Goal: Task Accomplishment & Management: Use online tool/utility

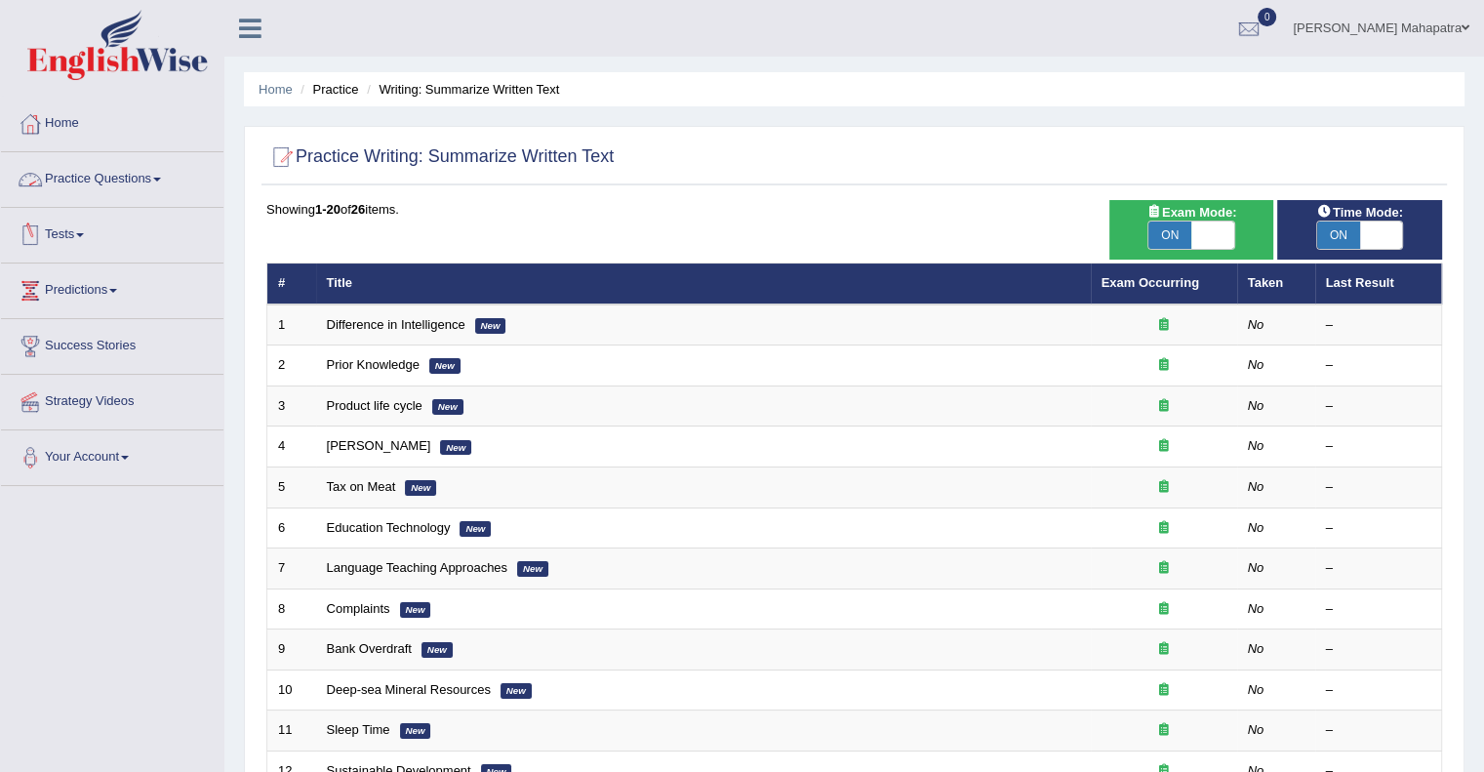
click at [115, 186] on link "Practice Questions" at bounding box center [112, 176] width 222 height 49
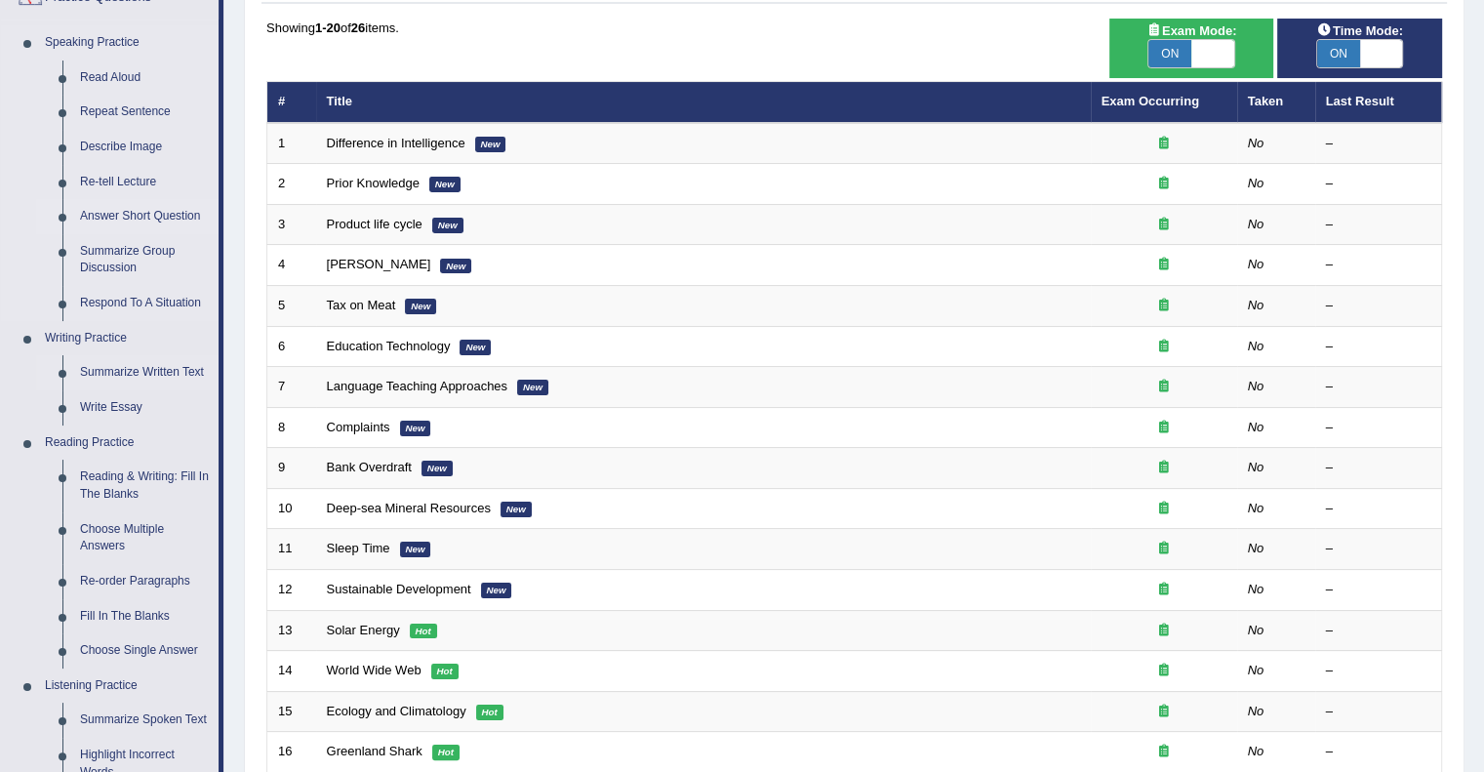
scroll to position [182, 0]
click at [109, 401] on link "Write Essay" at bounding box center [144, 406] width 147 height 35
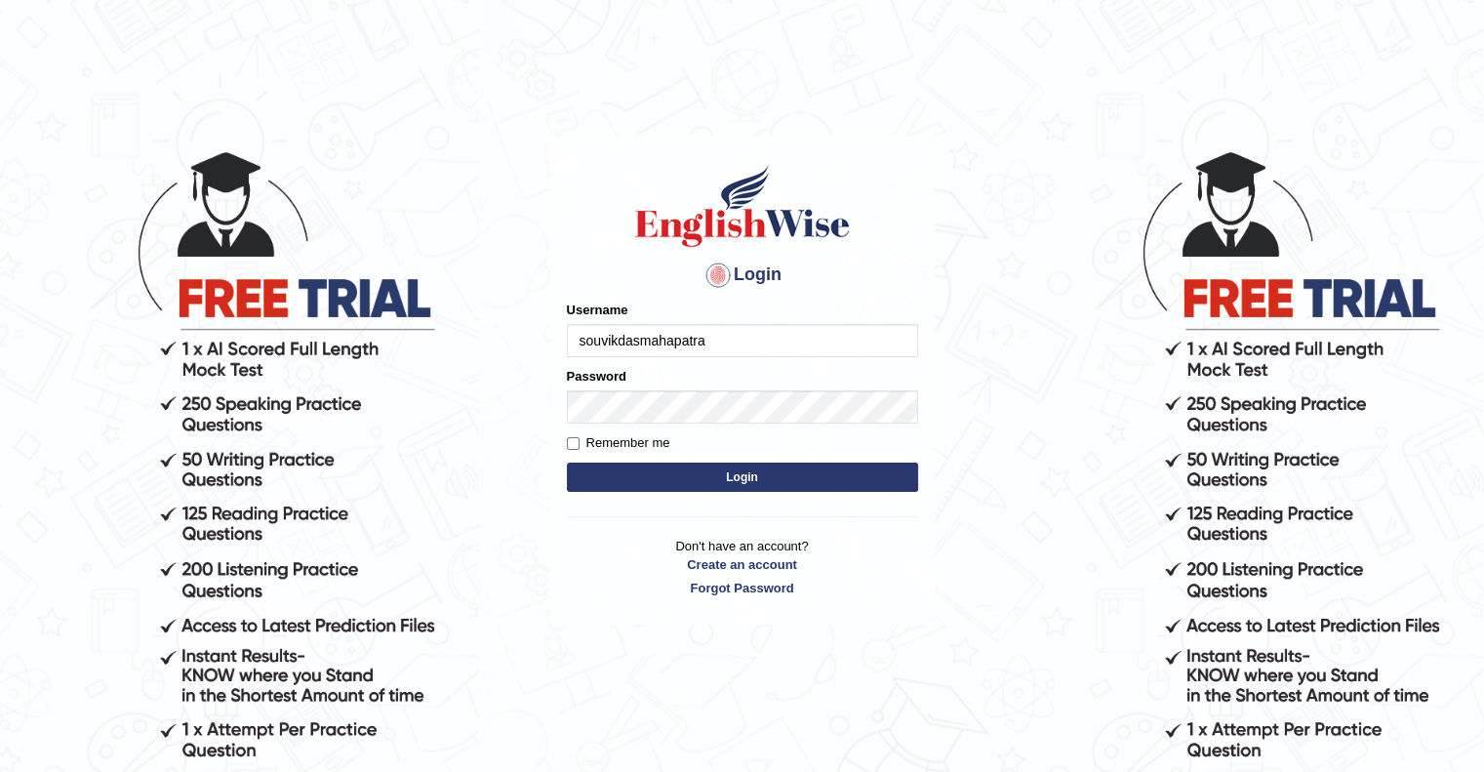
type input "souvikdasmahapatra"
click at [567, 463] on button "Login" at bounding box center [742, 477] width 351 height 29
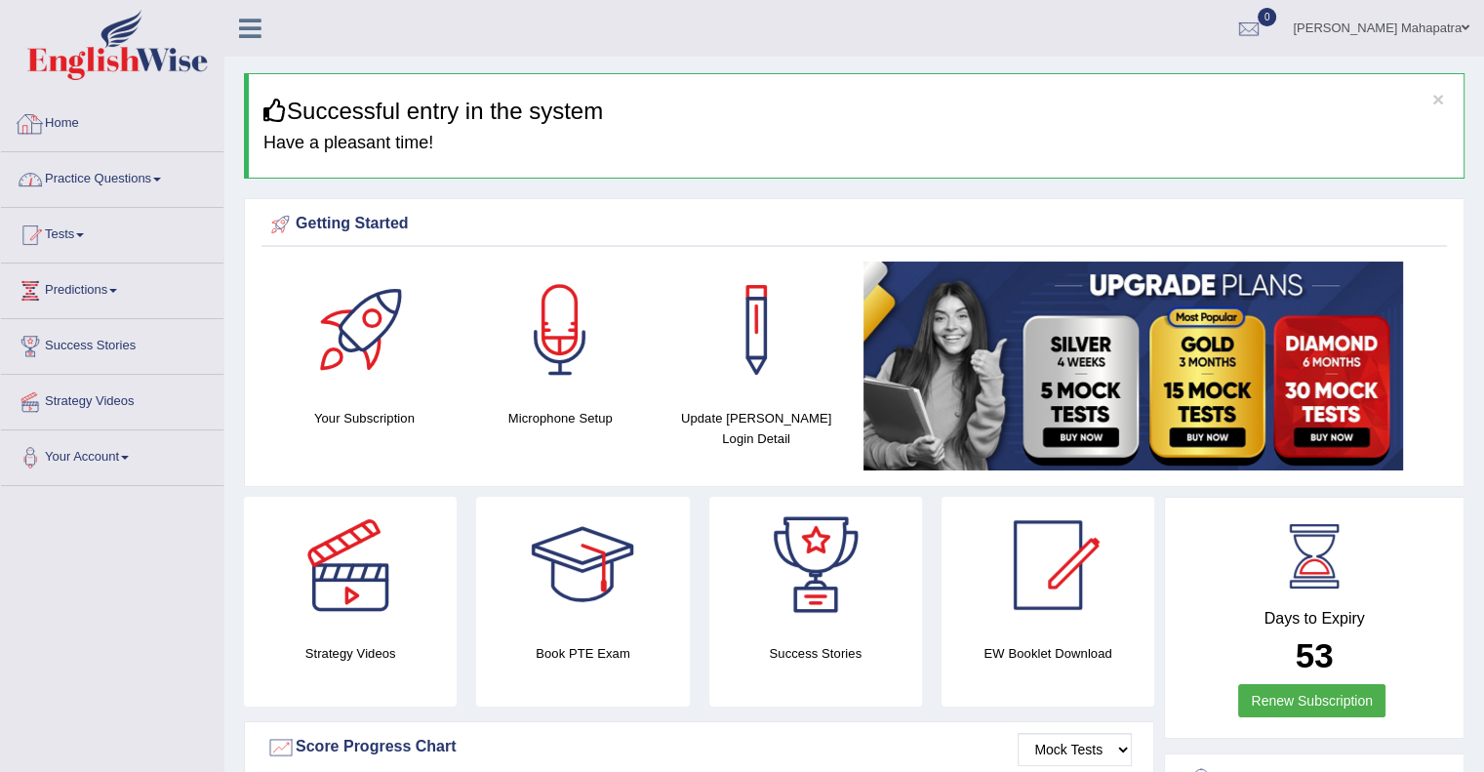
click at [141, 174] on link "Practice Questions" at bounding box center [112, 176] width 222 height 49
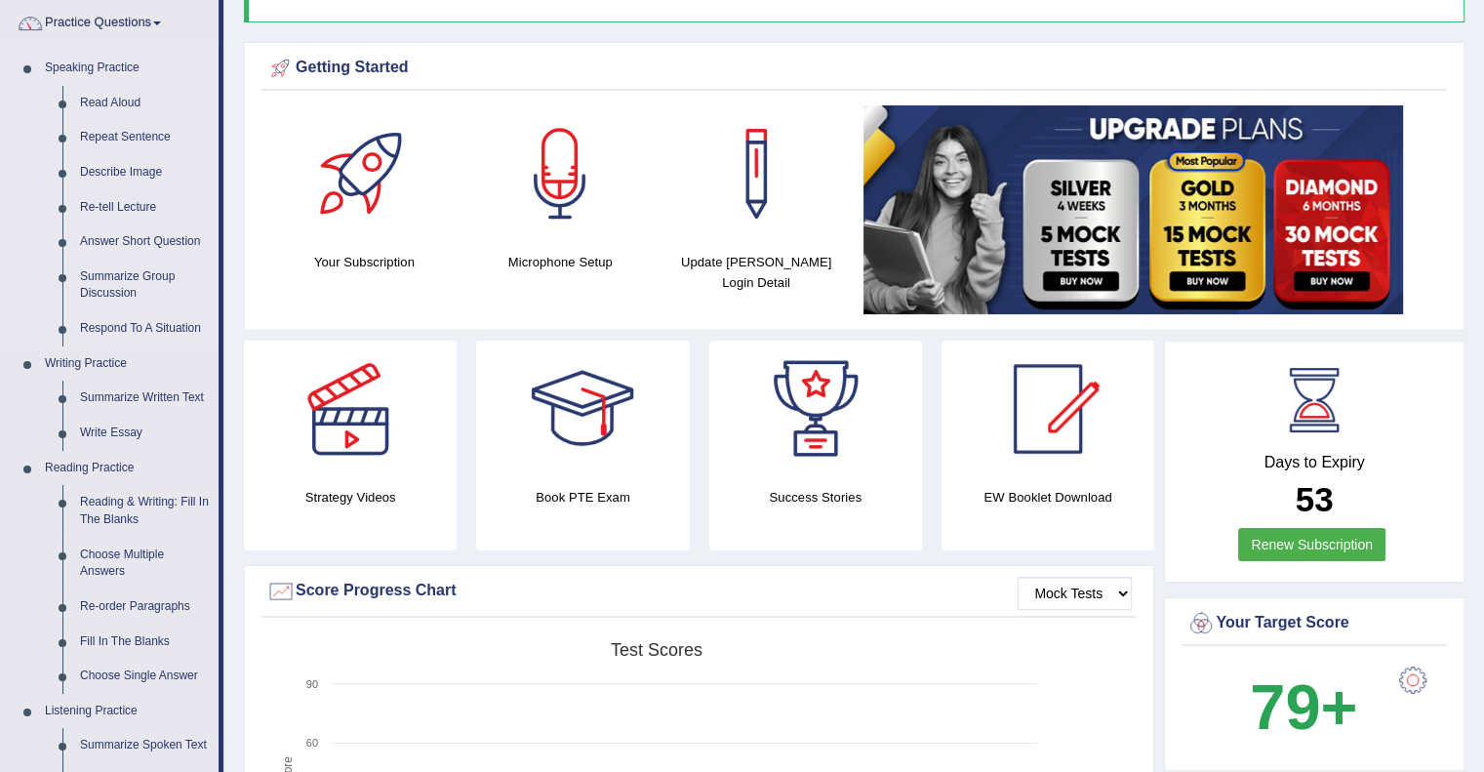
scroll to position [273, 0]
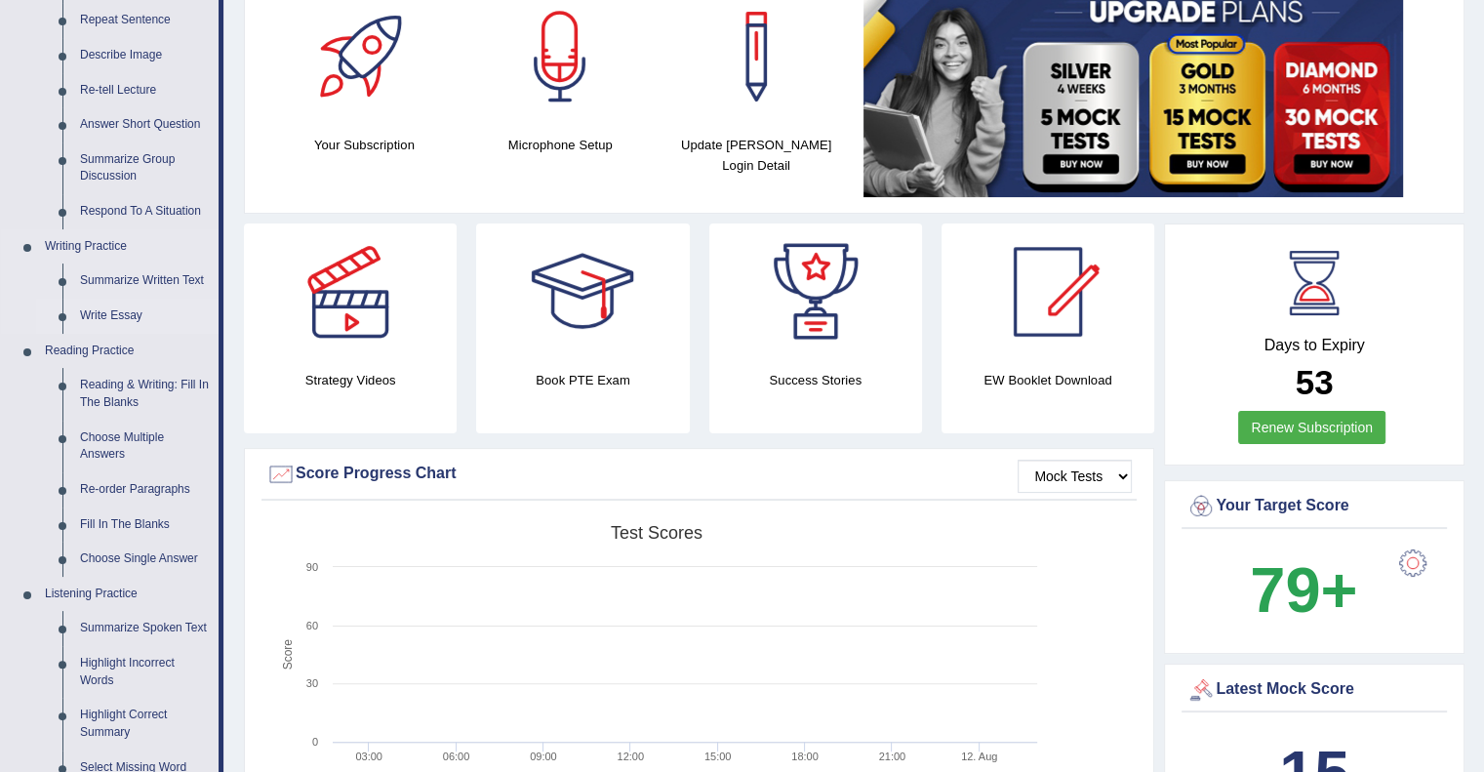
click at [100, 318] on link "Write Essay" at bounding box center [144, 316] width 147 height 35
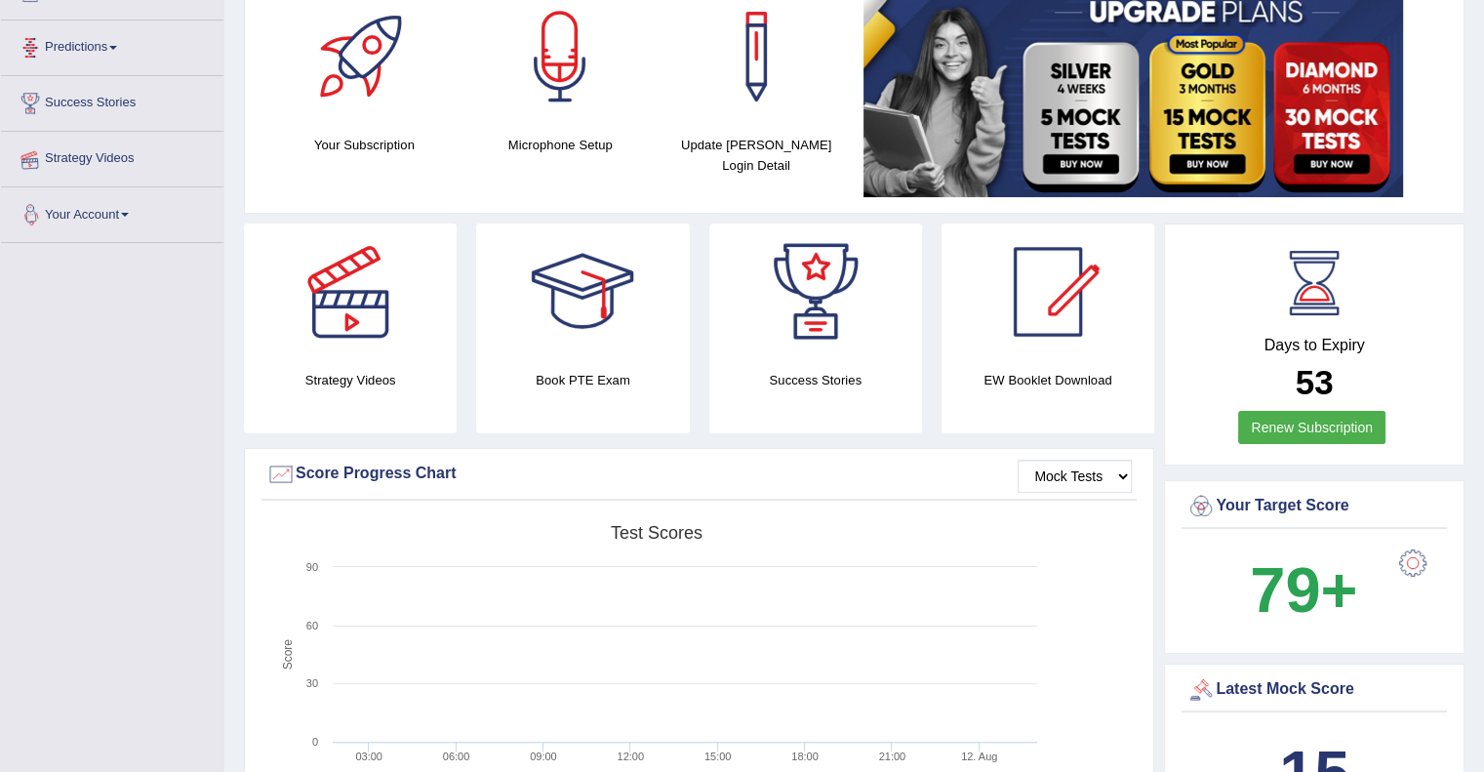
scroll to position [418, 0]
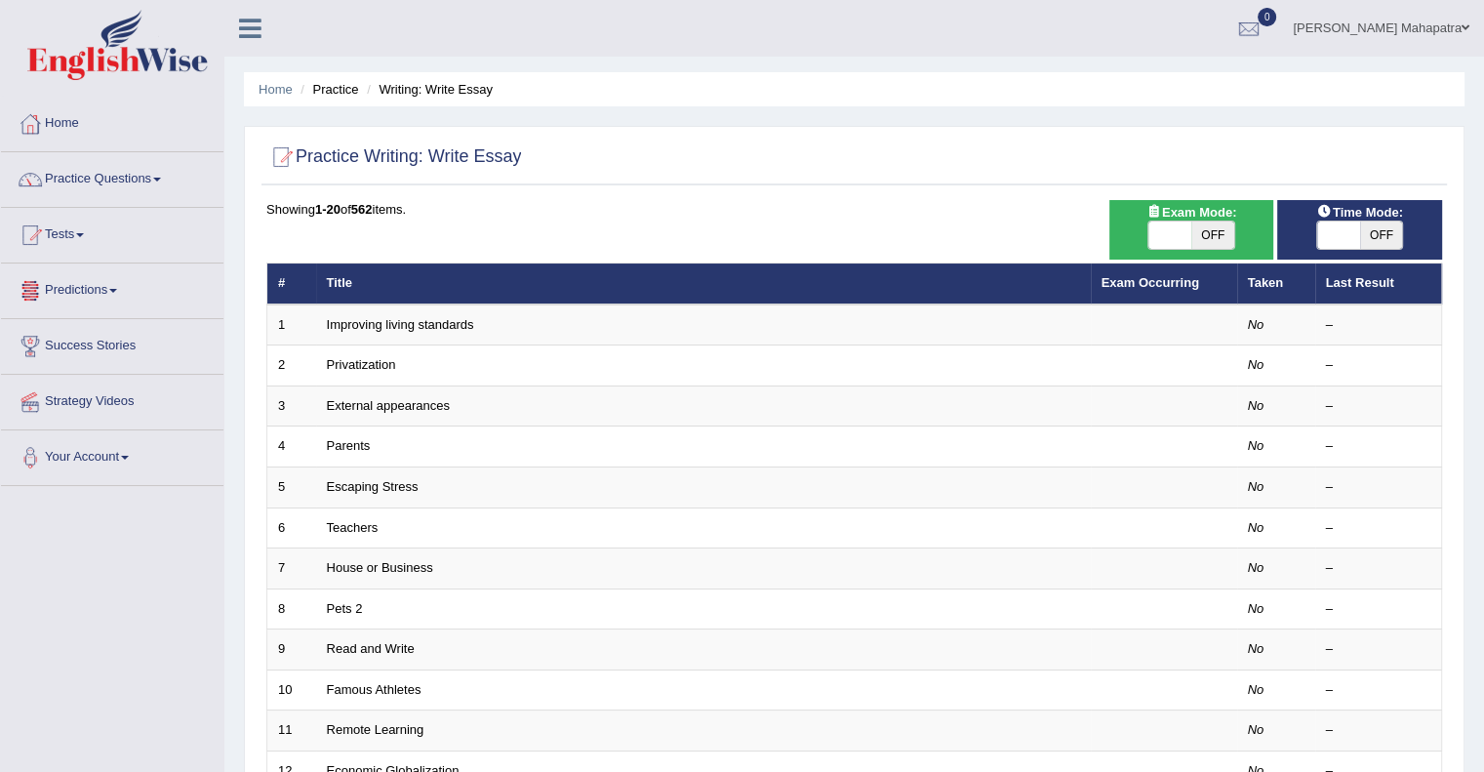
click at [1180, 232] on span at bounding box center [1170, 235] width 43 height 27
checkbox input "true"
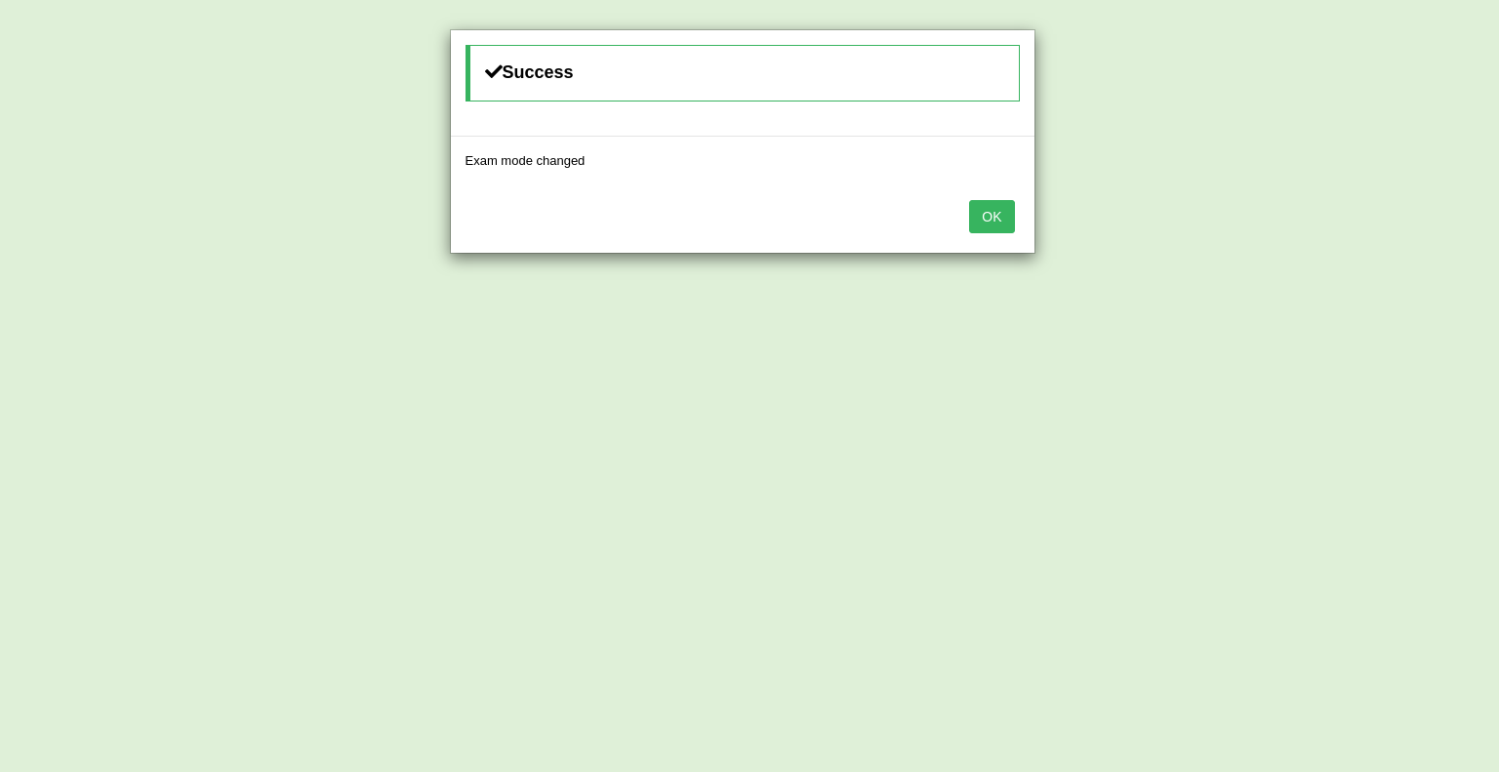
click at [986, 218] on button "OK" at bounding box center [991, 216] width 45 height 33
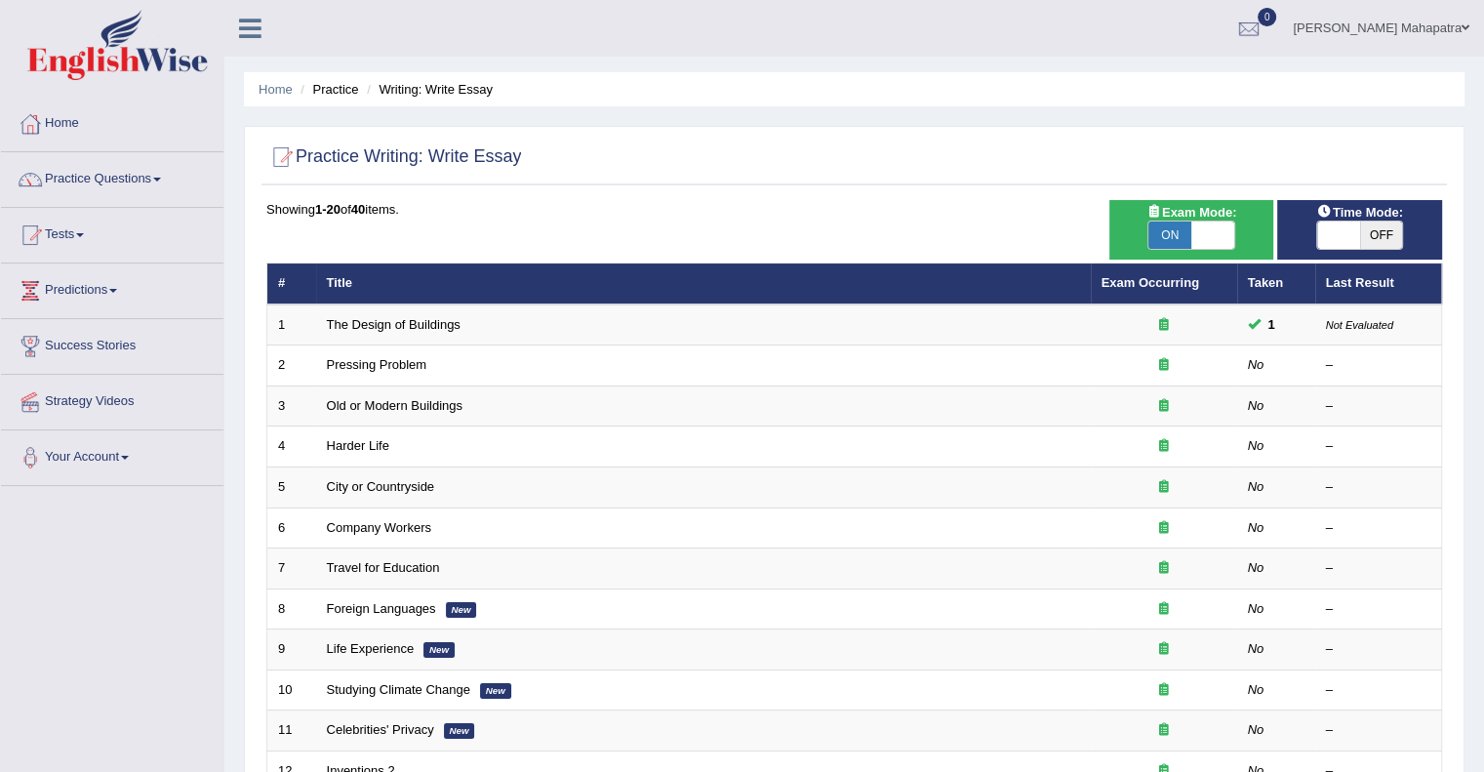
click at [1329, 237] on span at bounding box center [1338, 235] width 43 height 27
checkbox input "true"
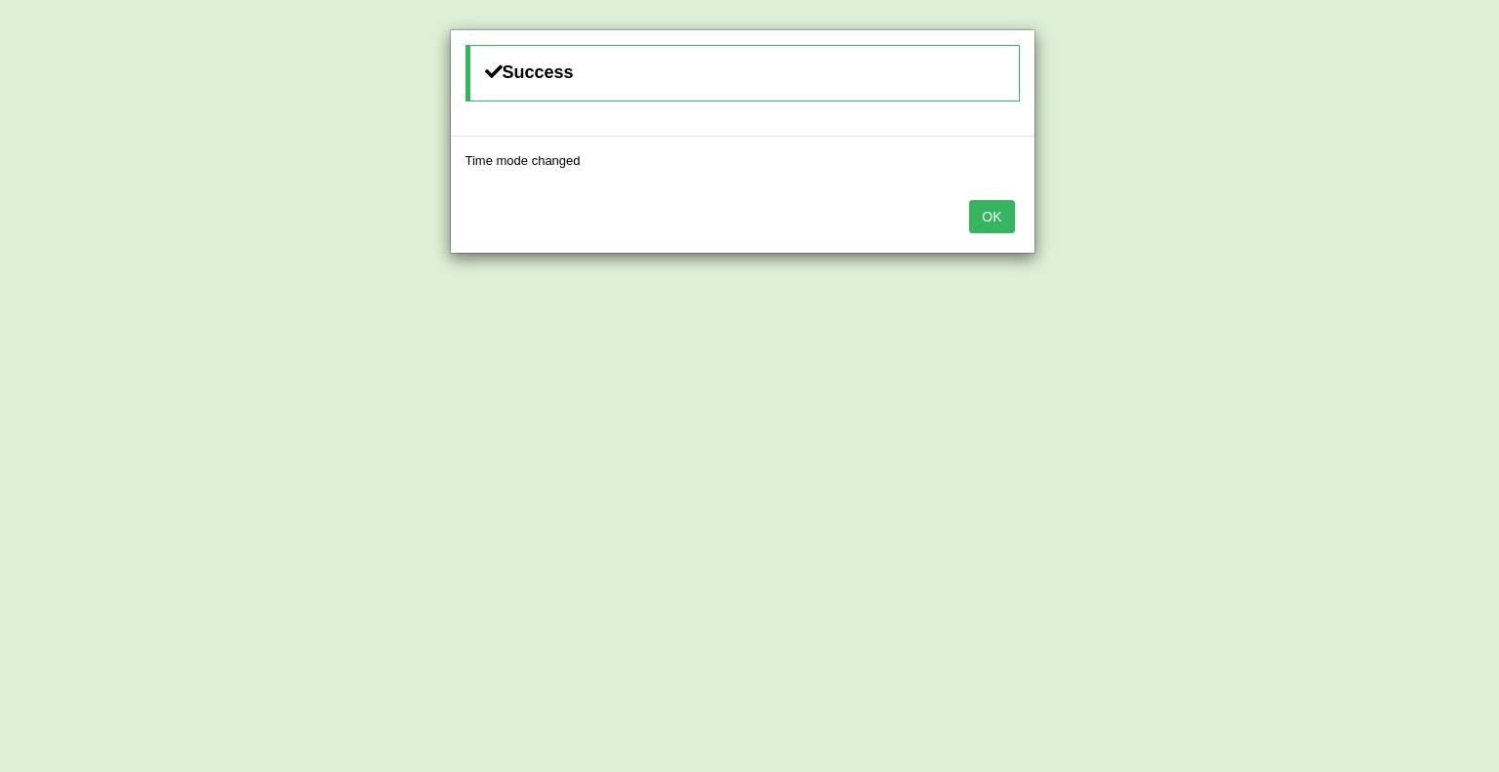
click at [991, 217] on button "OK" at bounding box center [991, 216] width 45 height 33
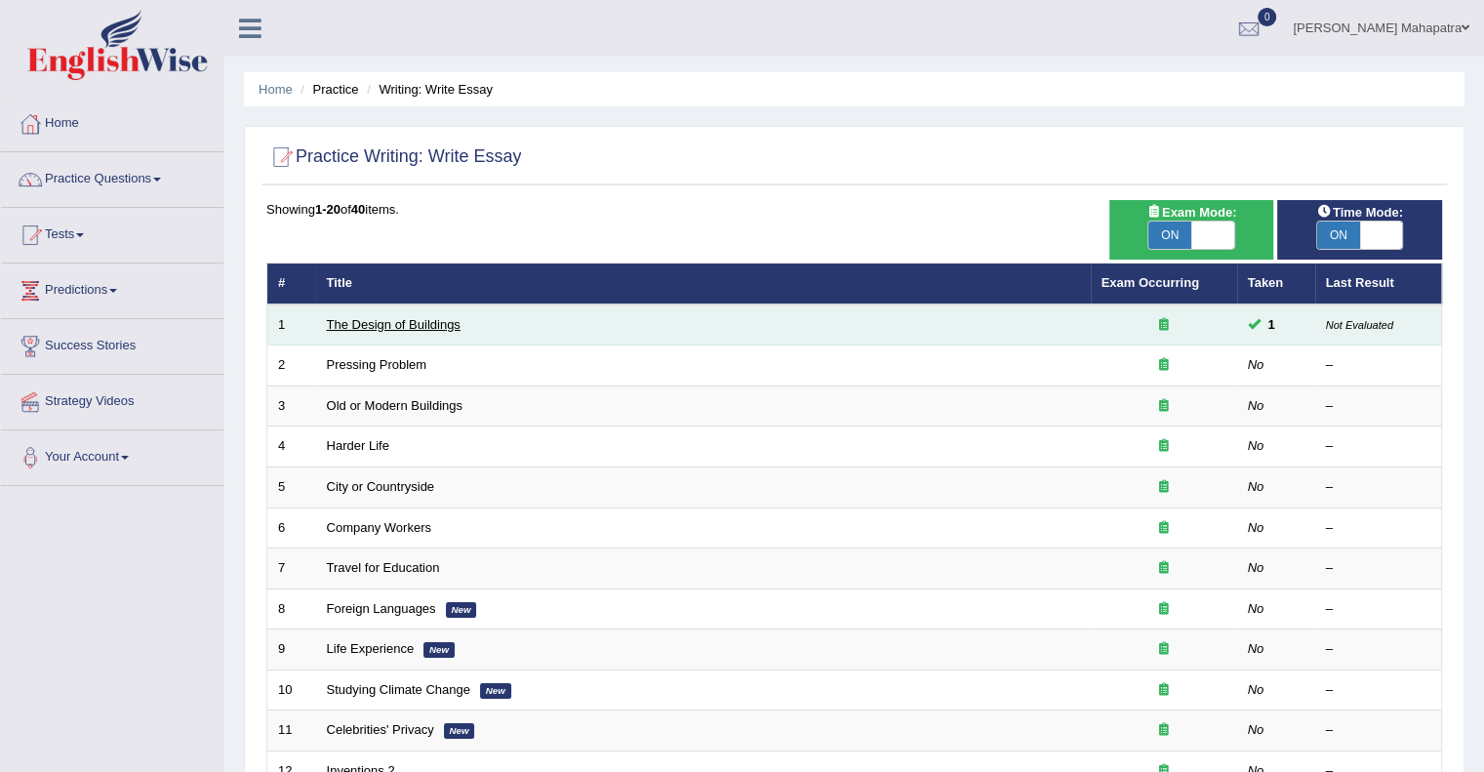
click at [442, 322] on link "The Design of Buildings" at bounding box center [394, 324] width 134 height 15
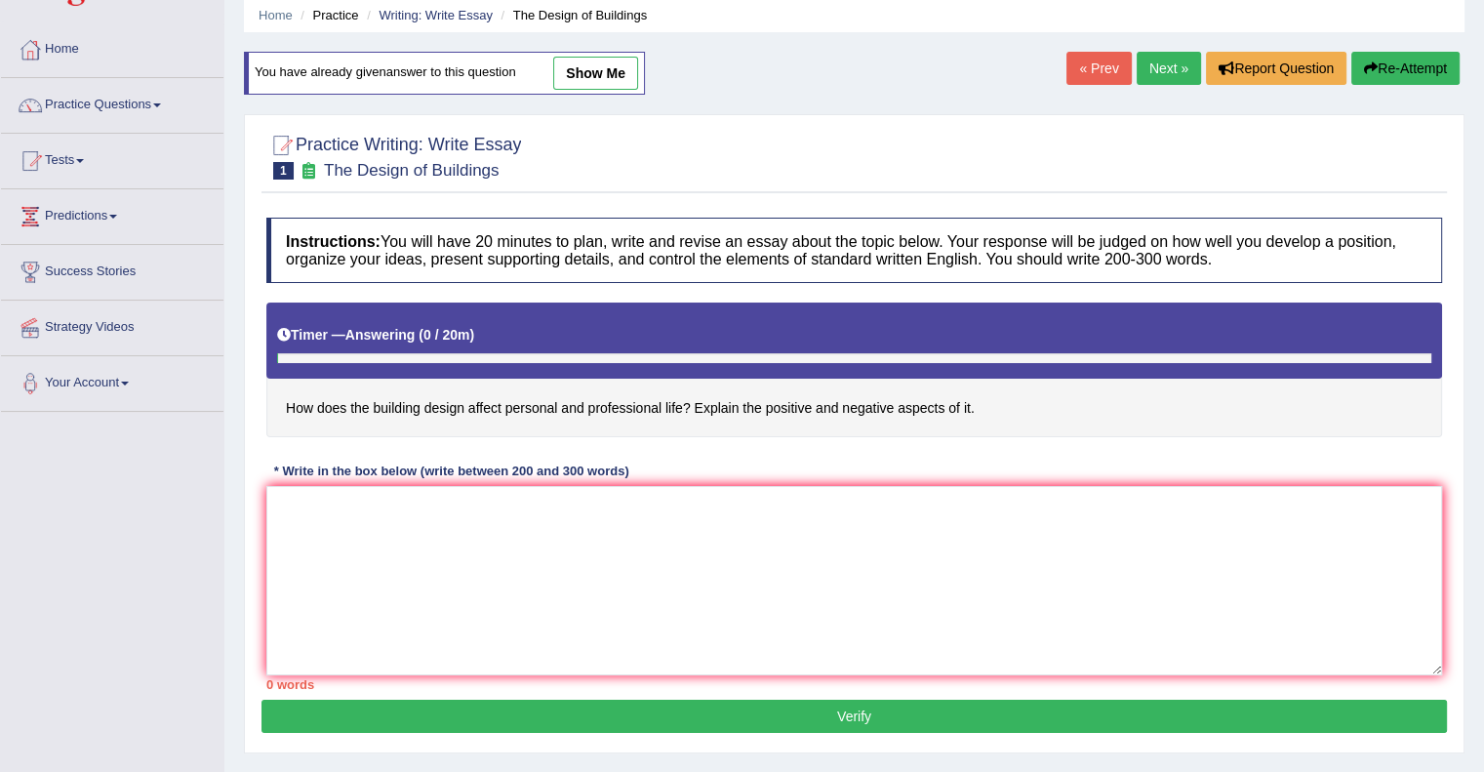
scroll to position [123, 0]
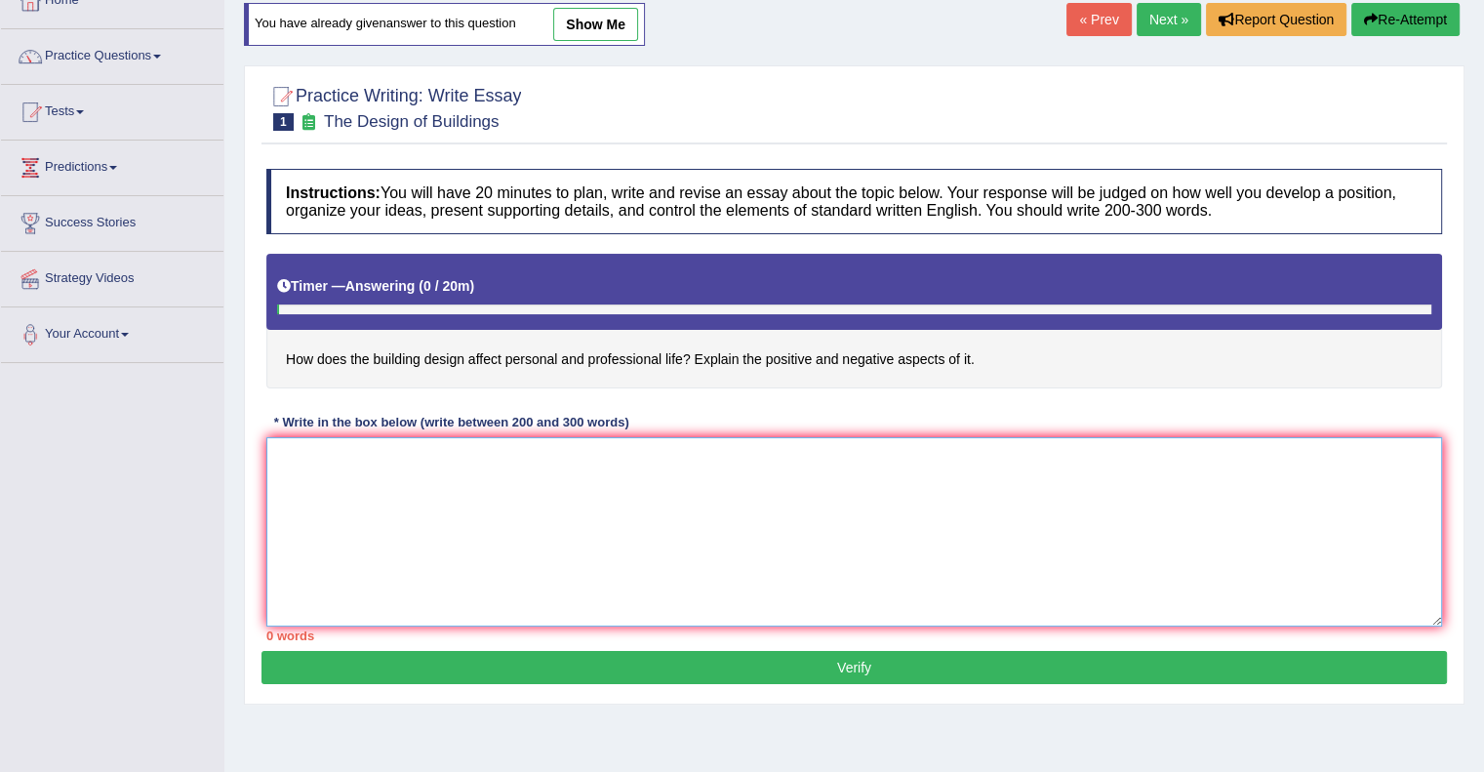
click at [555, 491] on textarea at bounding box center [854, 531] width 1176 height 189
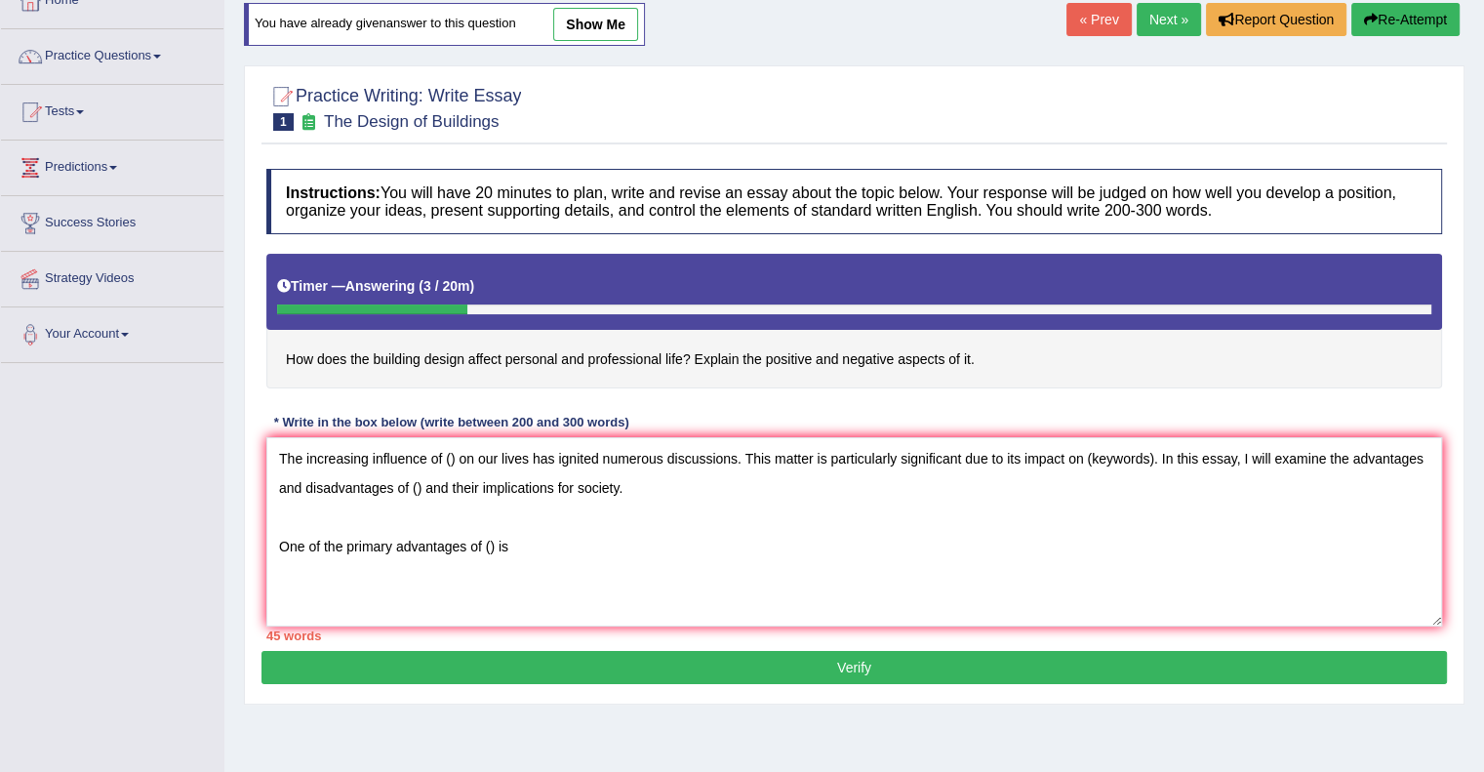
click at [654, 162] on div "Instructions: You will have 20 minutes to plan, write and revise an essay about…" at bounding box center [855, 405] width 1186 height 492
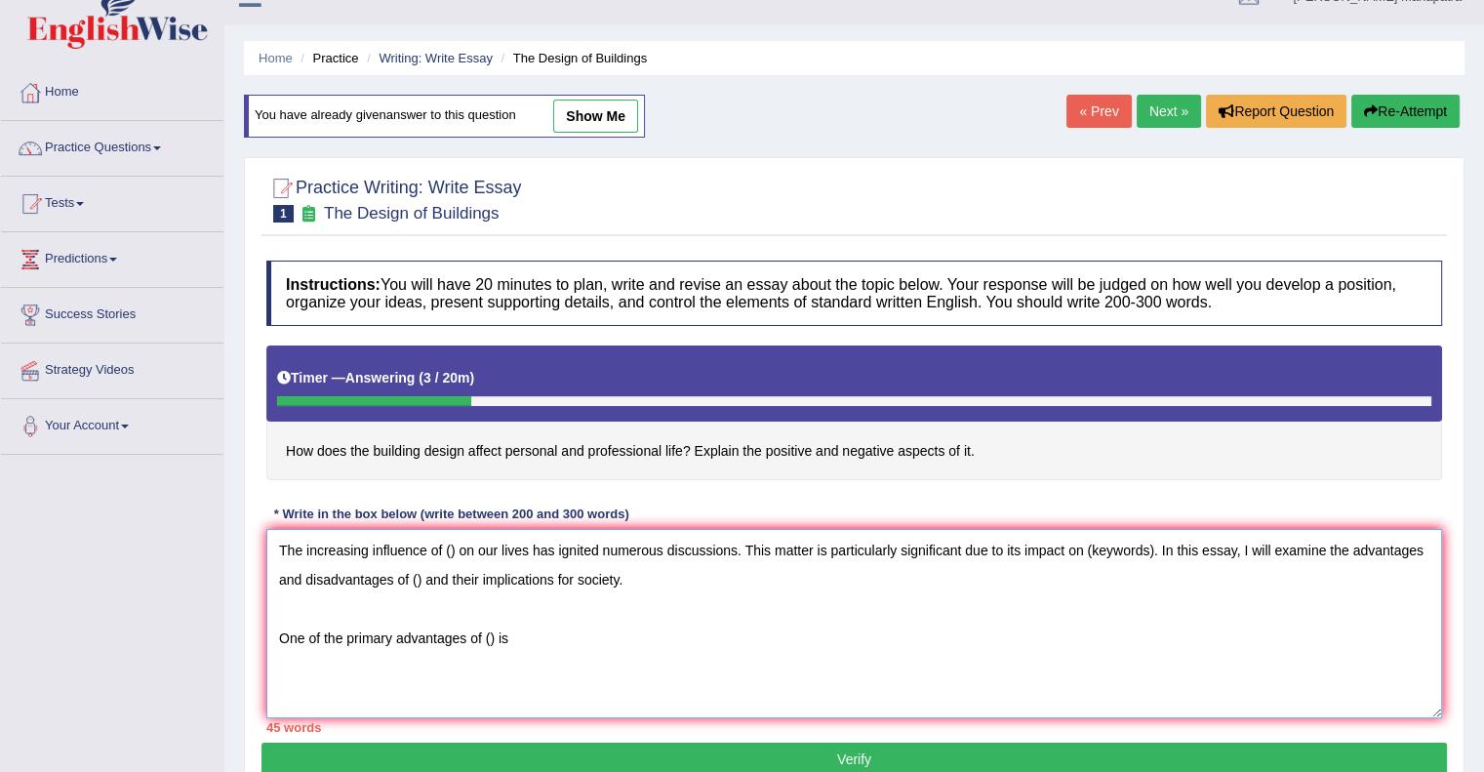
drag, startPoint x: 513, startPoint y: 646, endPoint x: 135, endPoint y: 448, distance: 427.3
click at [135, 448] on div "Toggle navigation Home Practice Questions Speaking Practice Read Aloud Repeat S…" at bounding box center [742, 476] width 1484 height 1015
click at [601, 108] on link "show me" at bounding box center [595, 116] width 85 height 33
type textarea "In this current era of scientific and technological progress, we find ourselves…"
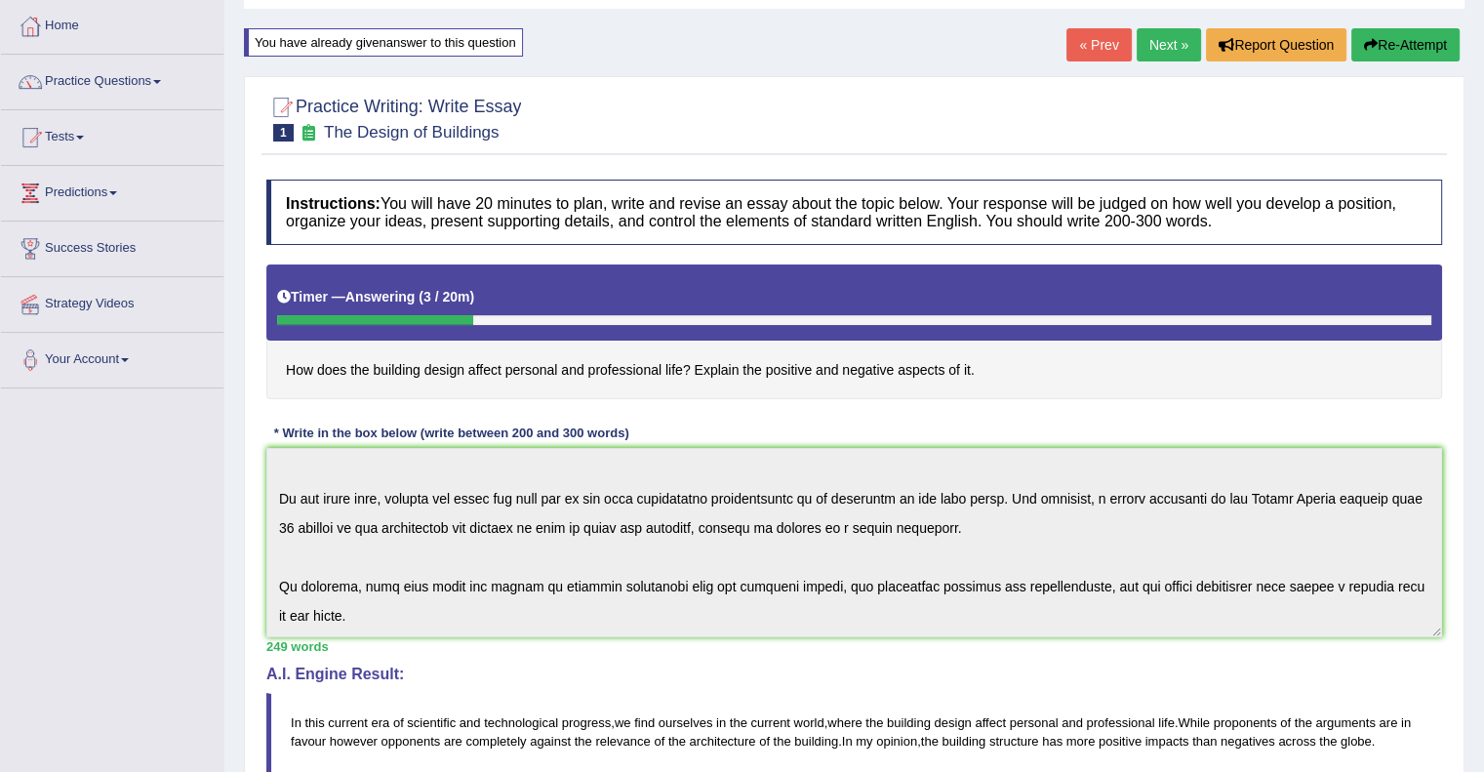
scroll to position [0, 0]
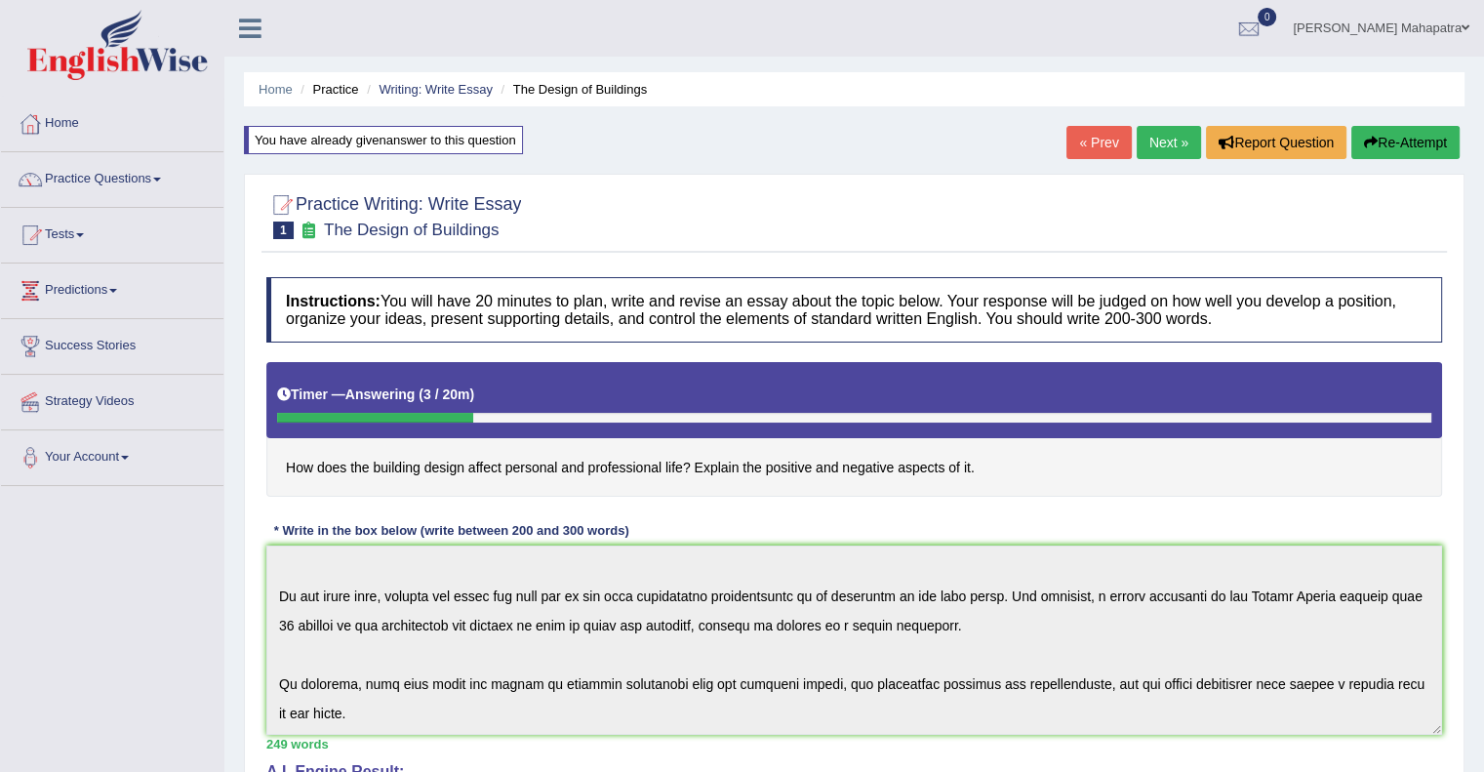
click at [1399, 138] on button "Re-Attempt" at bounding box center [1406, 142] width 108 height 33
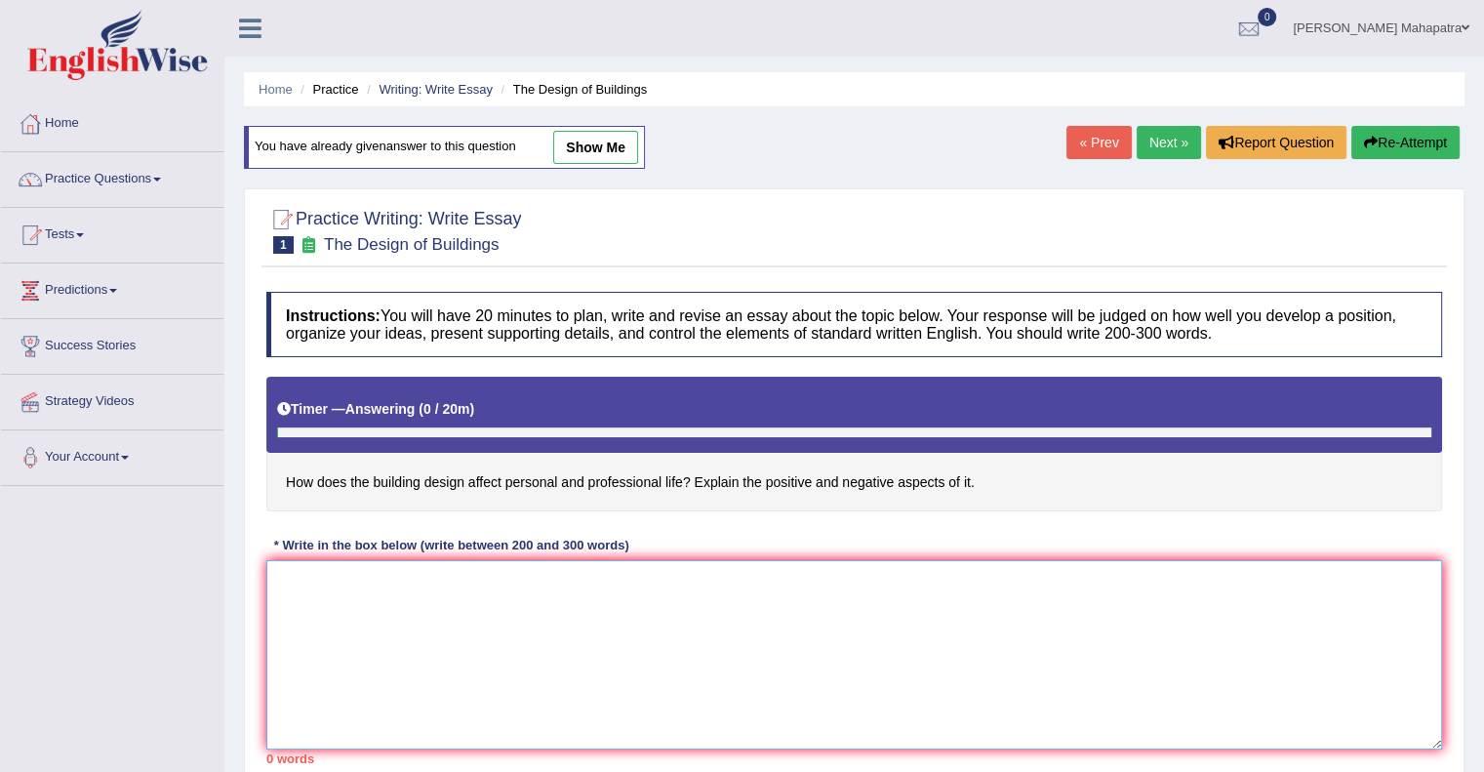
click at [697, 633] on textarea at bounding box center [854, 654] width 1176 height 189
paste textarea "The increasing influence of () on our lives has ignited numerous discussions. T…"
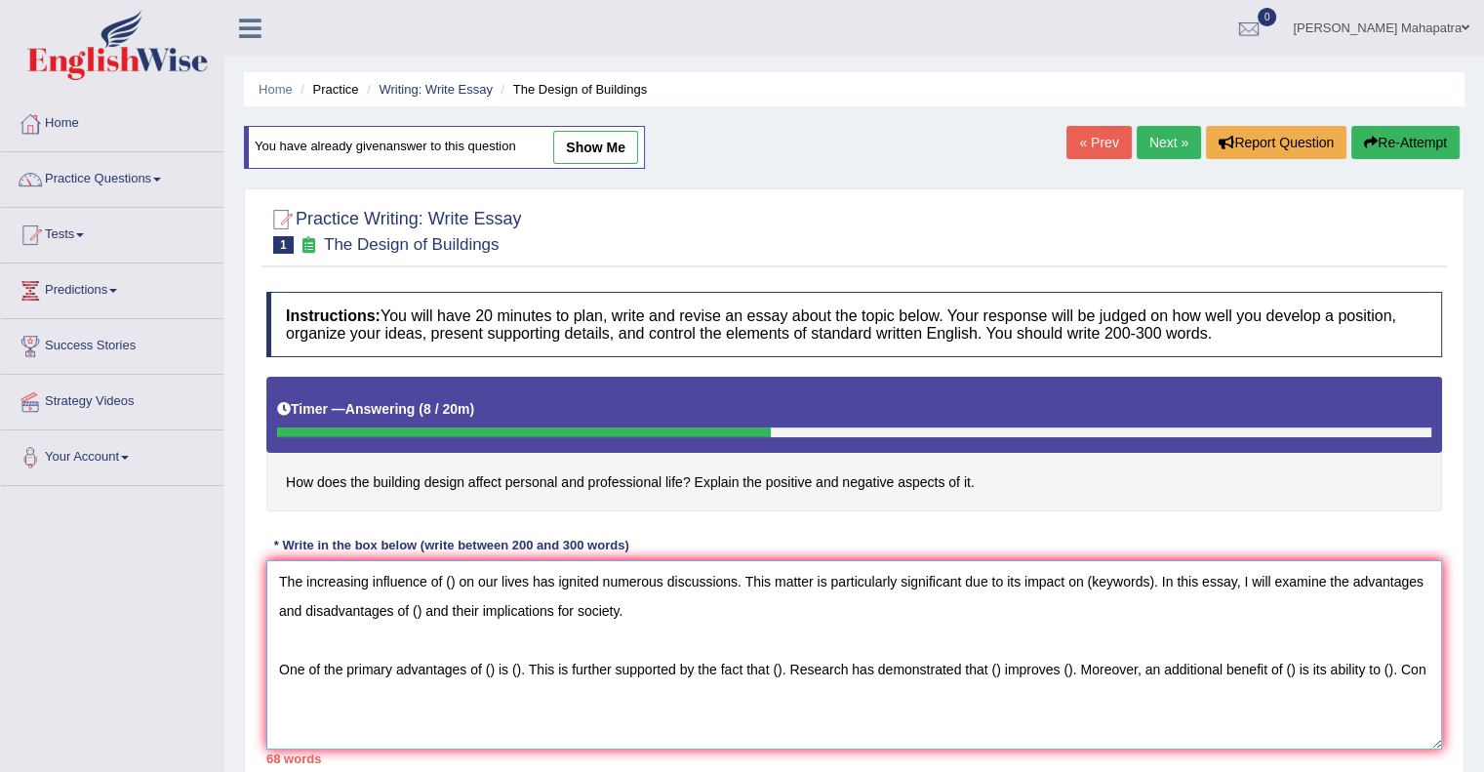
click at [1224, 666] on textarea "The increasing influence of () on our lives has ignited numerous discussions. T…" at bounding box center [854, 654] width 1176 height 189
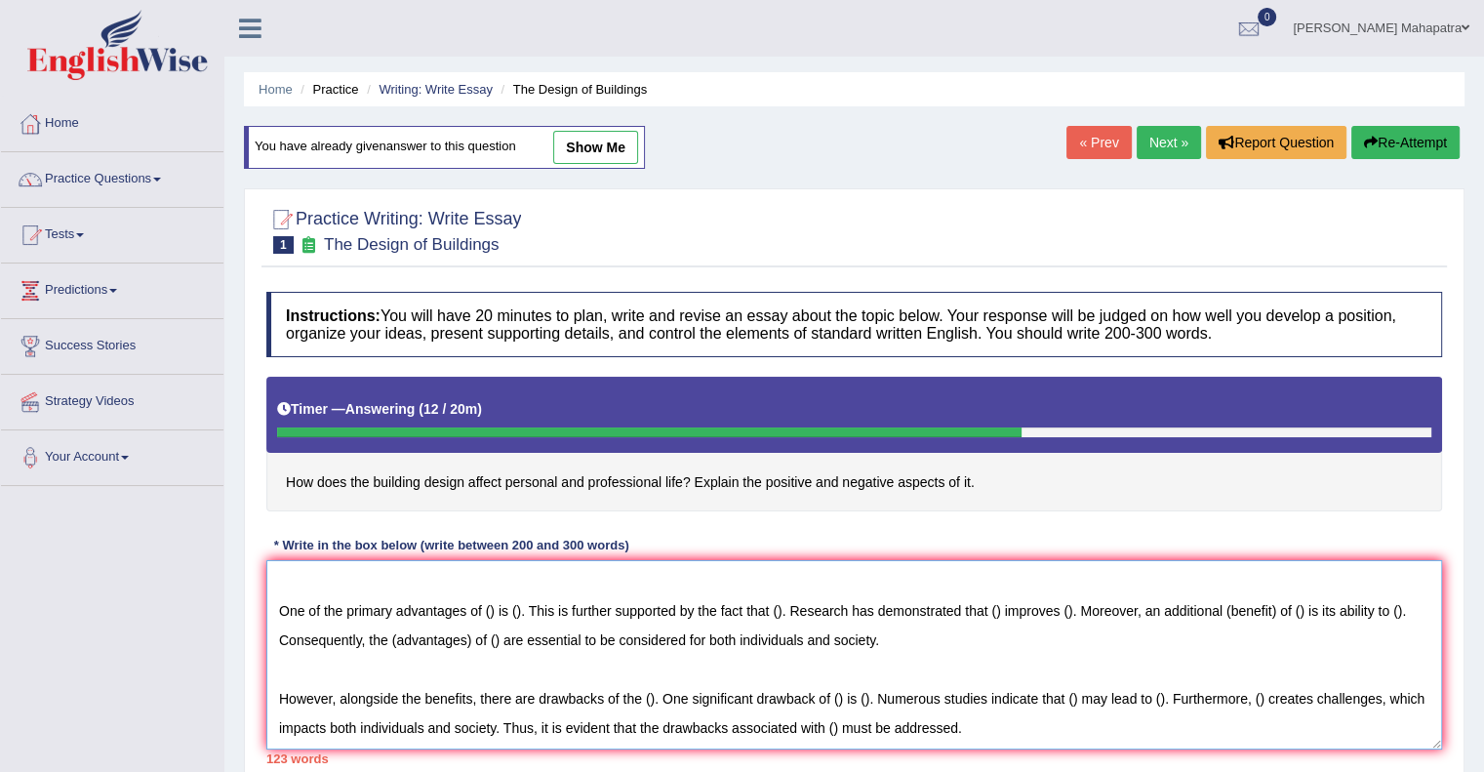
scroll to position [103, 0]
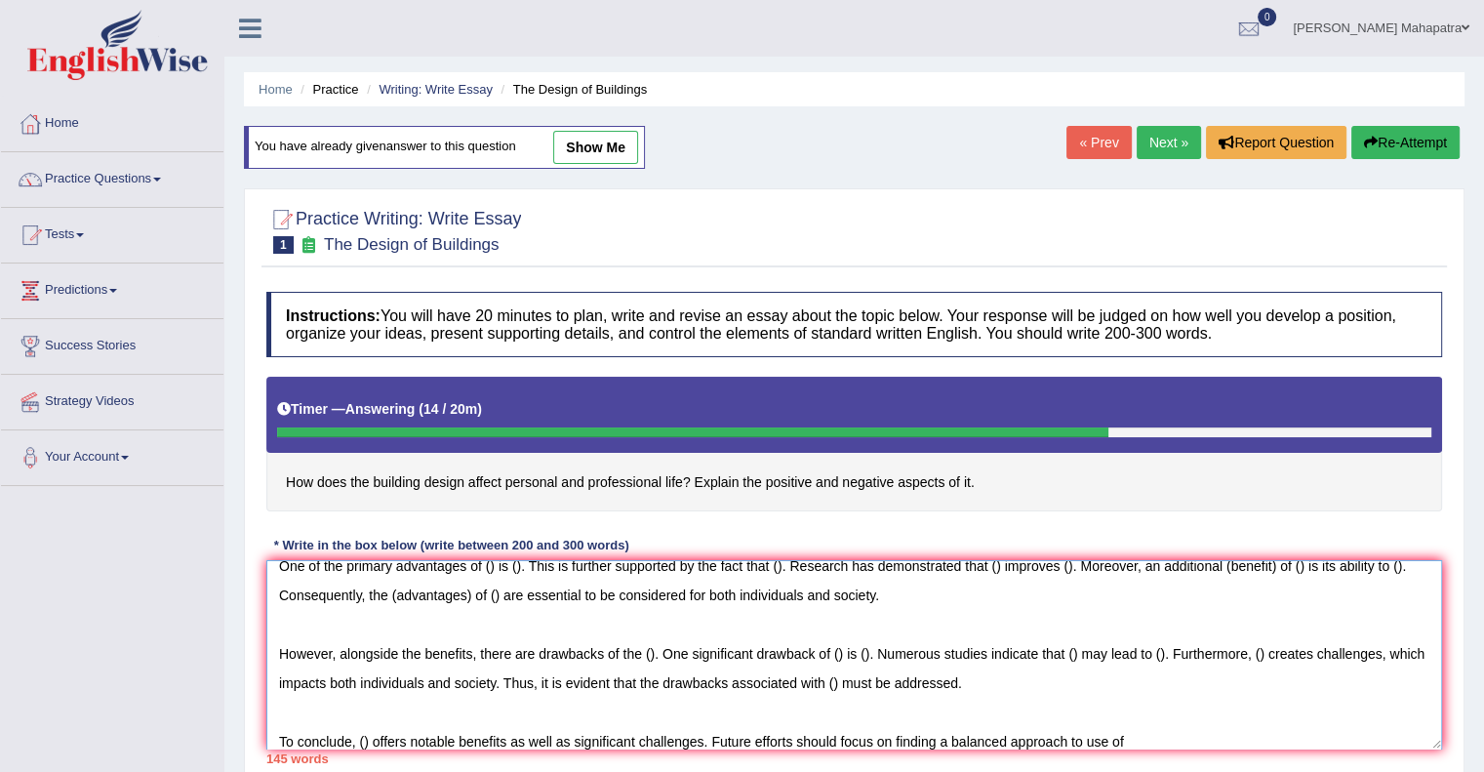
click at [1084, 738] on textarea "The increasing influence of () on our lives has ignited numerous discussions. T…" at bounding box center [854, 654] width 1176 height 189
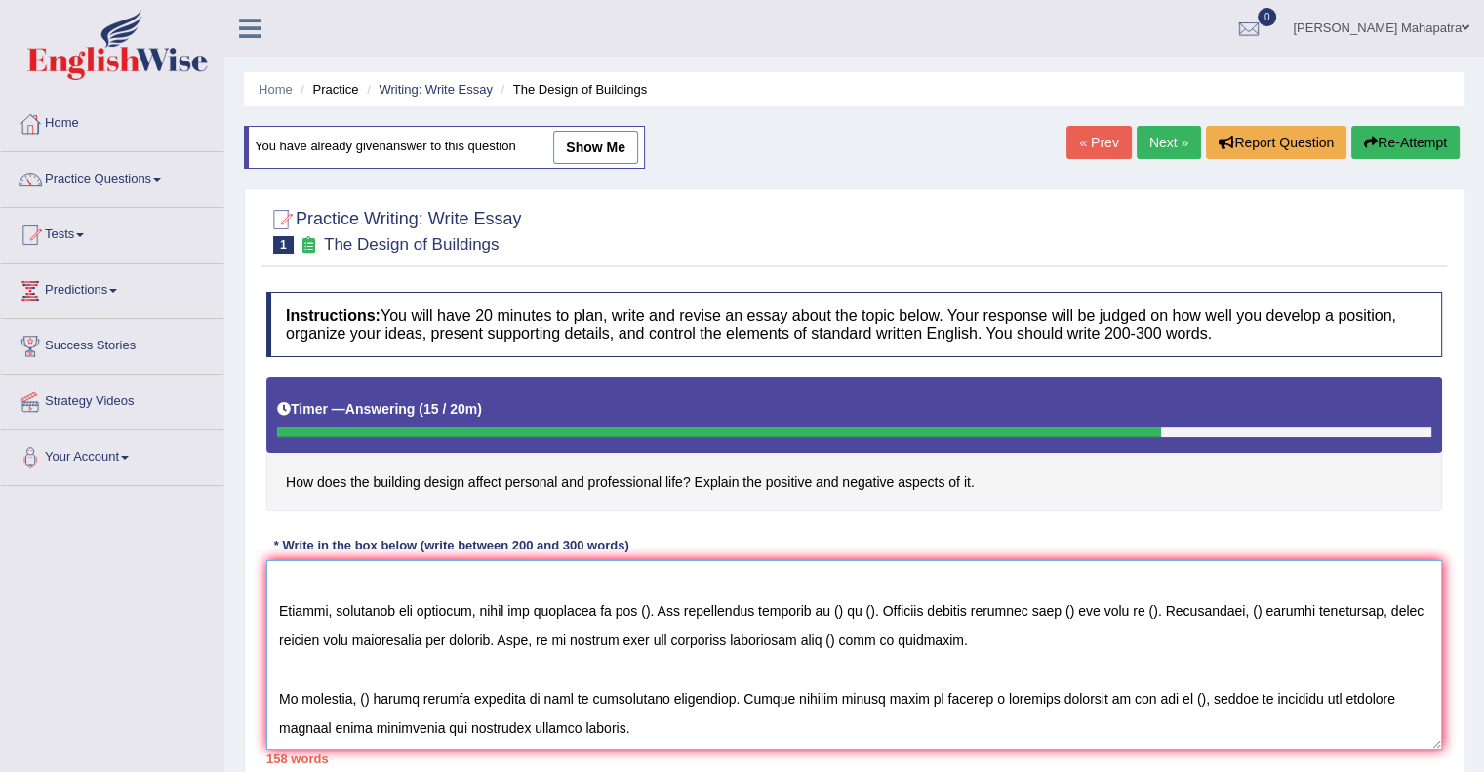
scroll to position [0, 0]
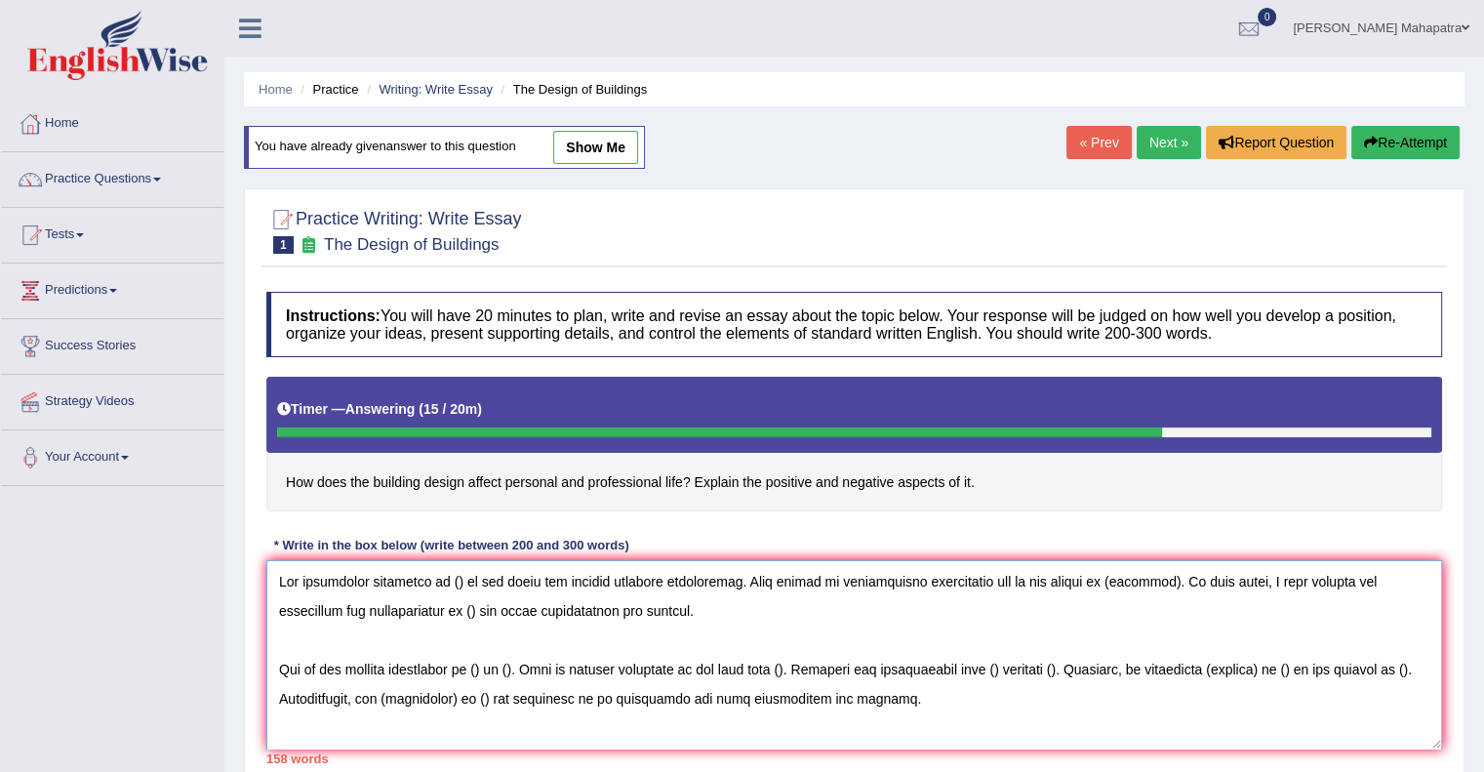
type textarea "The increasing influence of () on our lives has ignited numerous discussions. T…"
click at [1383, 140] on button "Re-Attempt" at bounding box center [1406, 142] width 108 height 33
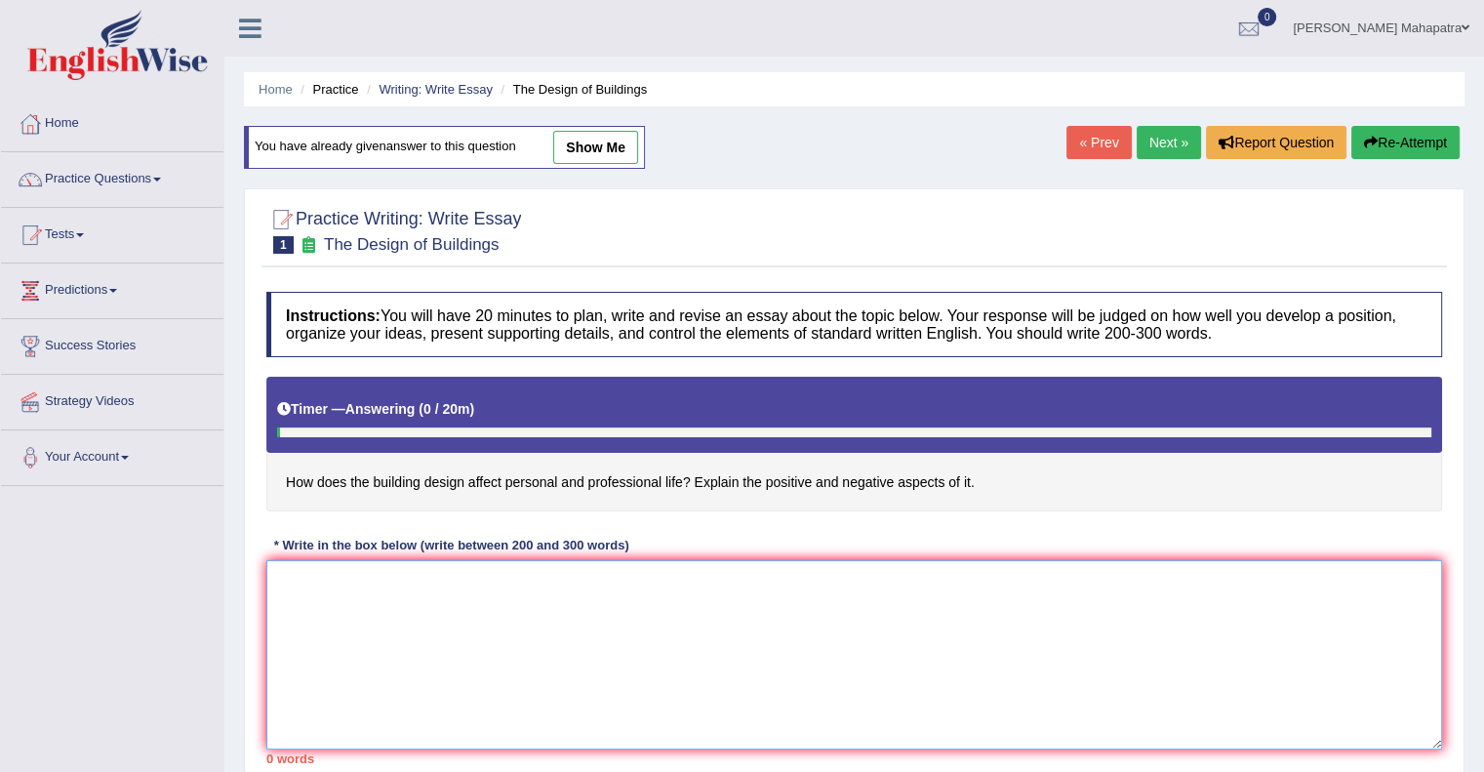
click at [756, 617] on textarea at bounding box center [854, 654] width 1176 height 189
paste textarea "The increasing influence of () on our lives has ignited numerous discussions. T…"
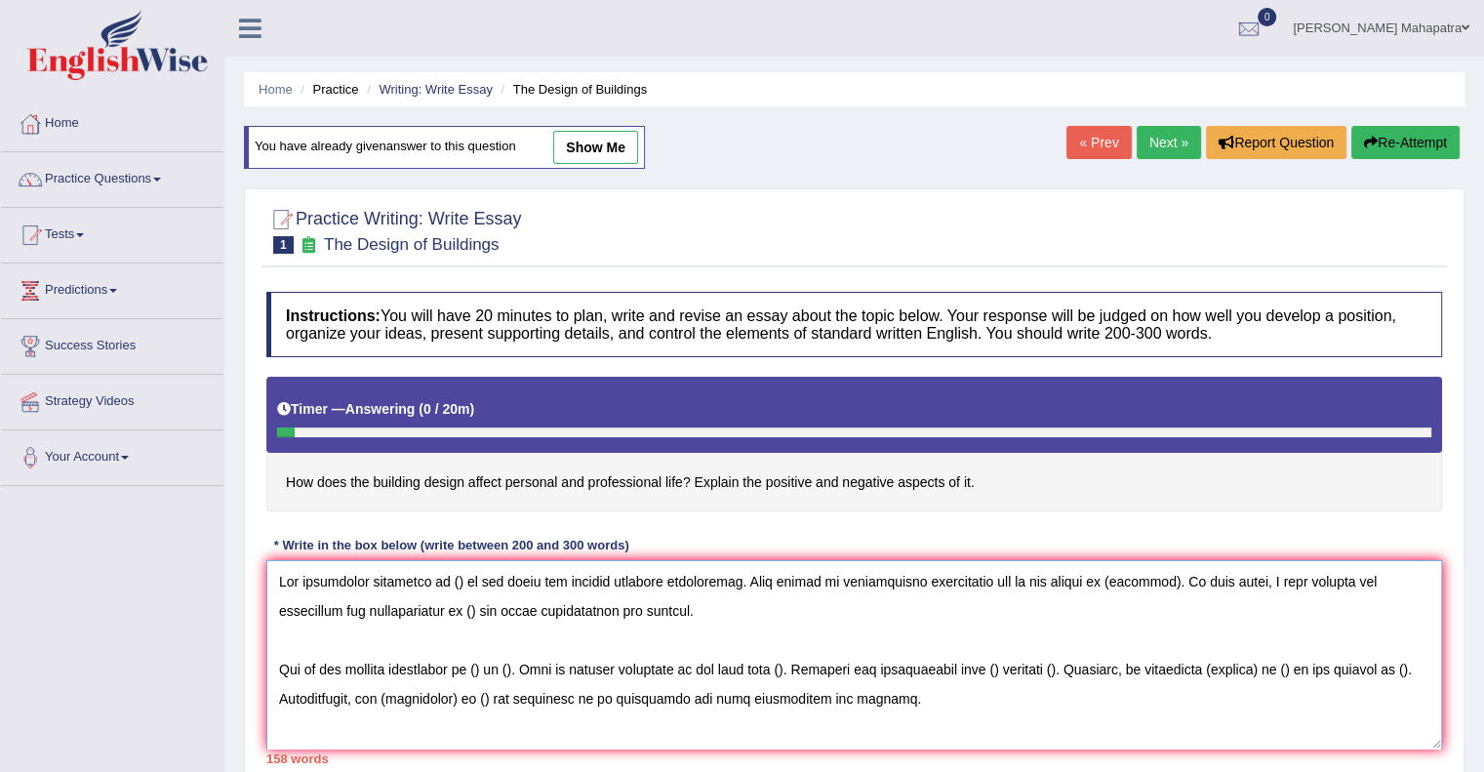
click at [453, 577] on textarea at bounding box center [854, 654] width 1176 height 189
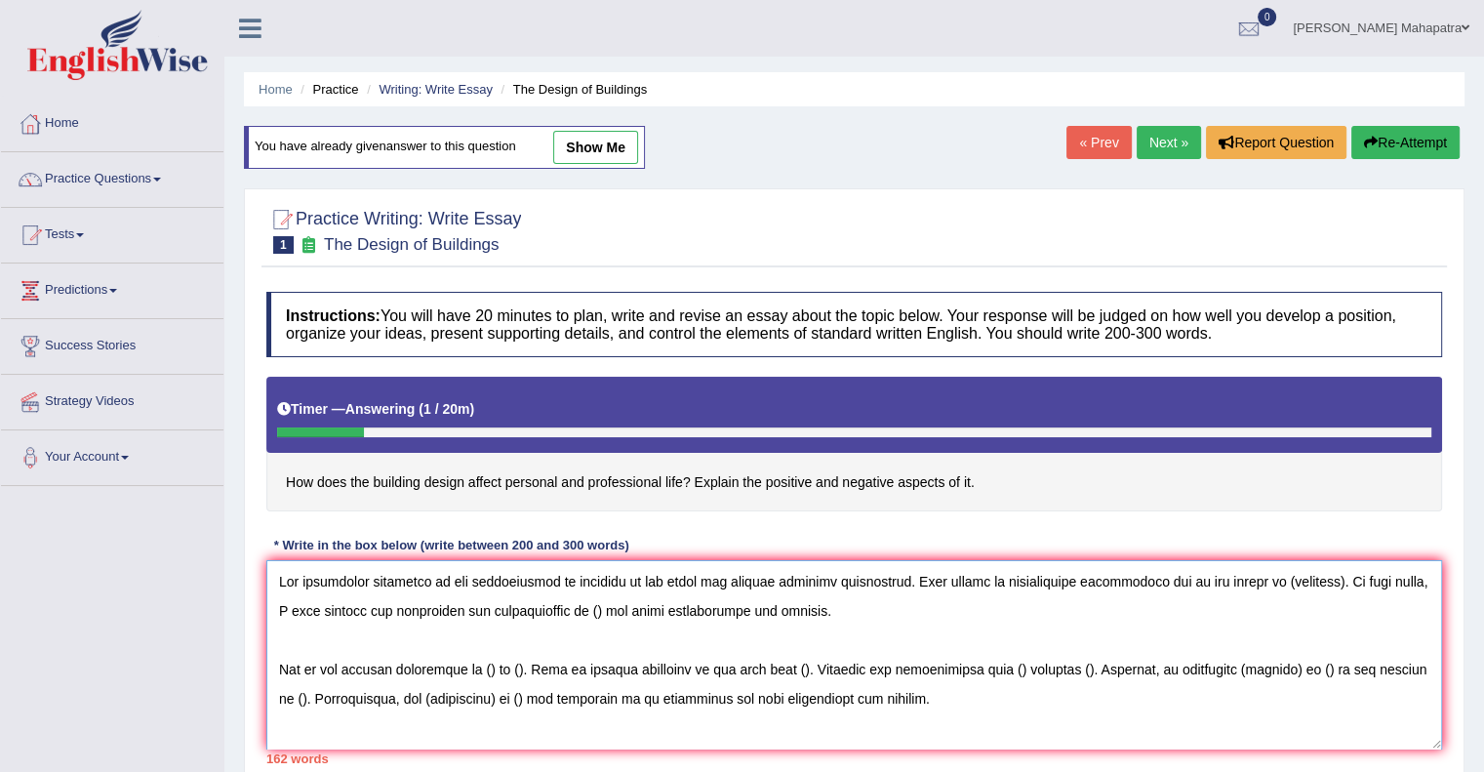
click at [565, 577] on textarea at bounding box center [854, 654] width 1176 height 189
drag, startPoint x: 1328, startPoint y: 578, endPoint x: 1262, endPoint y: 577, distance: 66.4
click at [1262, 577] on textarea at bounding box center [854, 654] width 1176 height 189
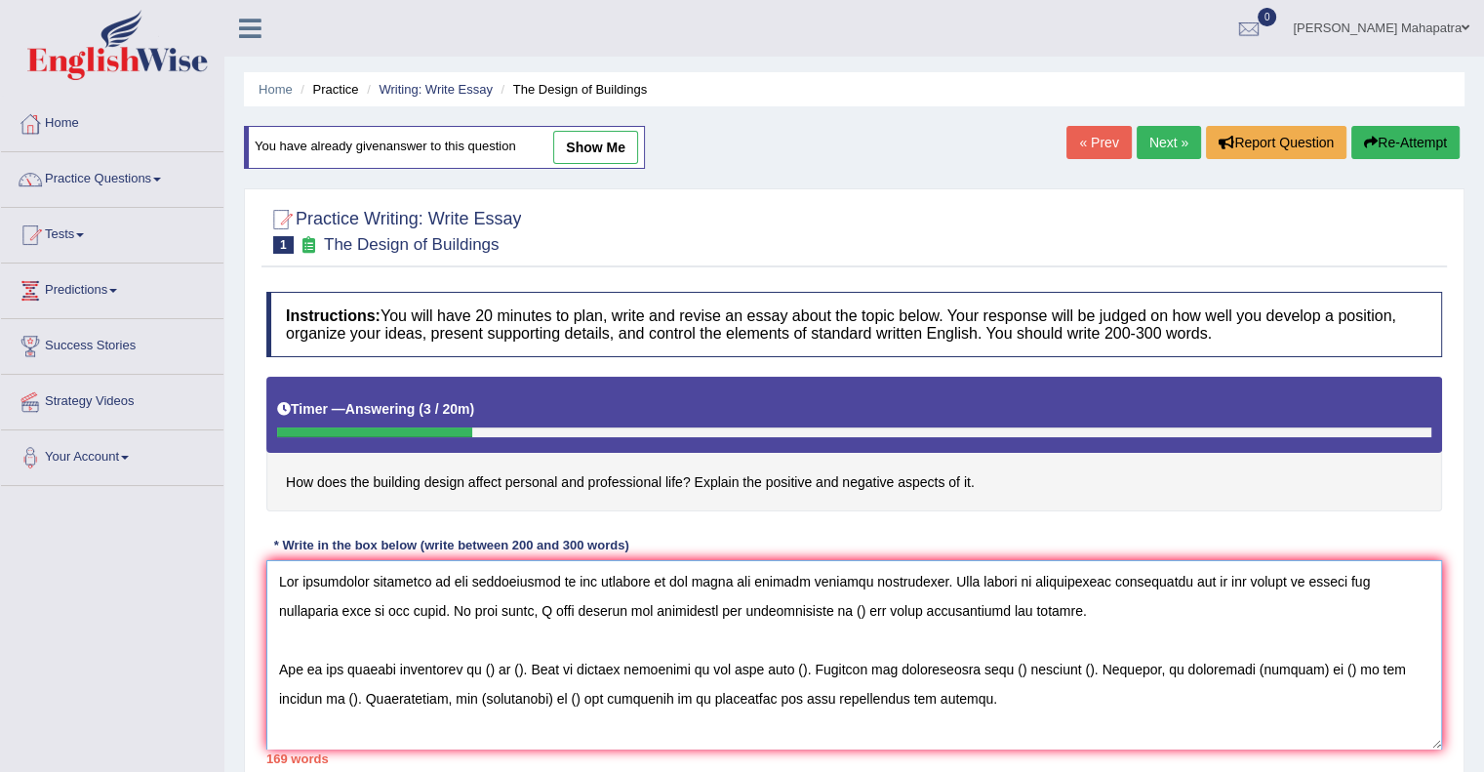
click at [798, 610] on textarea at bounding box center [854, 654] width 1176 height 189
click at [493, 663] on textarea at bounding box center [854, 654] width 1176 height 189
drag, startPoint x: 285, startPoint y: 475, endPoint x: 946, endPoint y: 481, distance: 660.7
click at [943, 483] on h4 "How does the building design affect personal and professional life? Explain the…" at bounding box center [854, 444] width 1176 height 135
drag, startPoint x: 978, startPoint y: 479, endPoint x: 303, endPoint y: 458, distance: 675.6
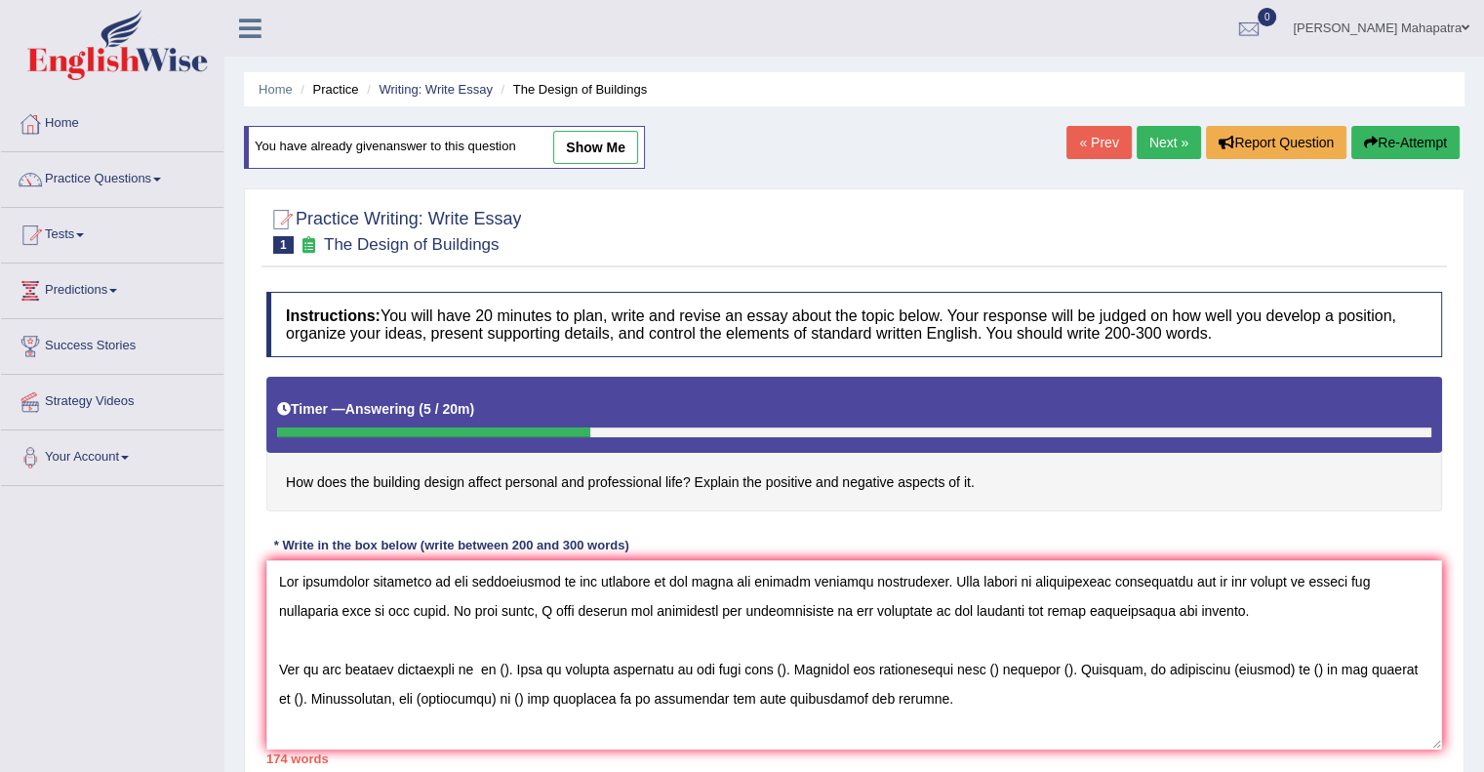
click at [321, 460] on h4 "How does the building design affect personal and professional life? Explain the…" at bounding box center [854, 444] width 1176 height 135
click at [510, 666] on textarea at bounding box center [854, 654] width 1176 height 189
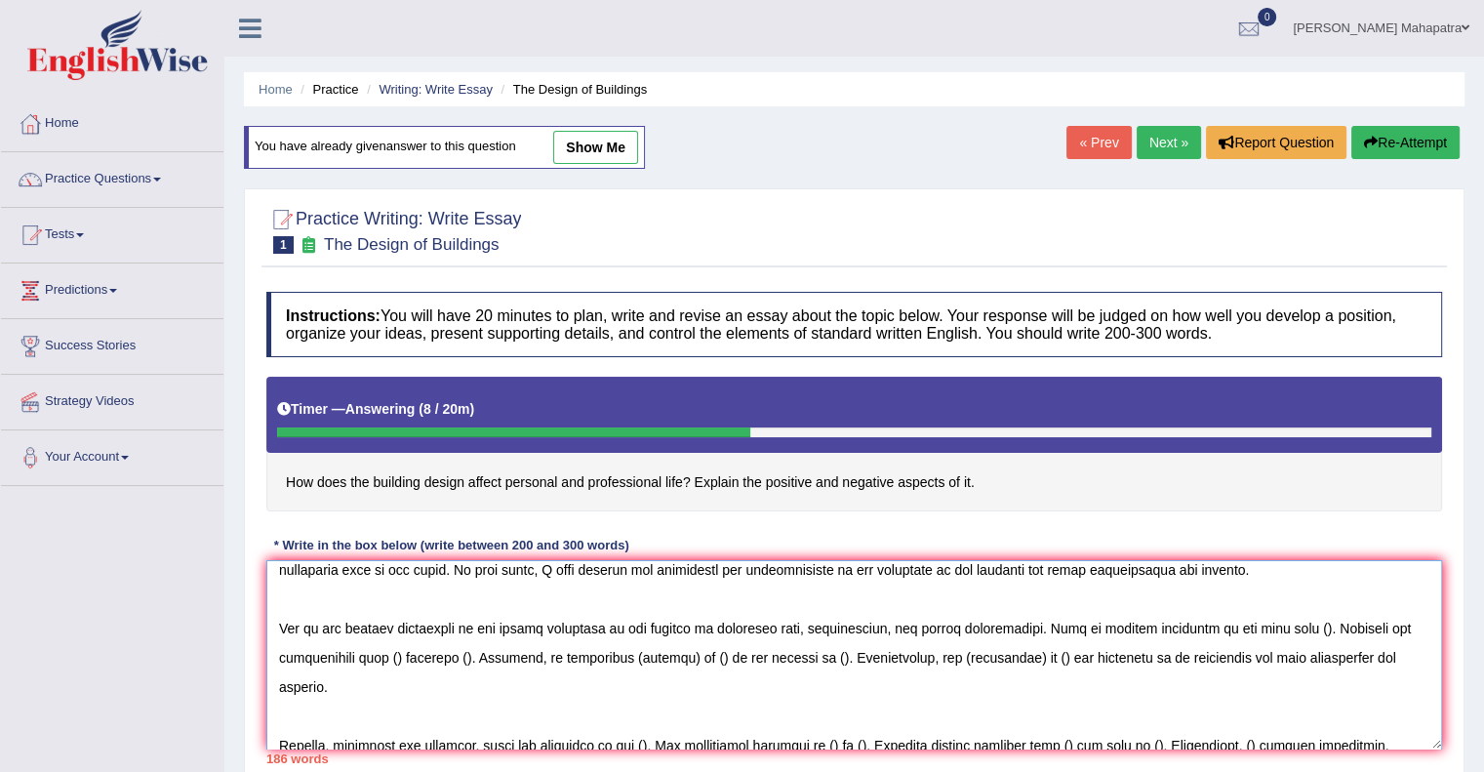
scroll to position [39, 0]
click at [1276, 626] on textarea at bounding box center [854, 654] width 1176 height 189
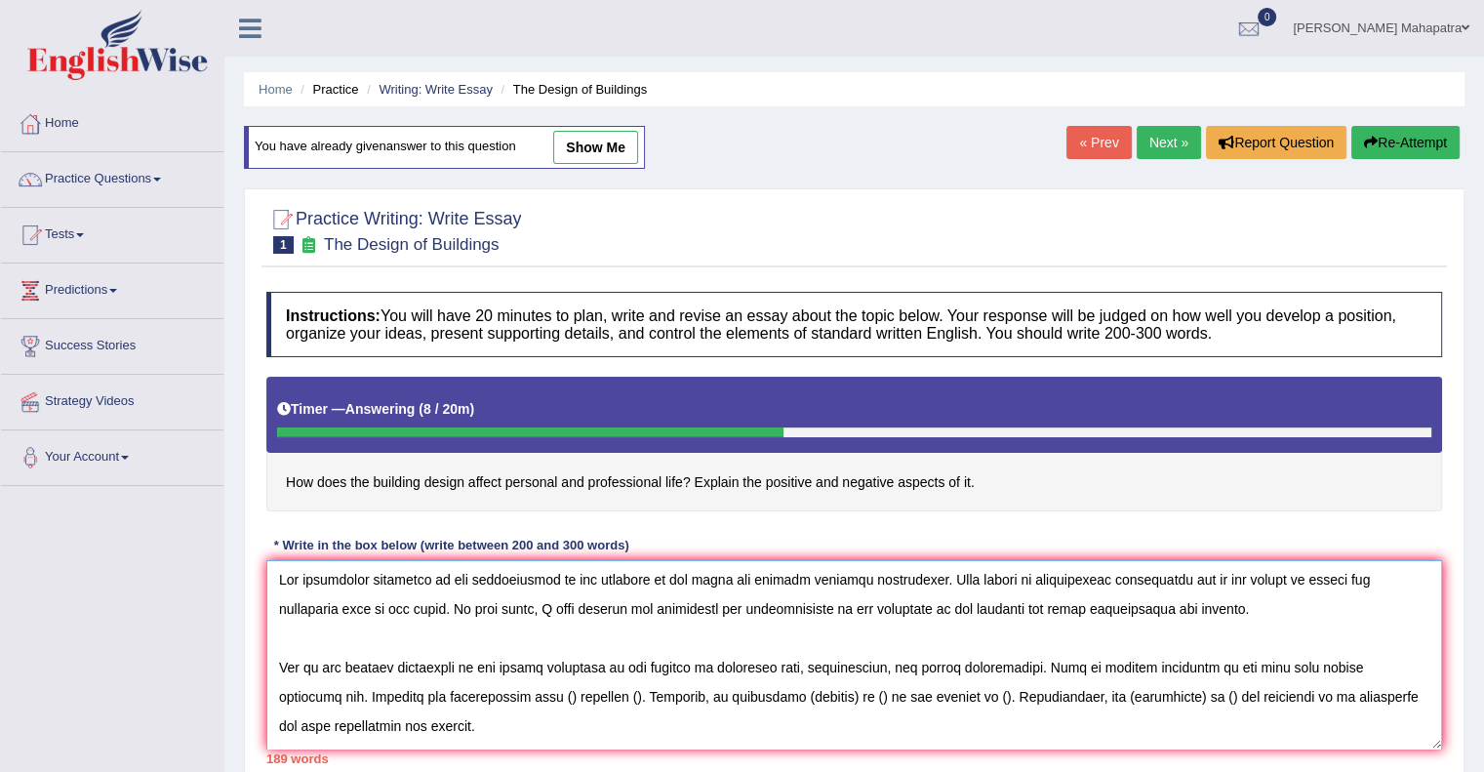
scroll to position [0, 0]
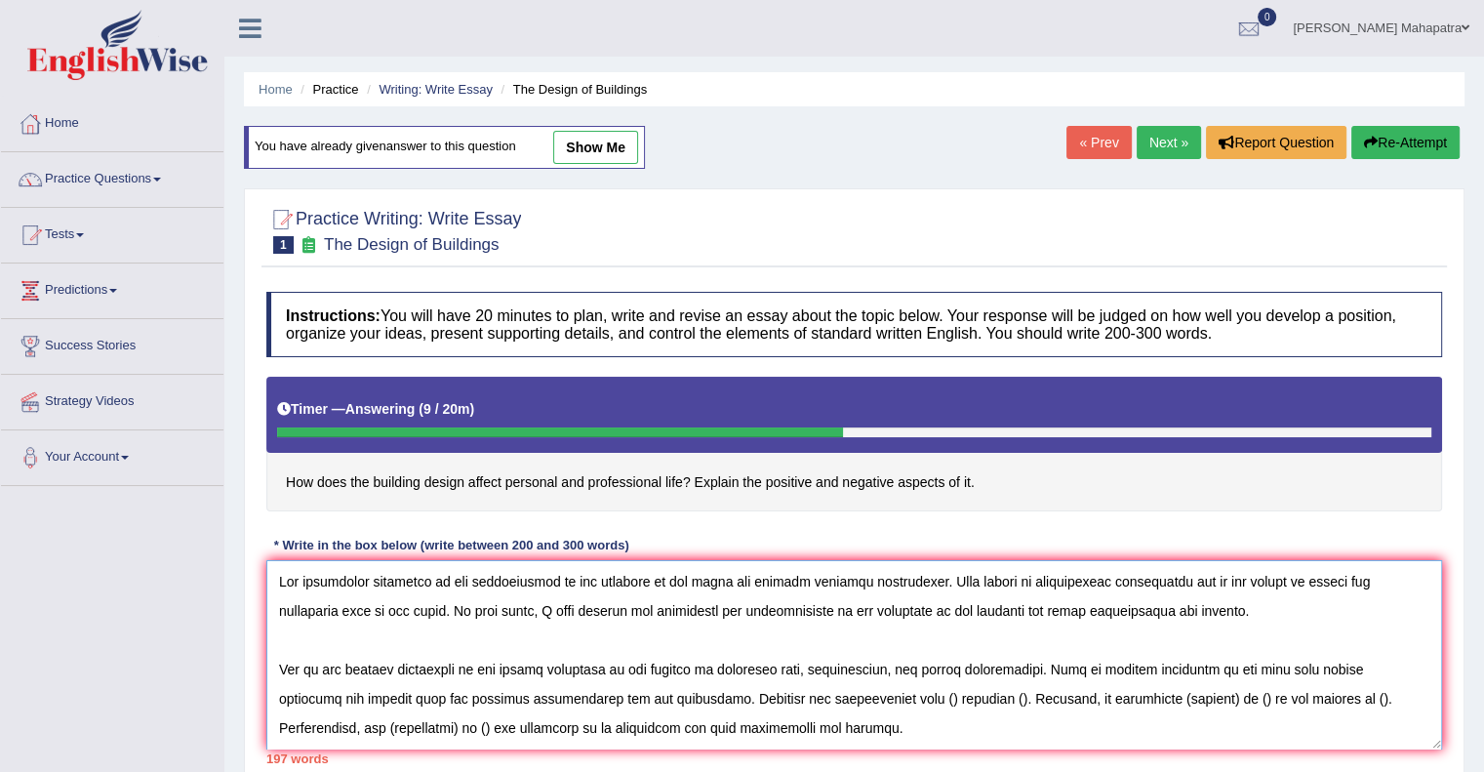
click at [843, 694] on textarea at bounding box center [854, 654] width 1176 height 189
click at [996, 691] on textarea at bounding box center [854, 654] width 1176 height 189
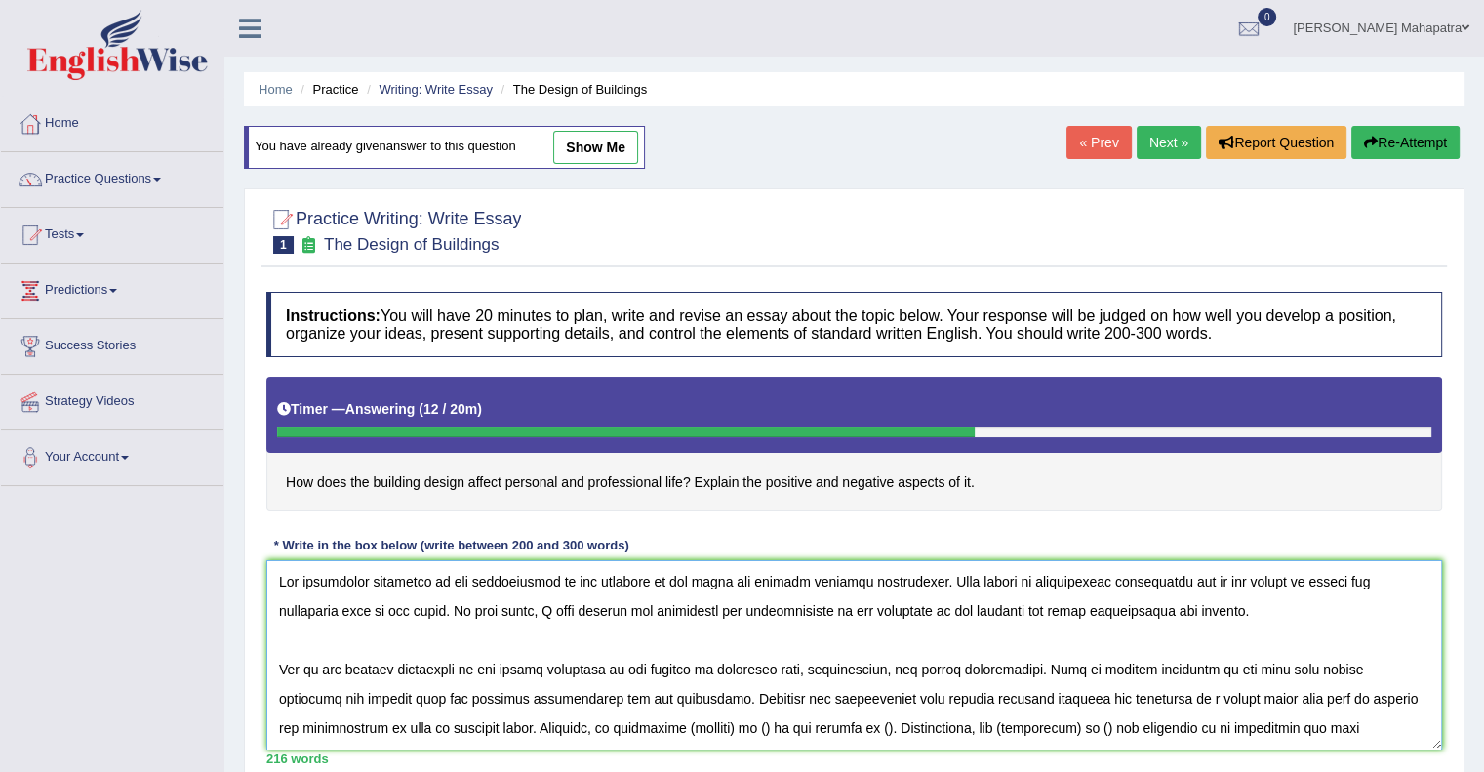
click at [1134, 695] on textarea at bounding box center [854, 654] width 1176 height 189
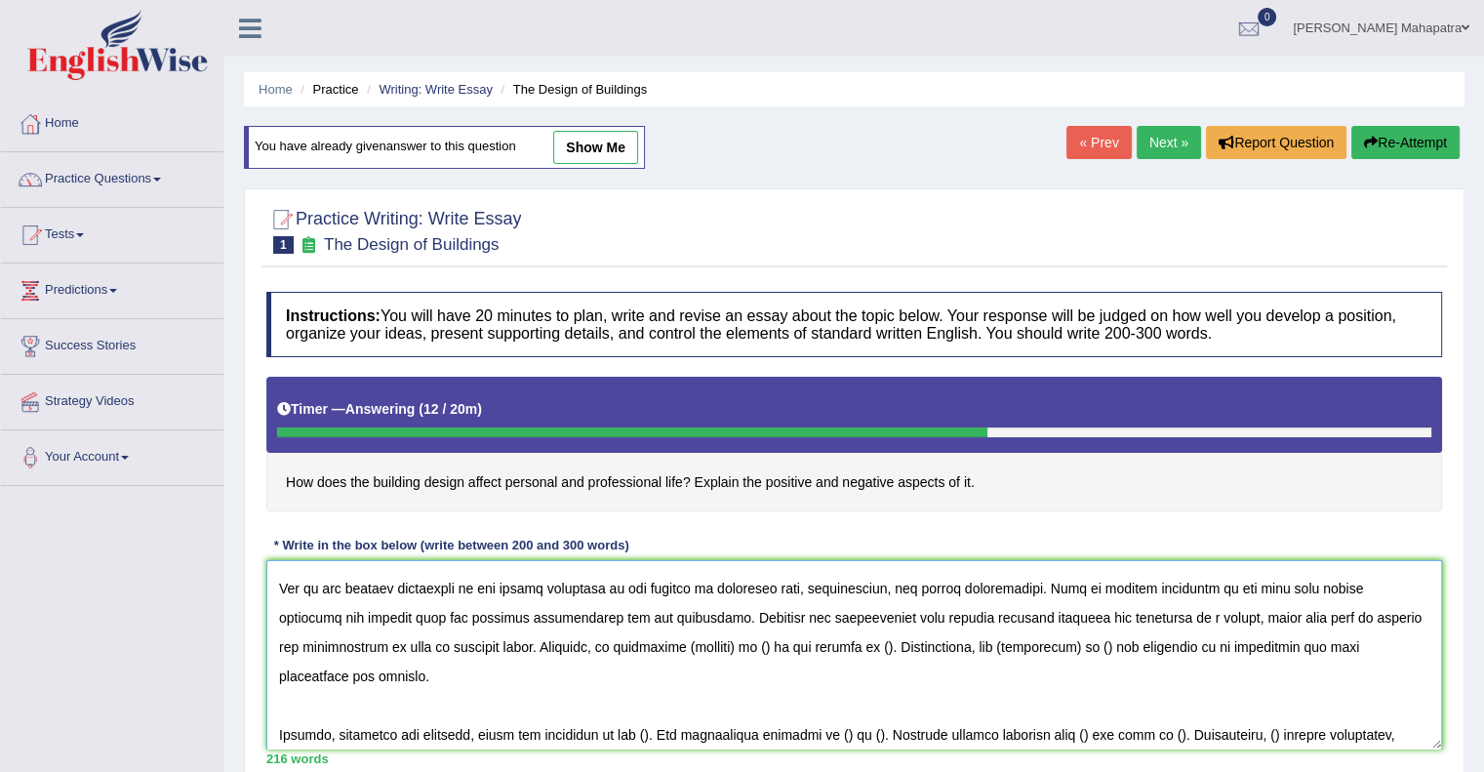
scroll to position [82, 0]
drag, startPoint x: 613, startPoint y: 643, endPoint x: 560, endPoint y: 645, distance: 52.7
click at [560, 645] on textarea at bounding box center [854, 654] width 1176 height 189
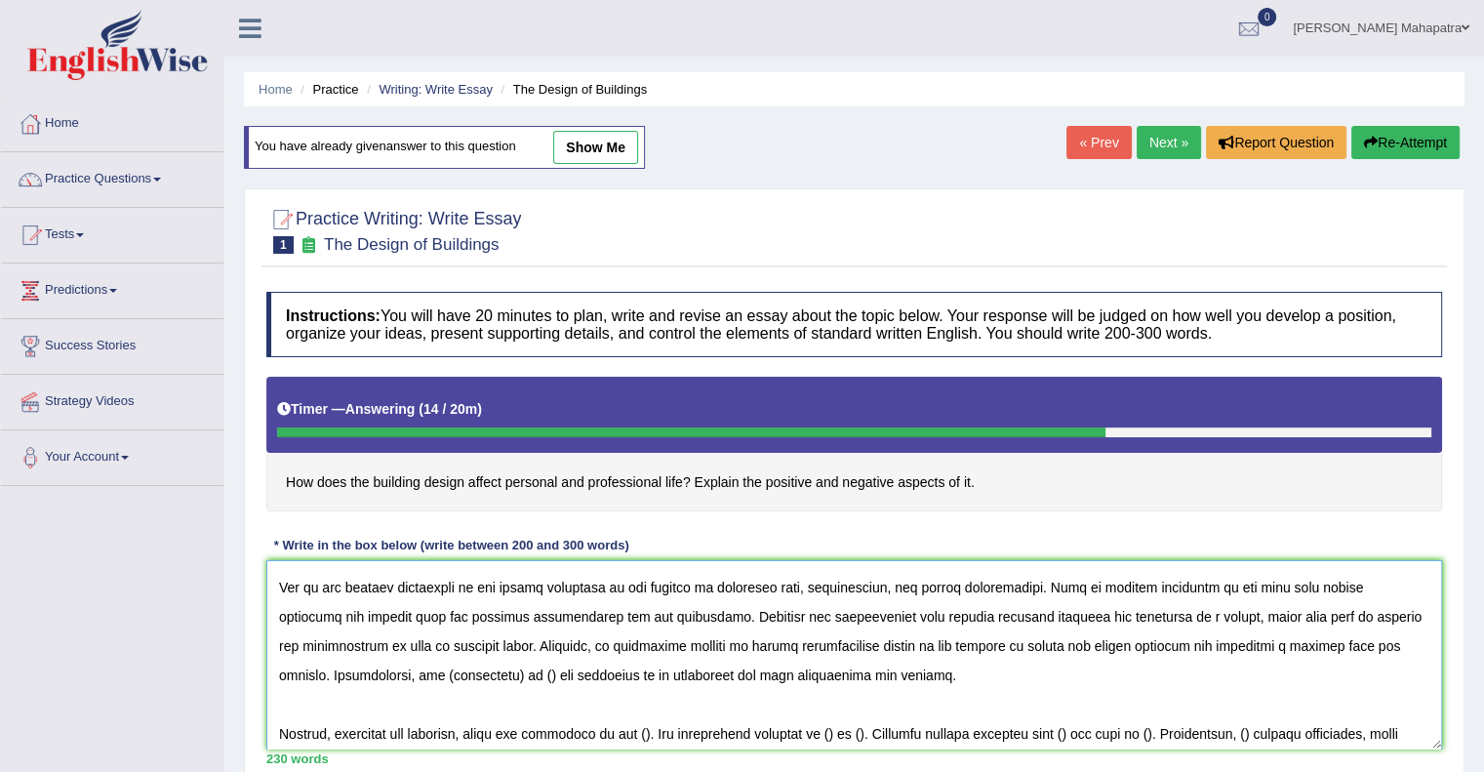
click at [358, 670] on textarea at bounding box center [854, 654] width 1176 height 189
click at [378, 678] on textarea at bounding box center [854, 654] width 1176 height 189
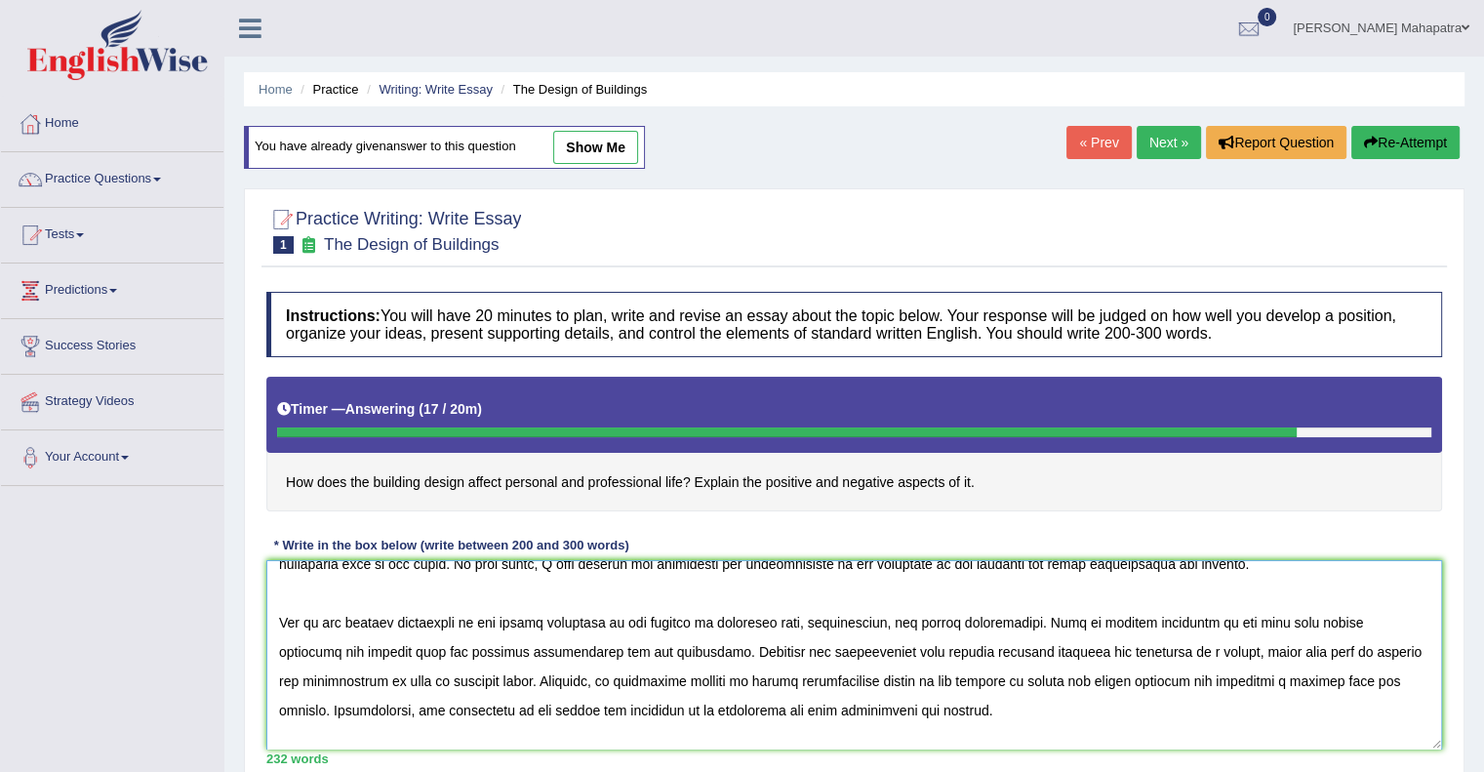
scroll to position [49, 0]
type textarea "The increasing influence of the architecture of the building on our lives has i…"
click at [1404, 146] on button "Re-Attempt" at bounding box center [1406, 142] width 108 height 33
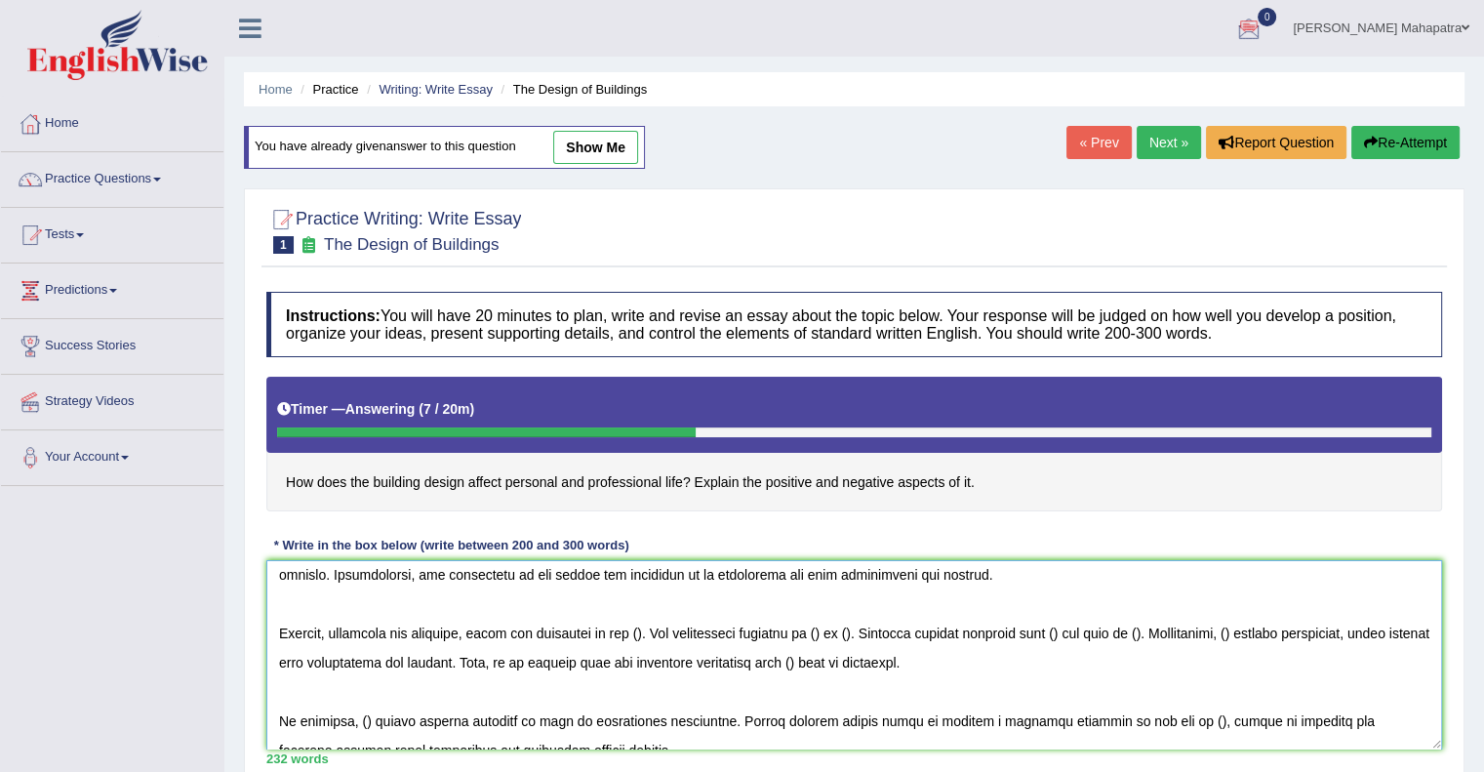
scroll to position [183, 0]
click at [655, 627] on textarea at bounding box center [854, 654] width 1176 height 189
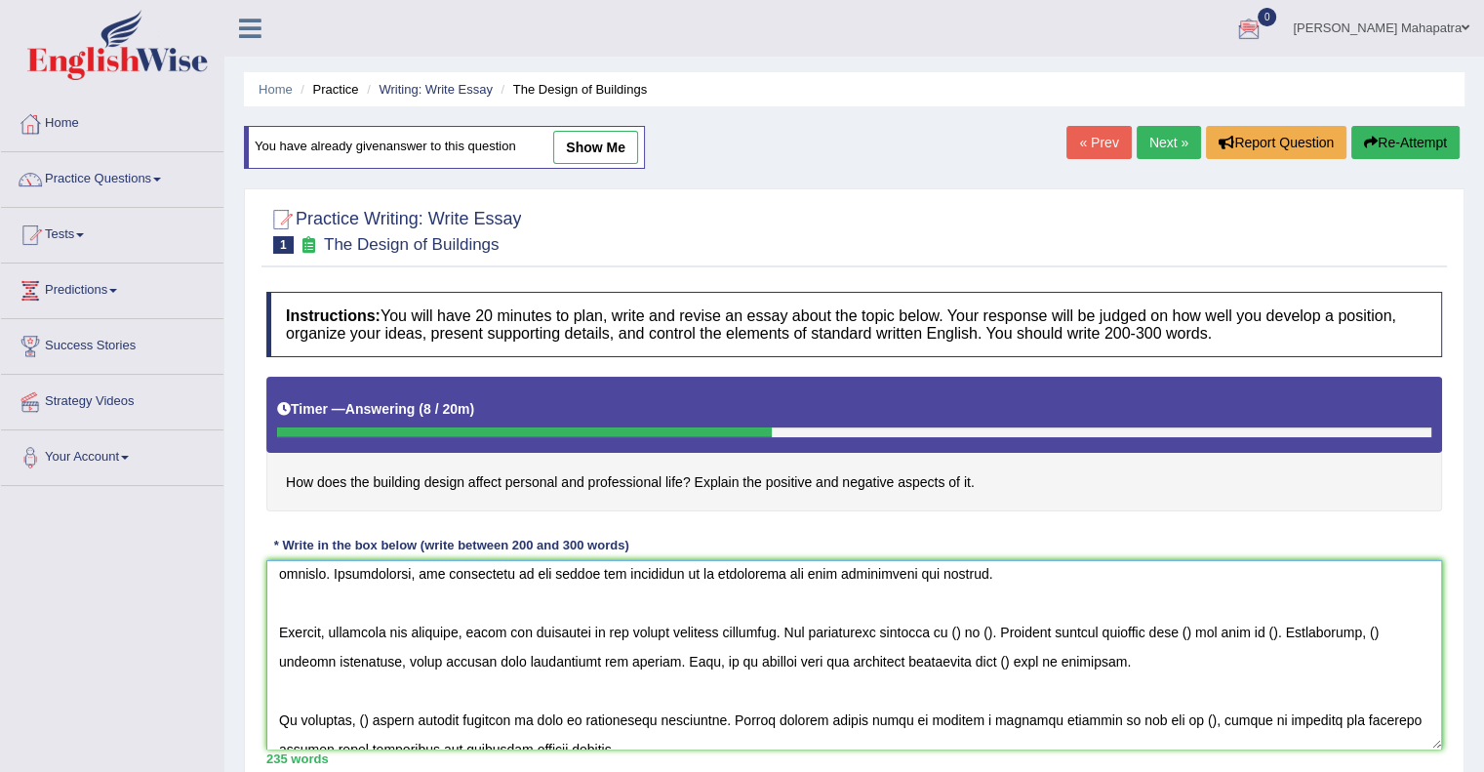
click at [667, 623] on textarea at bounding box center [854, 654] width 1176 height 189
click at [959, 631] on textarea at bounding box center [854, 654] width 1176 height 189
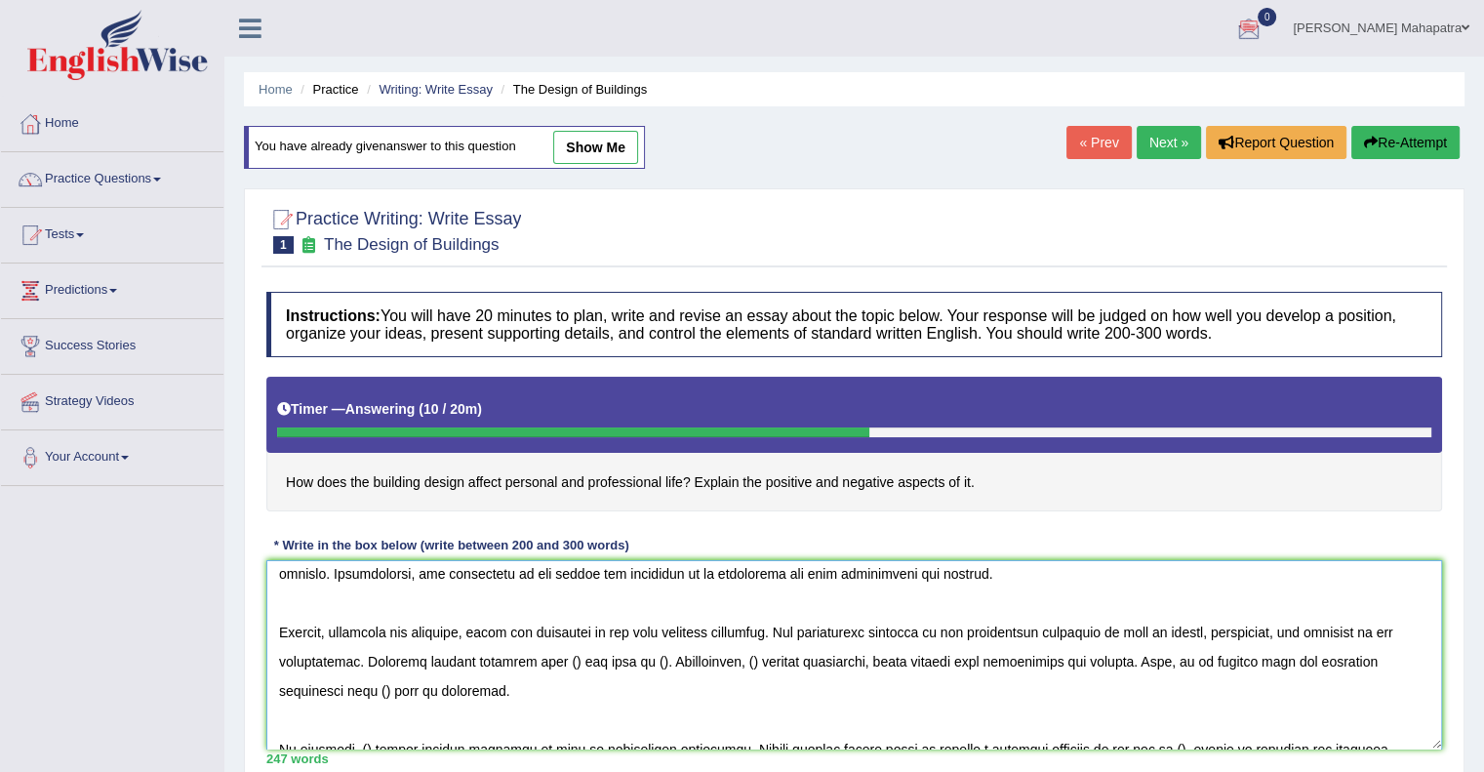
click at [554, 655] on textarea at bounding box center [854, 654] width 1176 height 189
click at [548, 657] on textarea at bounding box center [854, 654] width 1176 height 189
click at [843, 657] on textarea at bounding box center [854, 654] width 1176 height 189
click at [909, 638] on textarea at bounding box center [854, 654] width 1176 height 189
click at [831, 658] on textarea at bounding box center [854, 654] width 1176 height 189
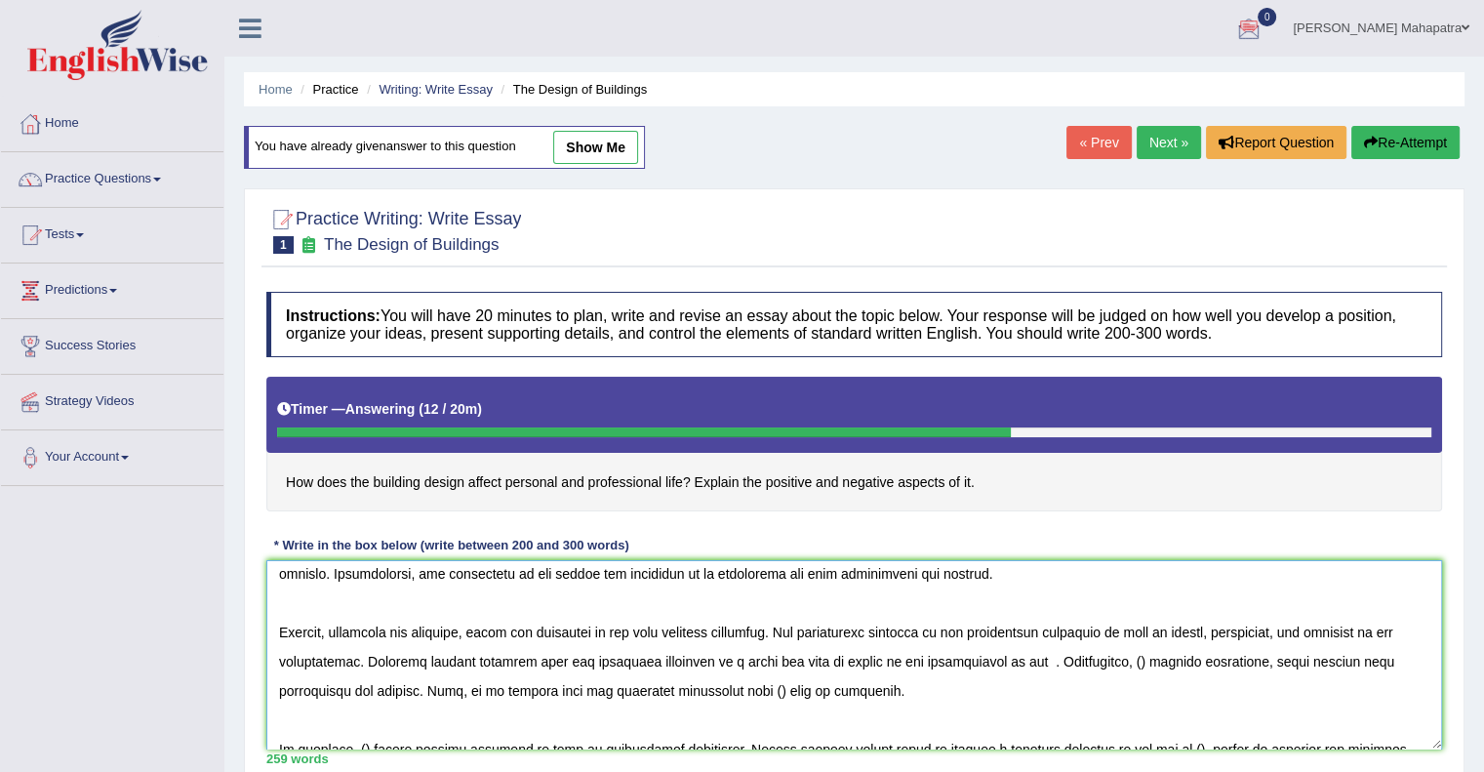
click at [725, 651] on textarea at bounding box center [854, 654] width 1176 height 189
click at [1029, 655] on textarea at bounding box center [854, 654] width 1176 height 189
click at [1192, 655] on textarea at bounding box center [854, 654] width 1176 height 189
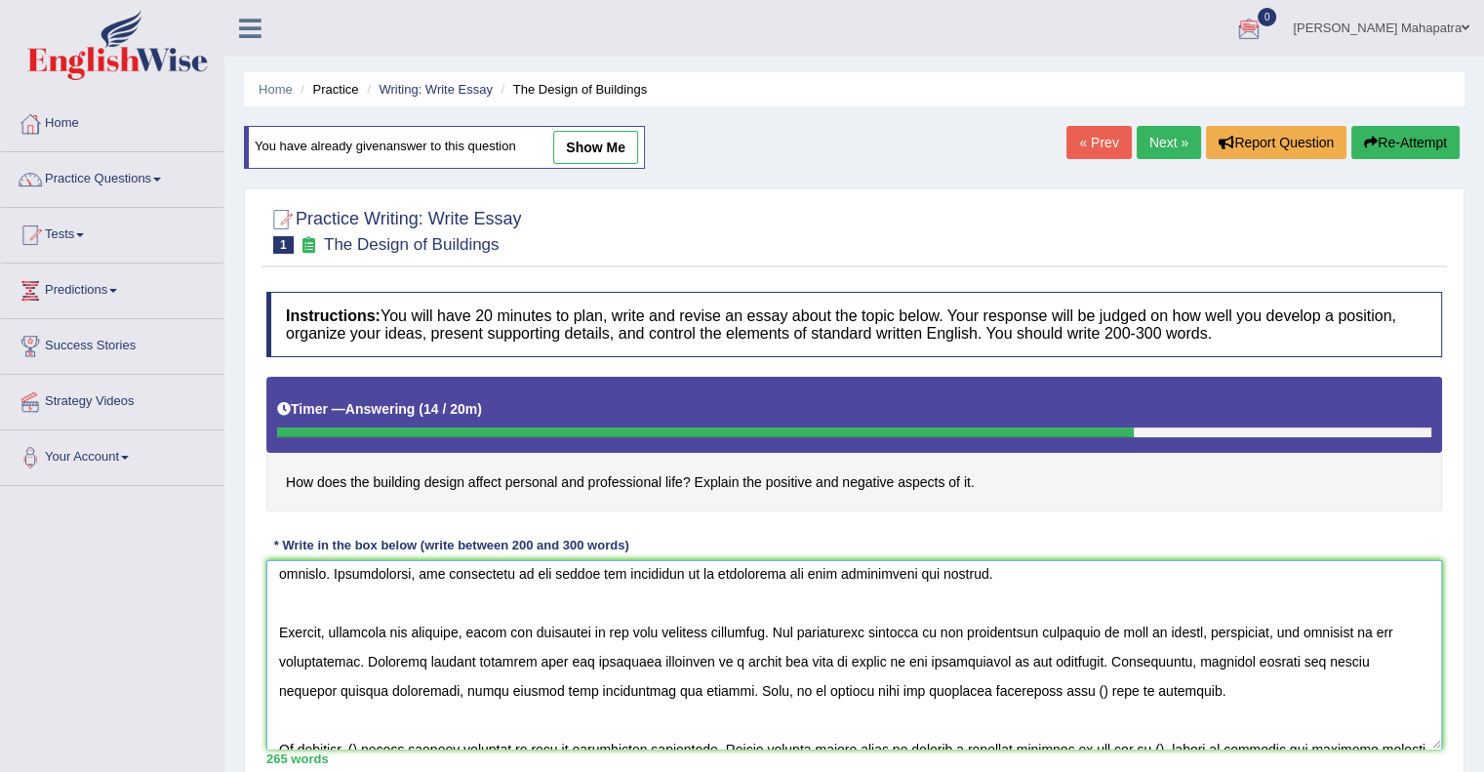
drag, startPoint x: 1183, startPoint y: 659, endPoint x: 1194, endPoint y: 661, distance: 11.9
click at [1182, 659] on textarea at bounding box center [854, 654] width 1176 height 189
click at [1037, 683] on textarea at bounding box center [854, 654] width 1176 height 189
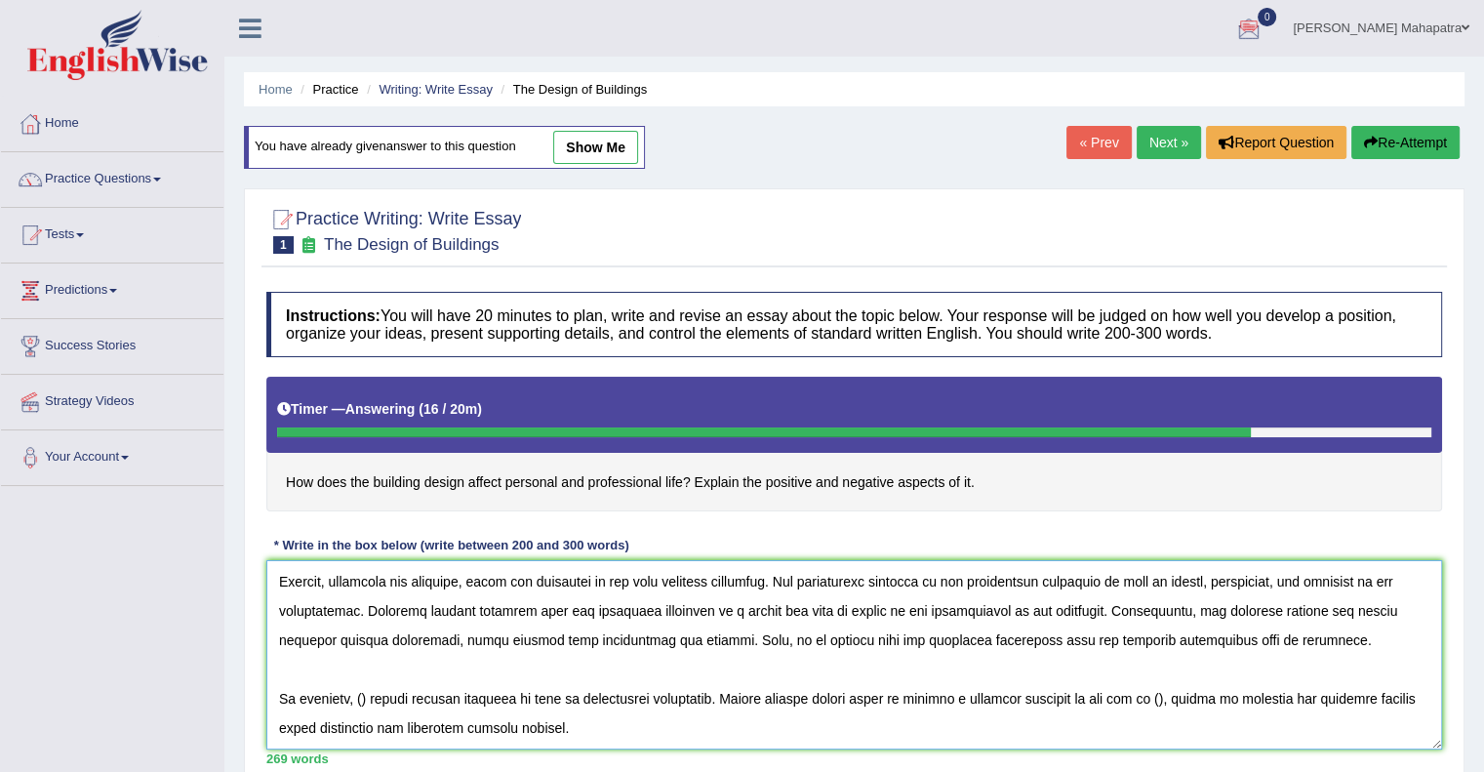
click at [369, 700] on textarea at bounding box center [854, 654] width 1176 height 189
click at [464, 698] on textarea at bounding box center [854, 654] width 1176 height 189
click at [1367, 692] on textarea at bounding box center [854, 654] width 1176 height 189
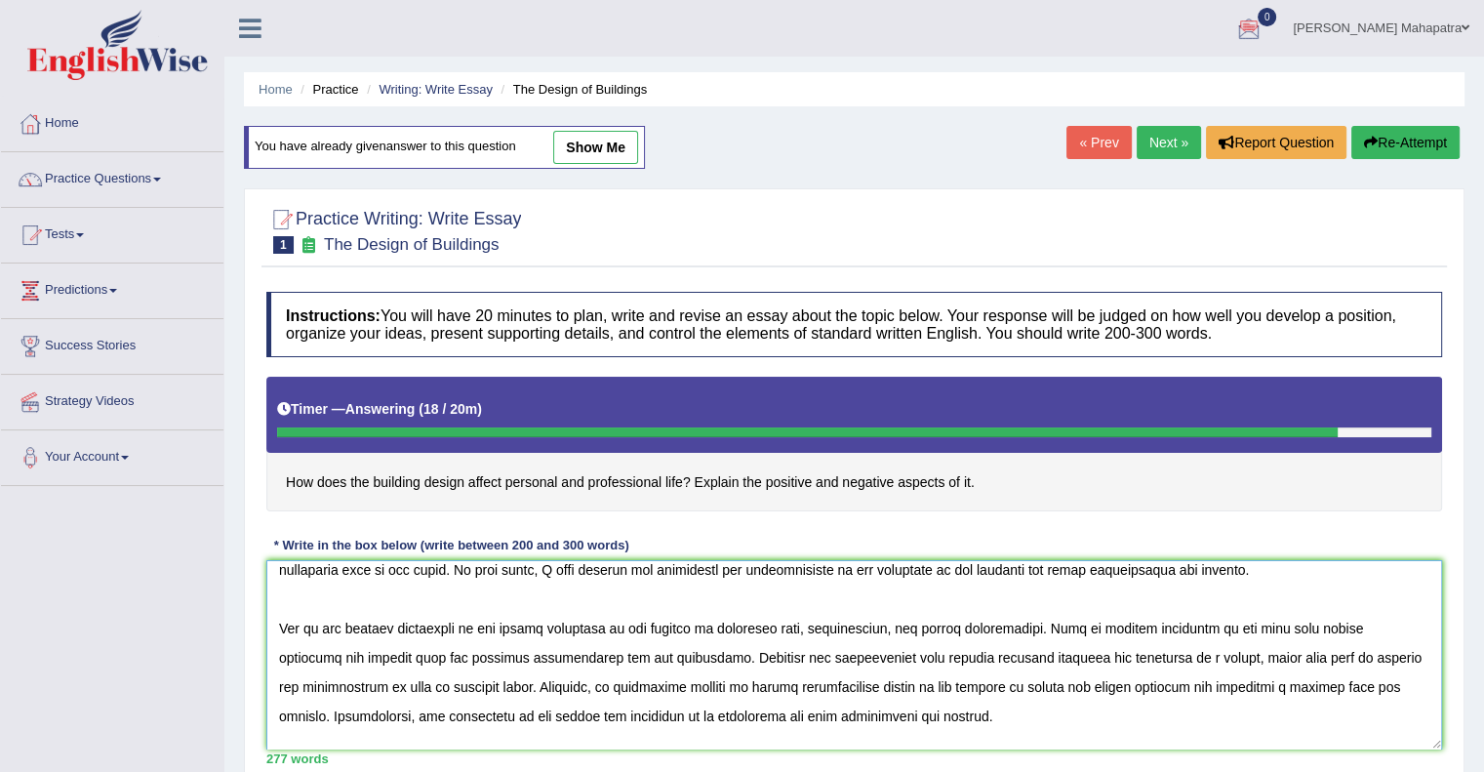
scroll to position [37, 0]
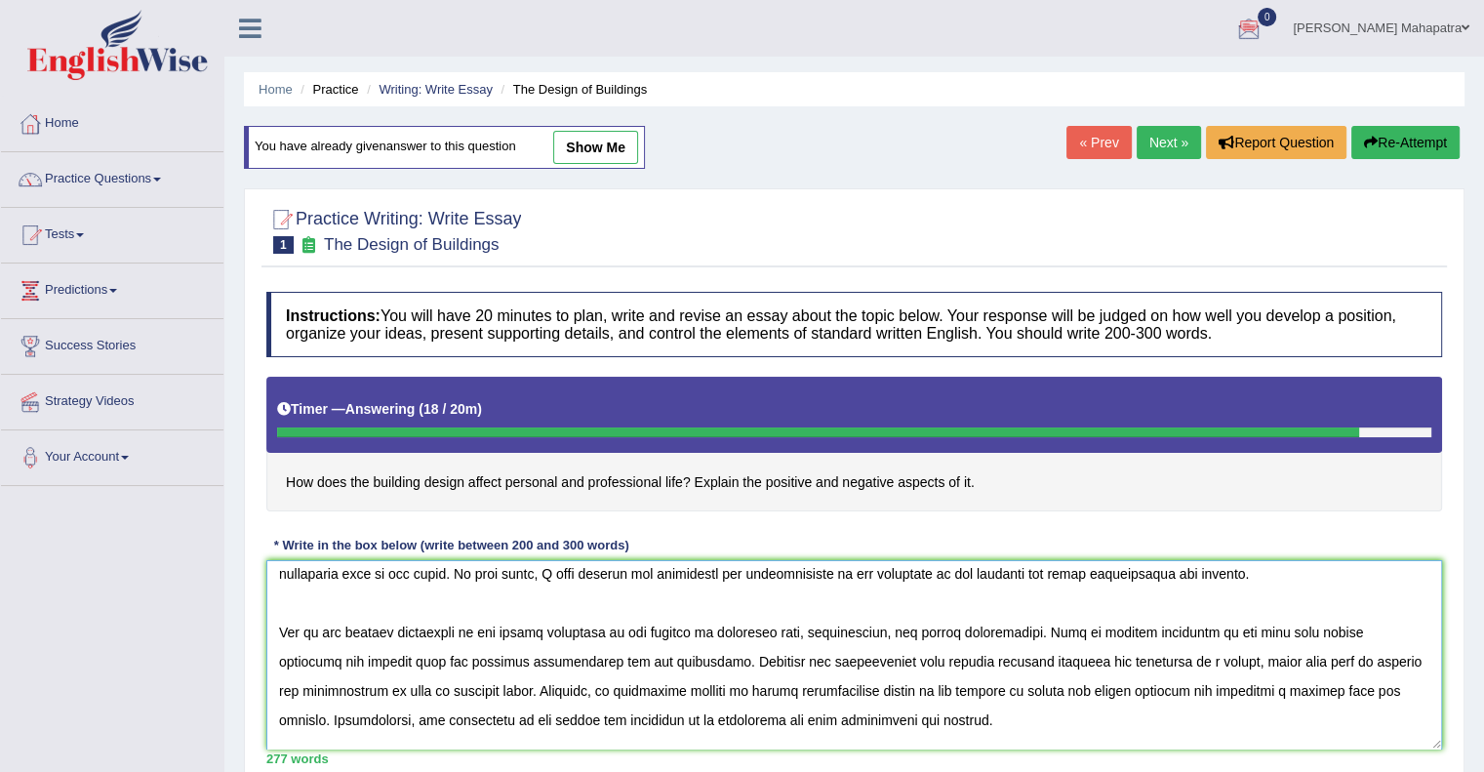
drag, startPoint x: 624, startPoint y: 657, endPoint x: 664, endPoint y: 663, distance: 40.4
click at [624, 655] on textarea at bounding box center [854, 654] width 1176 height 189
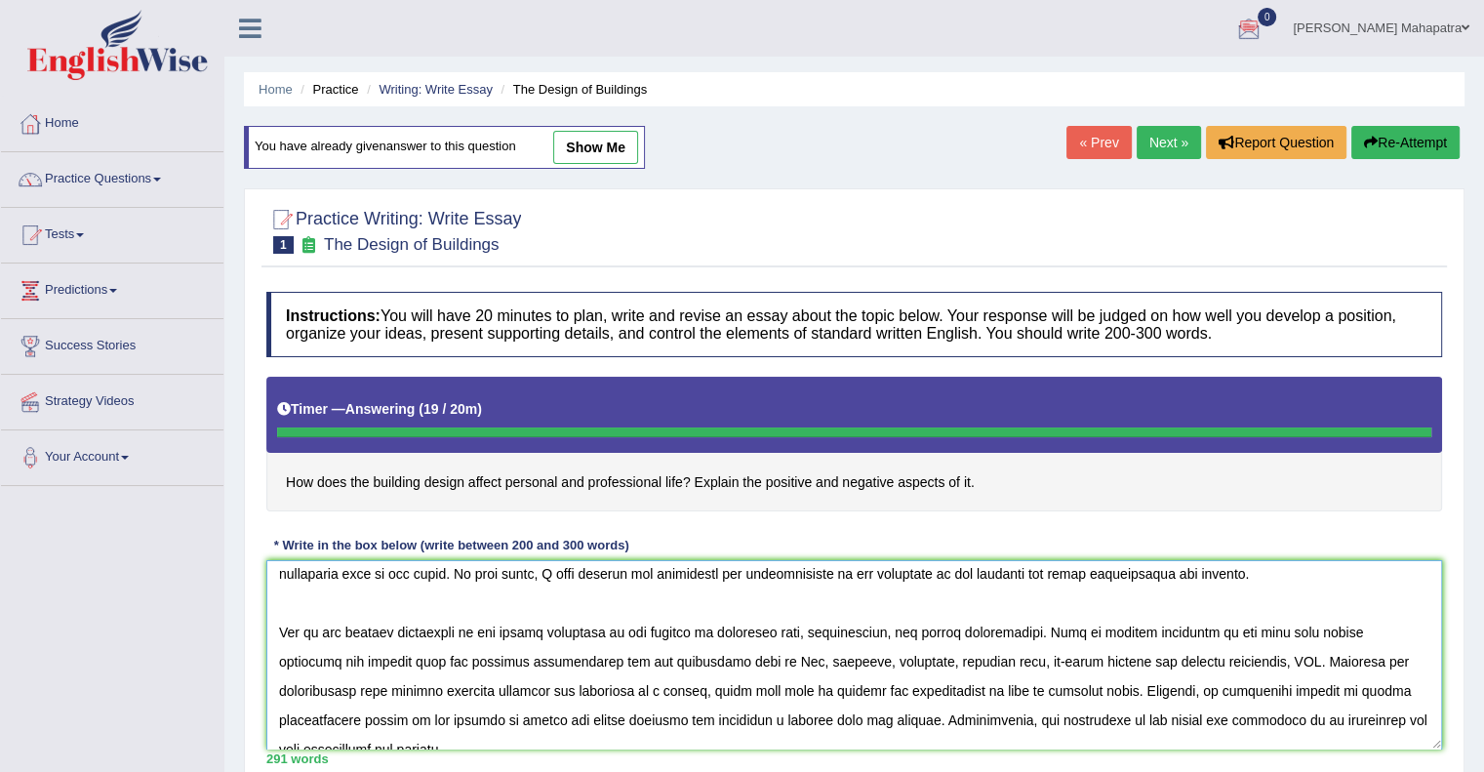
type textarea "The increasing influence of the architecture of the building on our lives has i…"
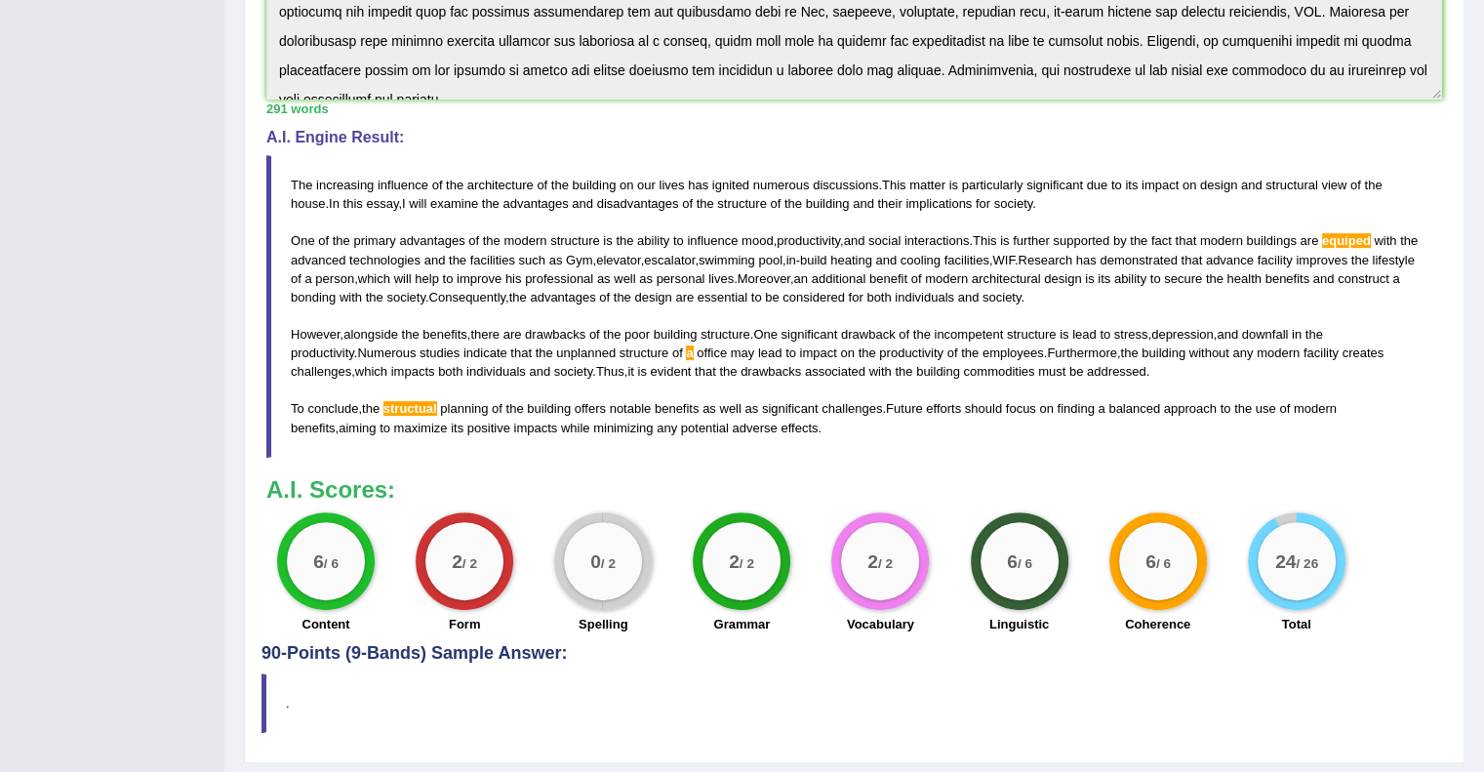
scroll to position [607, 0]
drag, startPoint x: 784, startPoint y: 424, endPoint x: 307, endPoint y: 175, distance: 537.8
click at [309, 175] on blockquote "The increasing influence of the architecture of the building on our lives has i…" at bounding box center [854, 305] width 1176 height 303
drag, startPoint x: 293, startPoint y: 179, endPoint x: 709, endPoint y: 449, distance: 496.7
click at [710, 457] on div "Instructions: You will have 20 minutes to plan, write and revise an essay about…" at bounding box center [855, 151] width 1186 height 983
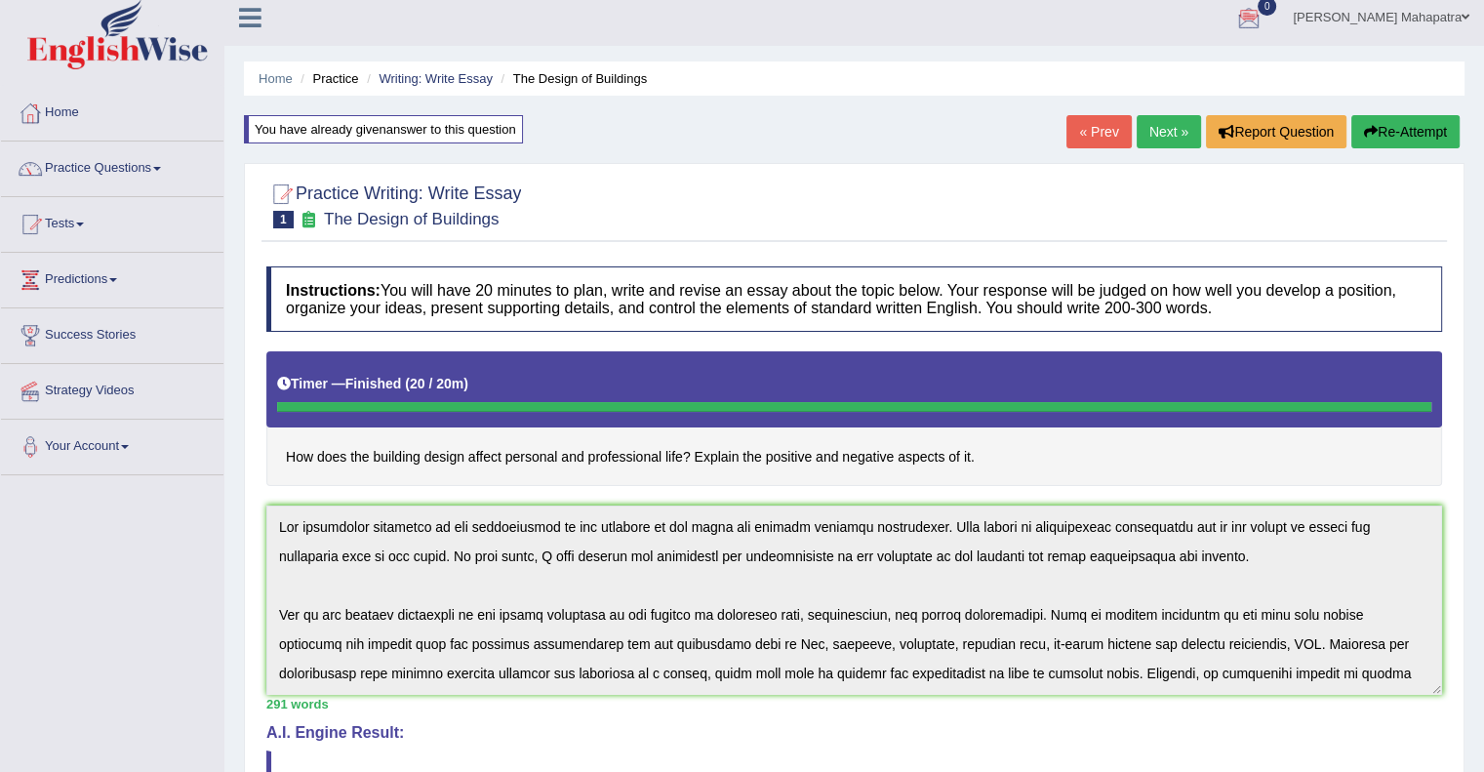
scroll to position [0, 0]
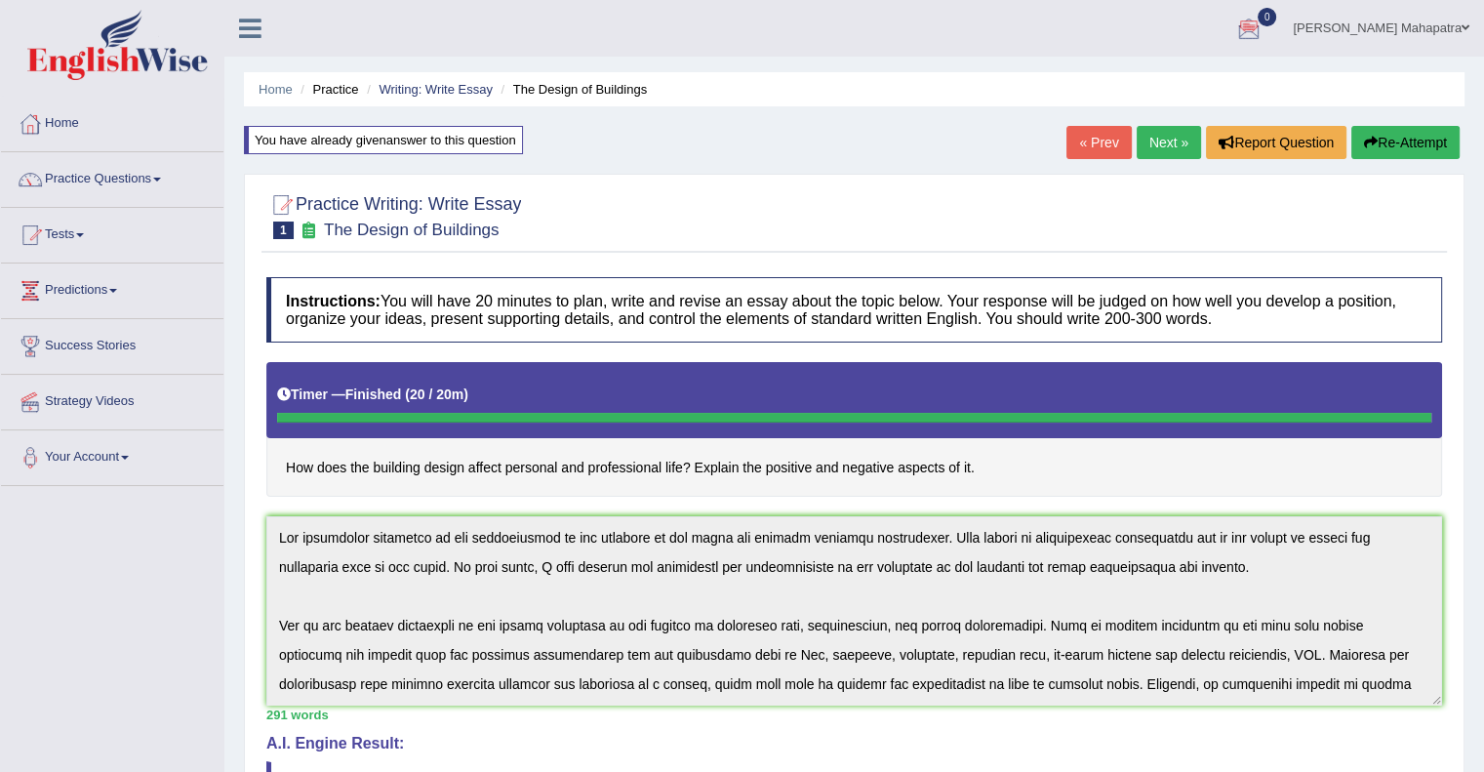
click at [1389, 134] on button "Re-Attempt" at bounding box center [1406, 142] width 108 height 33
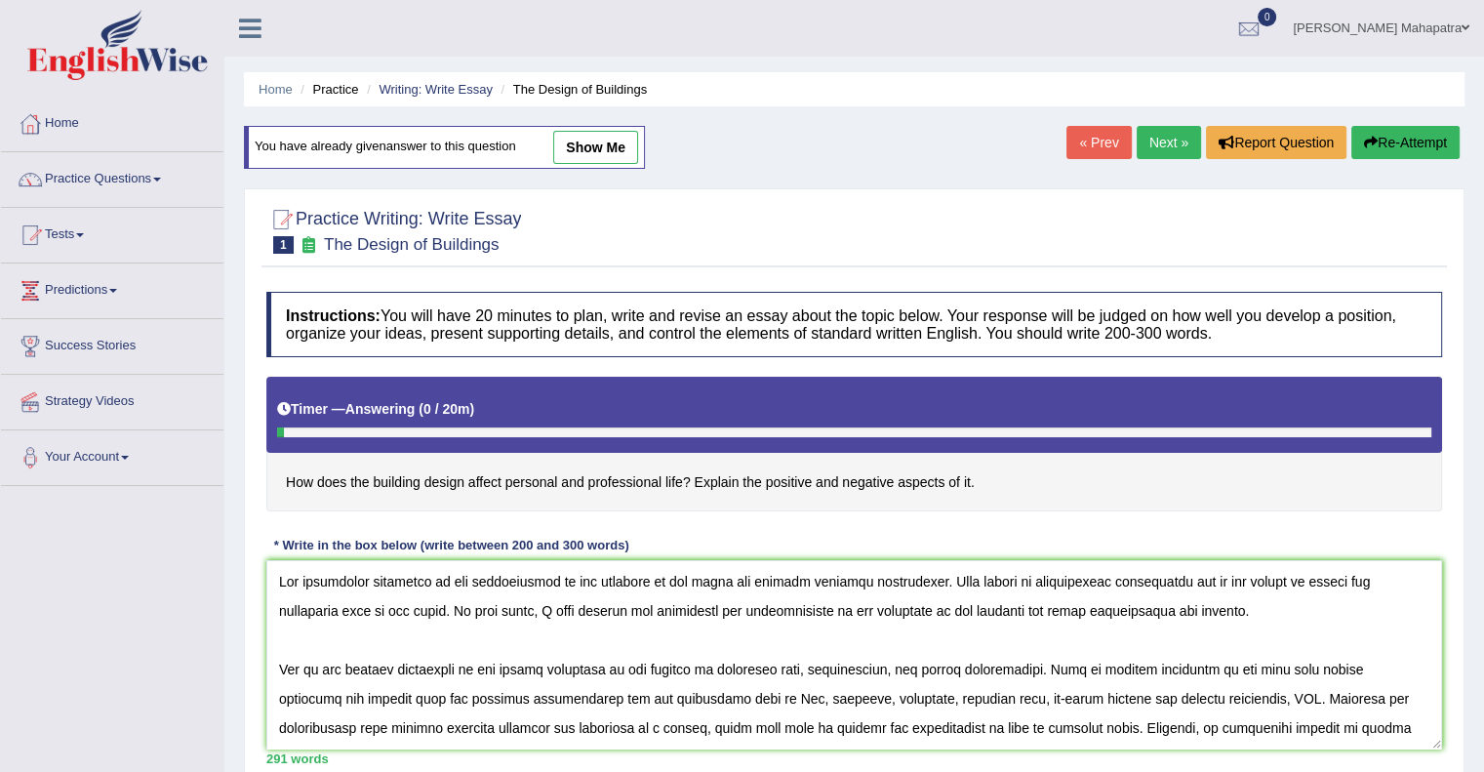
click at [1181, 693] on textarea at bounding box center [854, 654] width 1176 height 189
click at [304, 694] on textarea at bounding box center [854, 654] width 1176 height 189
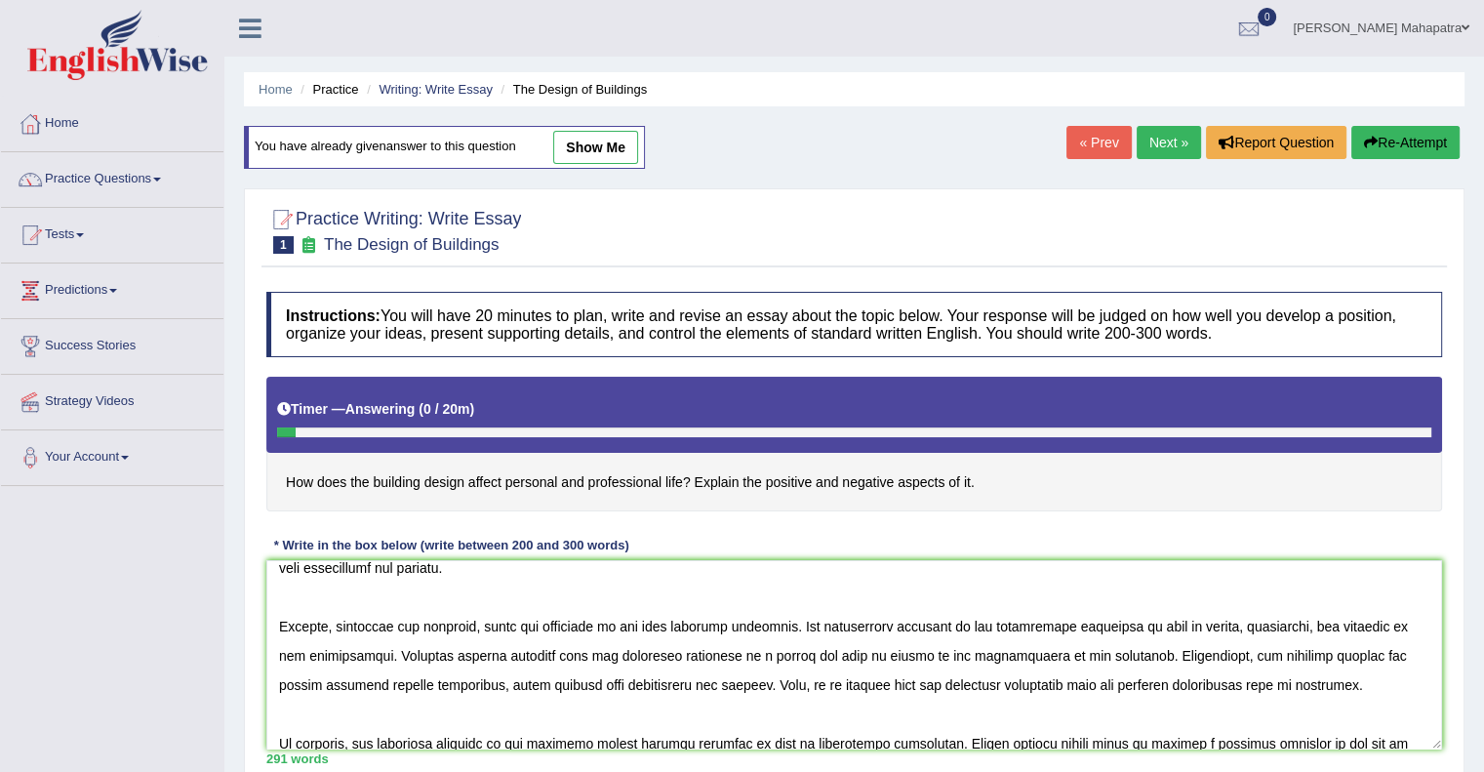
scroll to position [234, 0]
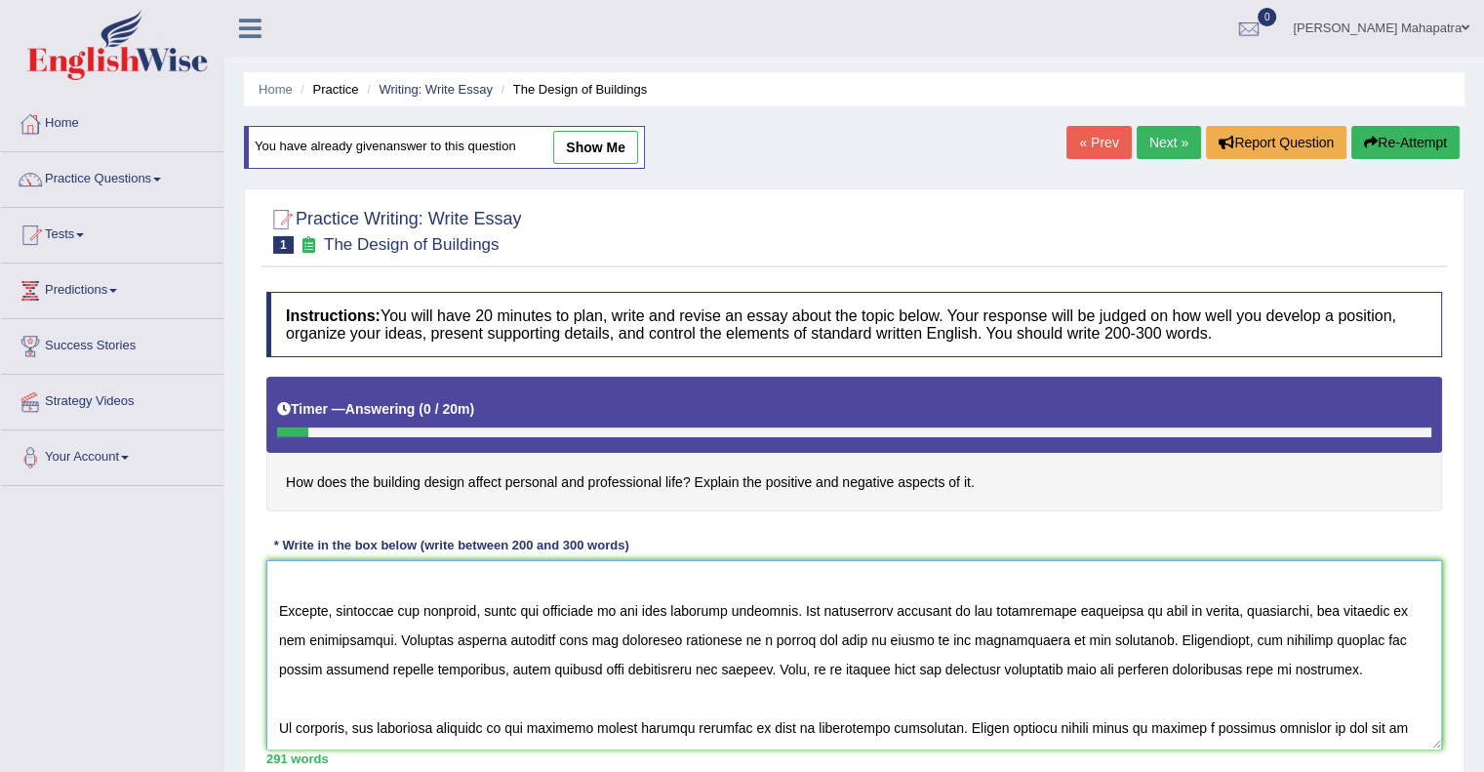
click at [421, 694] on textarea at bounding box center [854, 654] width 1176 height 189
click at [560, 671] on textarea at bounding box center [854, 654] width 1176 height 189
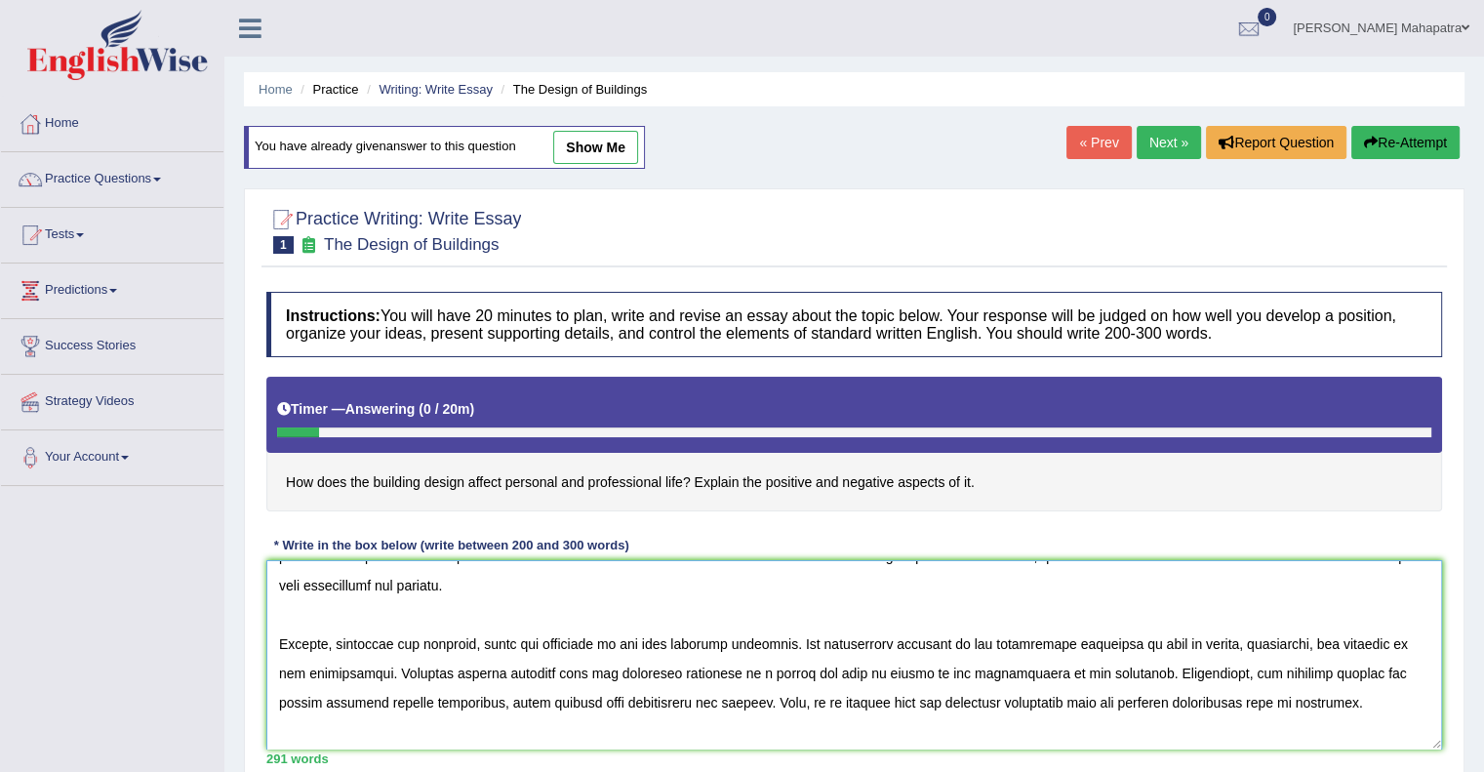
scroll to position [199, 0]
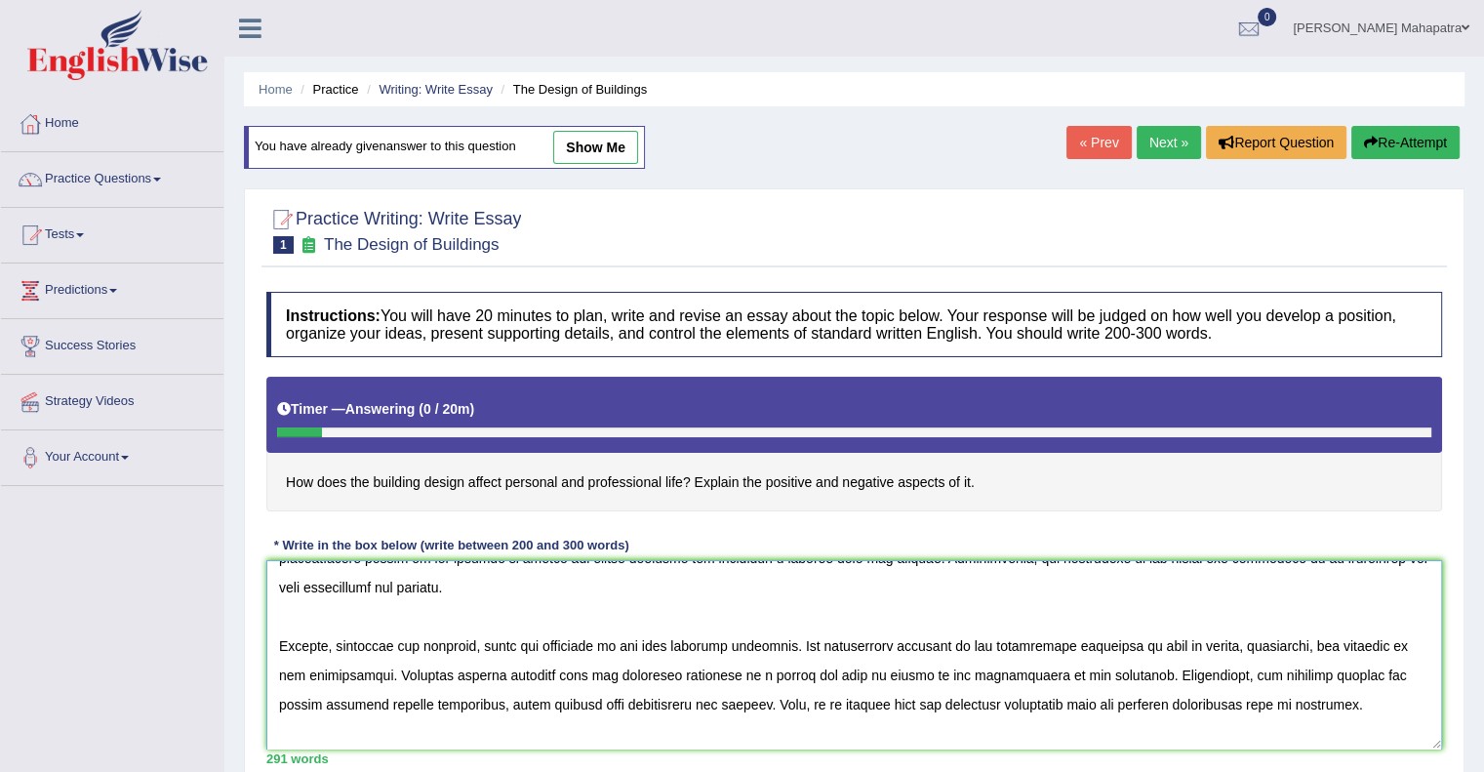
click at [712, 641] on textarea at bounding box center [854, 654] width 1176 height 189
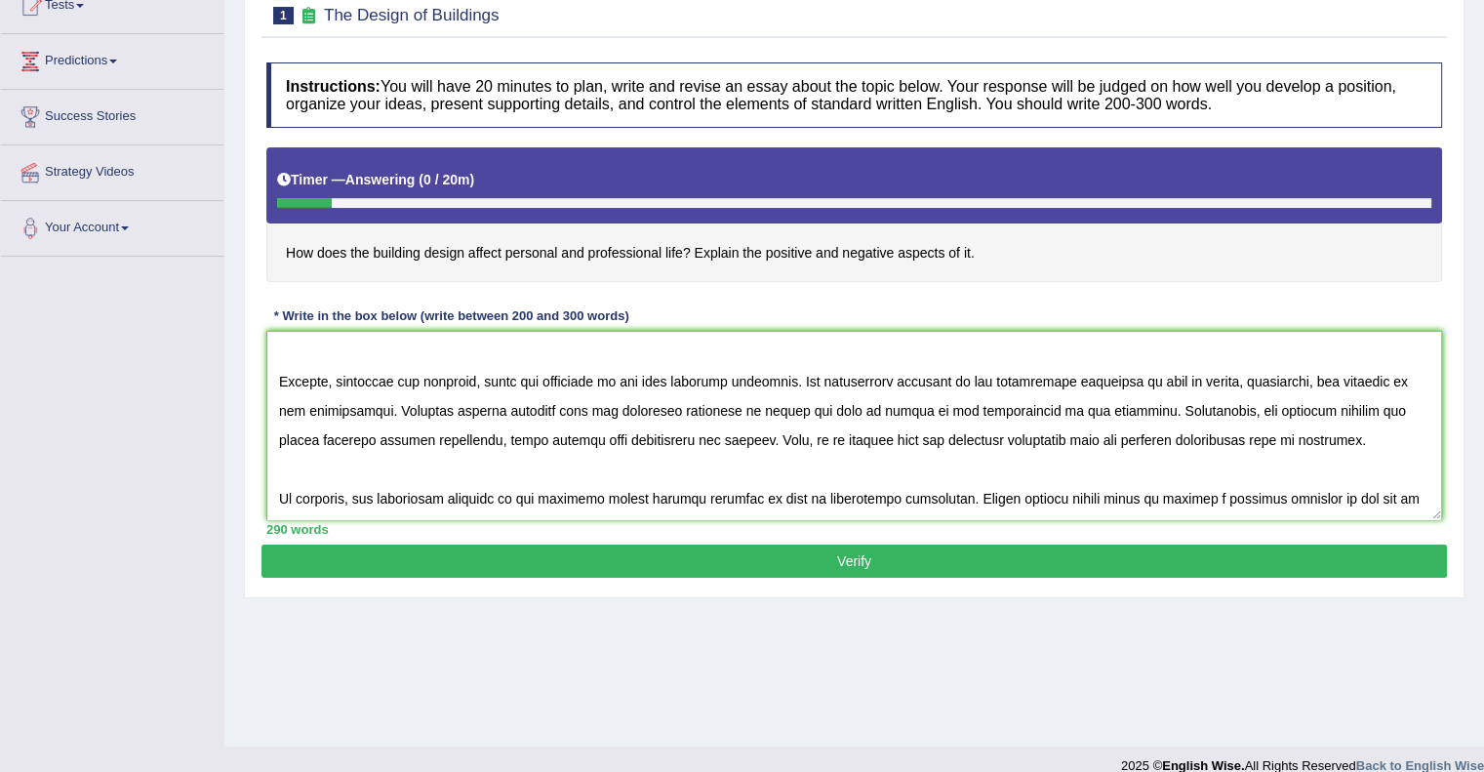
scroll to position [230, 0]
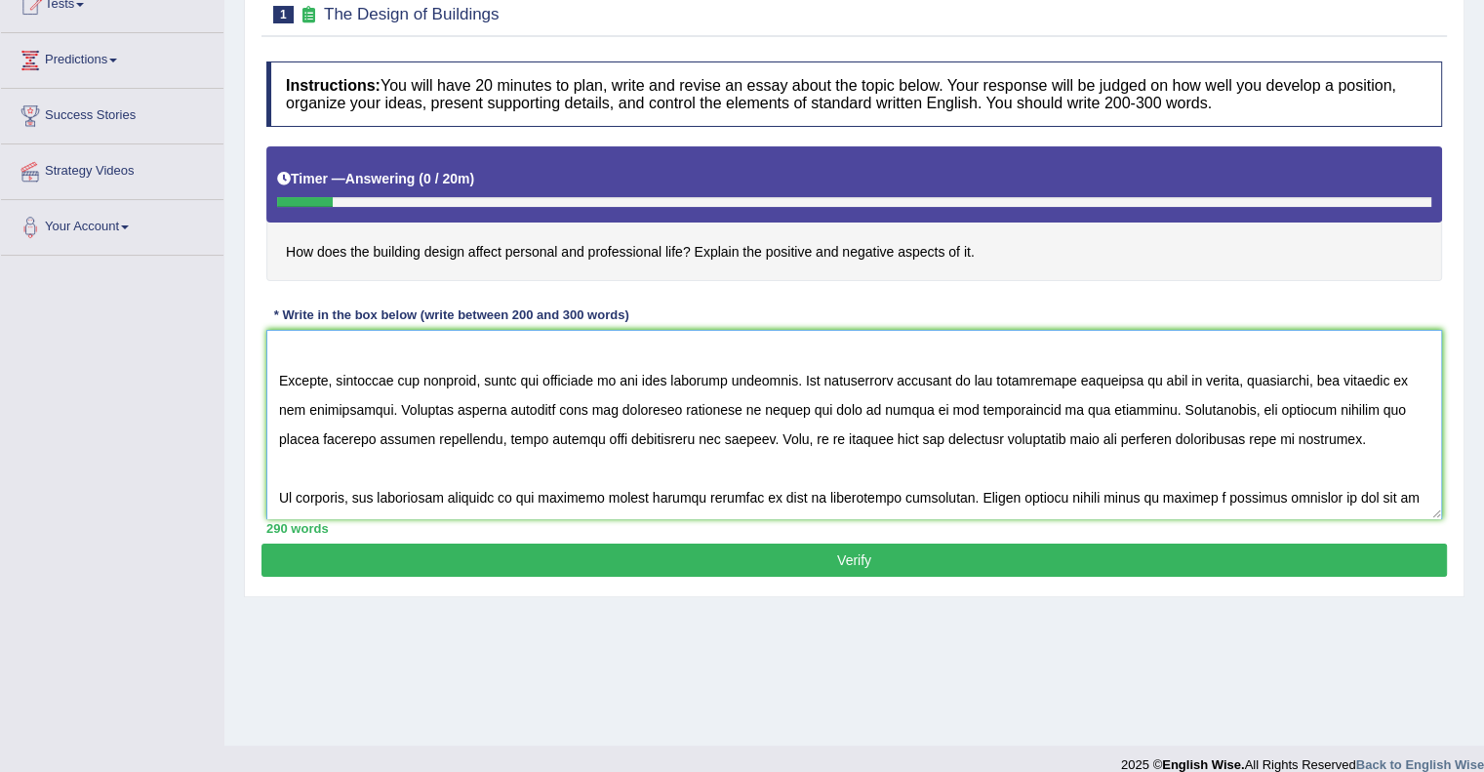
type textarea "The increasing influence of the architecture of the building on our lives has i…"
click at [865, 561] on button "Verify" at bounding box center [855, 560] width 1186 height 33
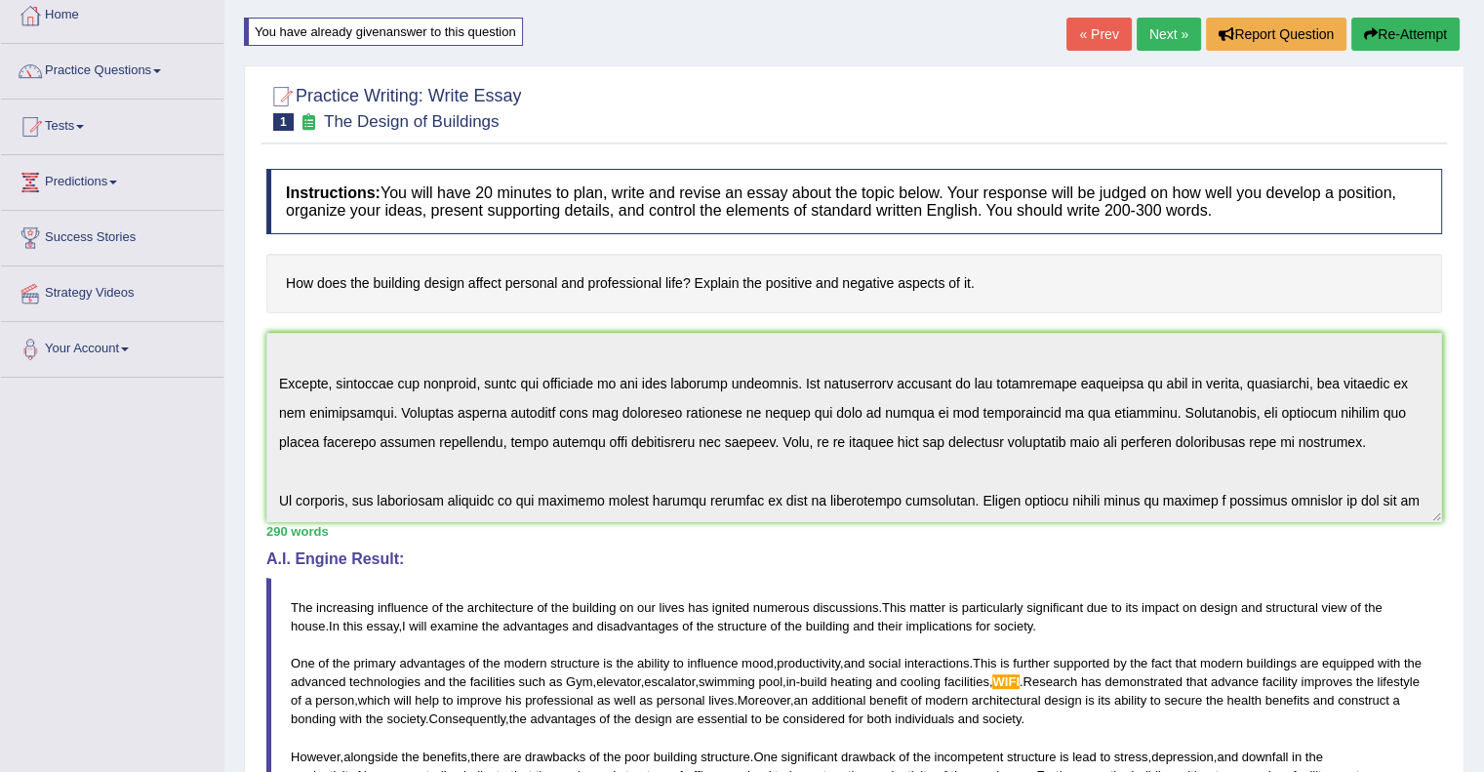
scroll to position [0, 0]
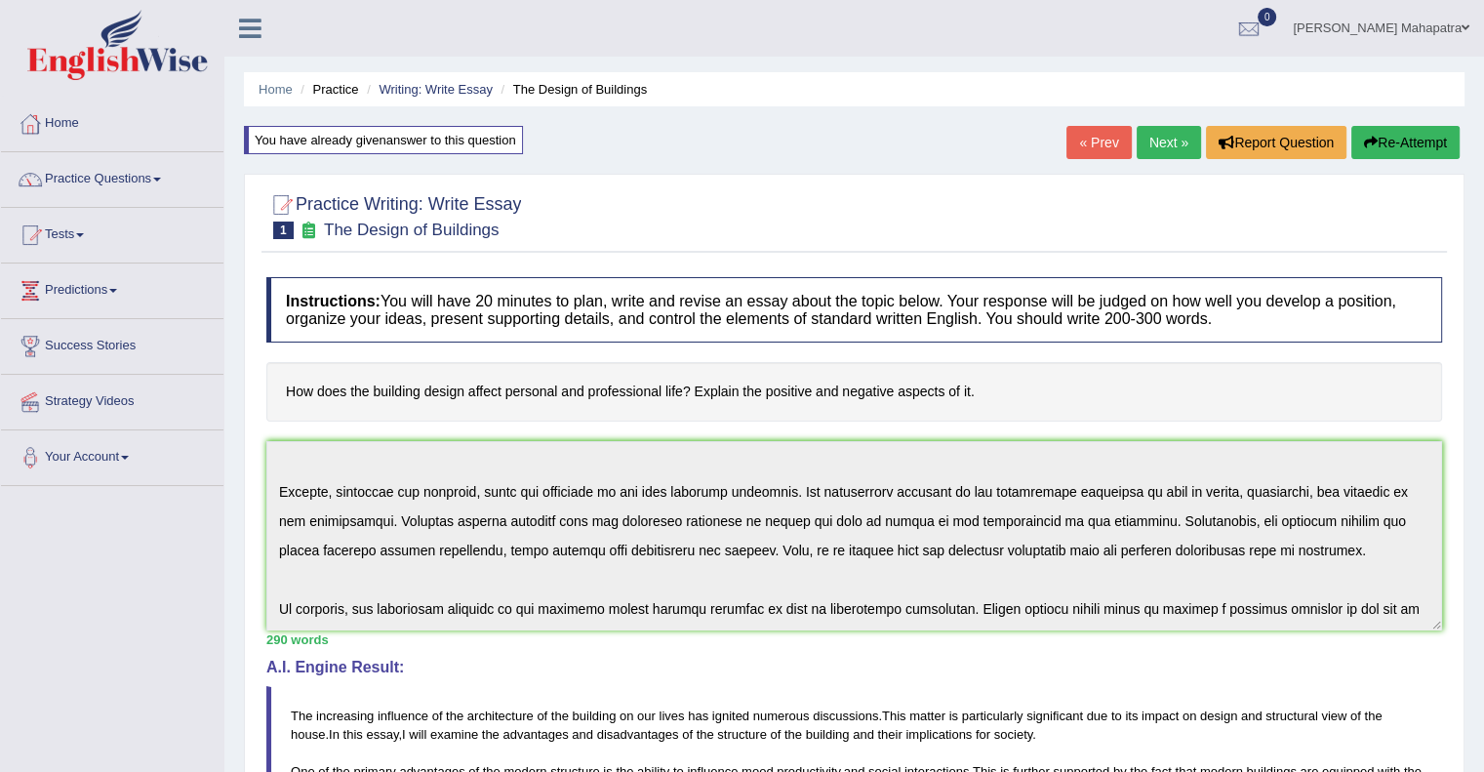
click at [344, 150] on div "You have already given answer to this question" at bounding box center [383, 140] width 279 height 28
click at [145, 168] on link "Practice Questions" at bounding box center [112, 176] width 222 height 49
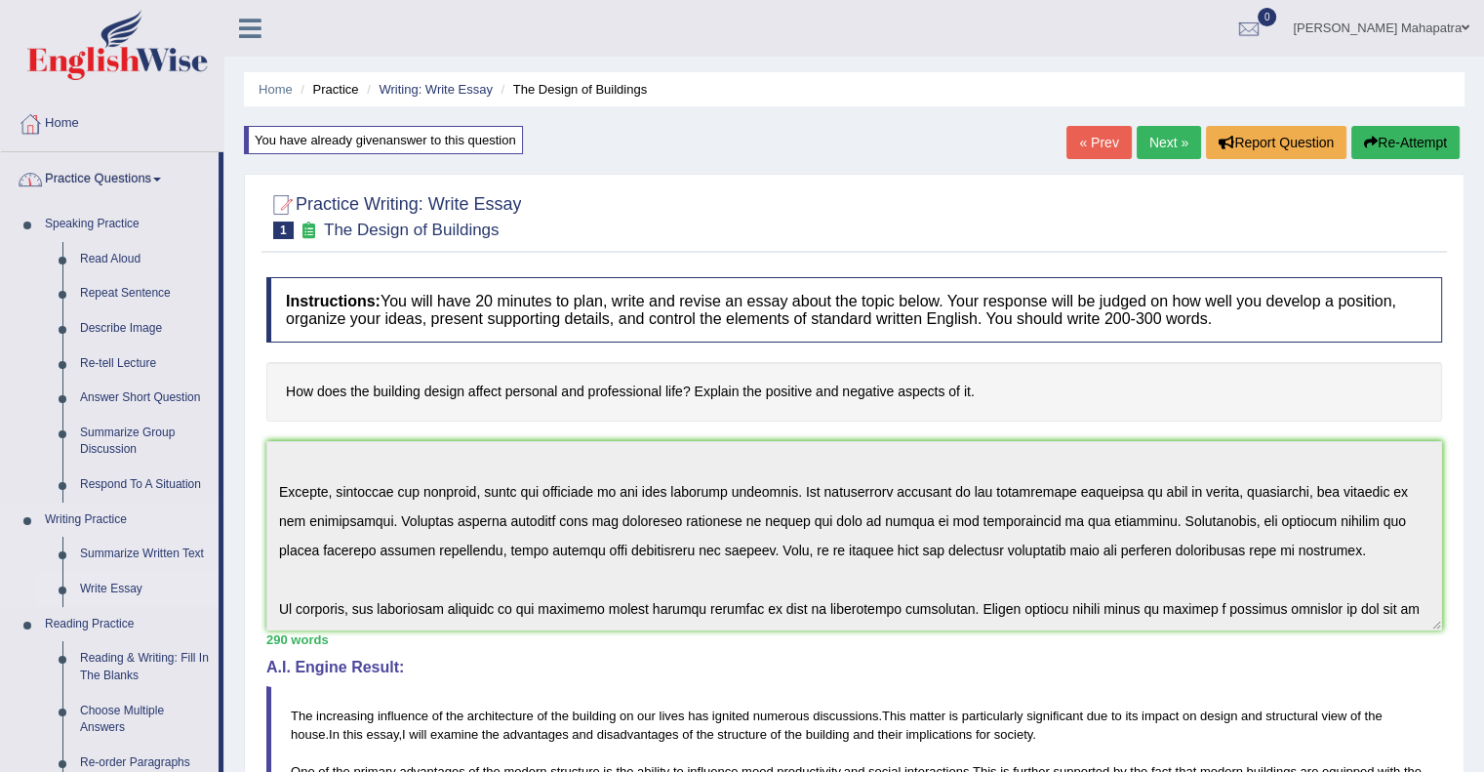
click at [118, 586] on link "Write Essay" at bounding box center [144, 589] width 147 height 35
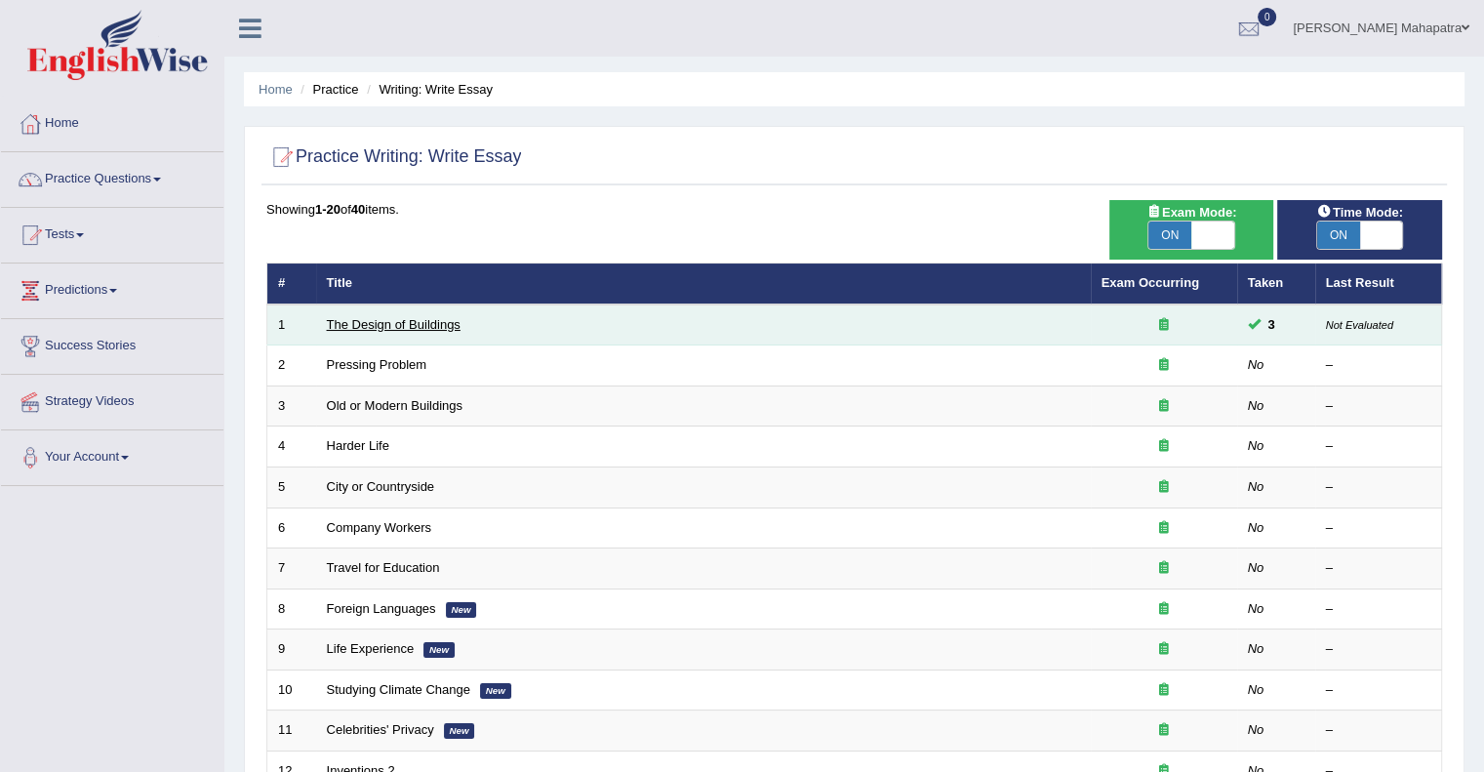
click at [390, 323] on link "The Design of Buildings" at bounding box center [394, 324] width 134 height 15
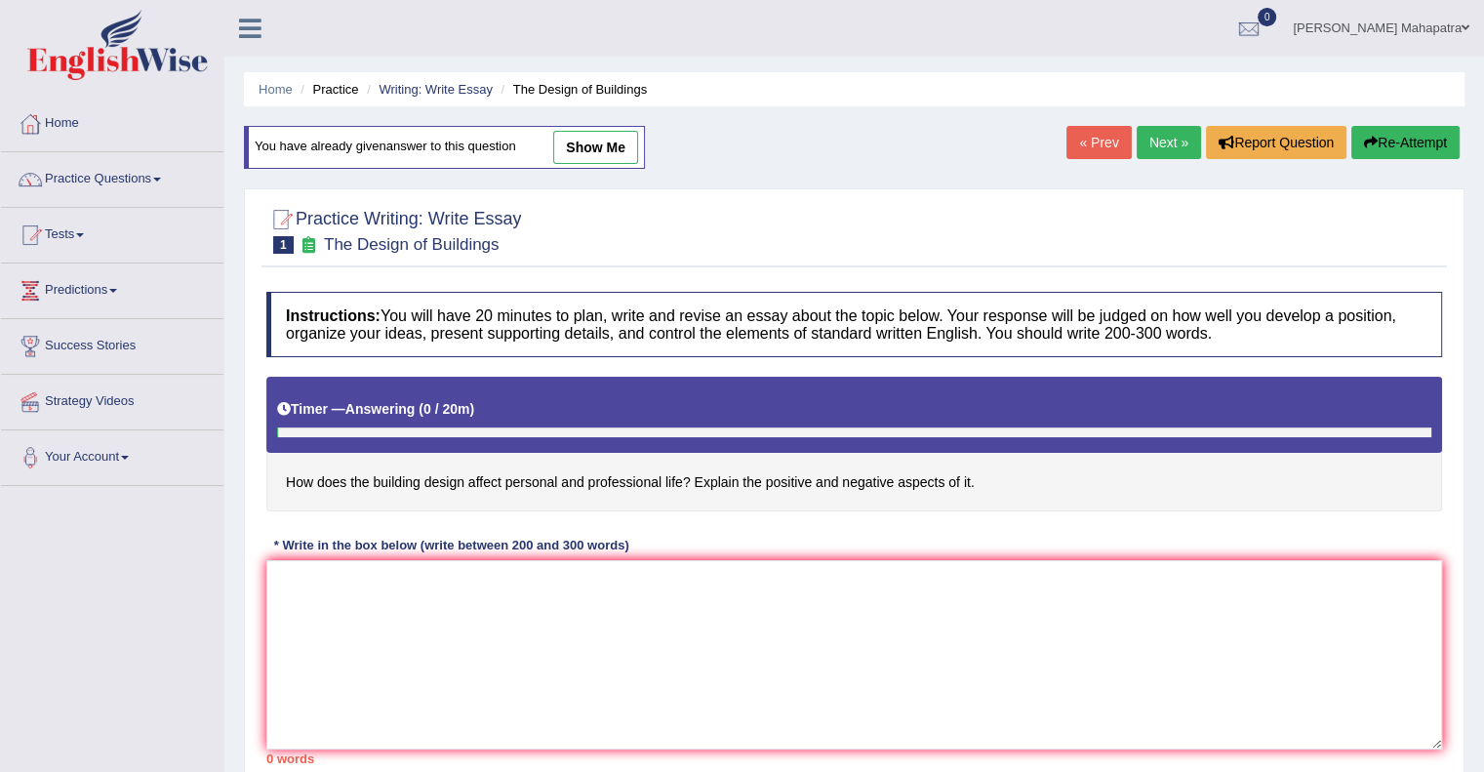
click at [595, 157] on link "show me" at bounding box center [595, 147] width 85 height 33
type textarea "The increasing influence of the architecture of the building on our lives has i…"
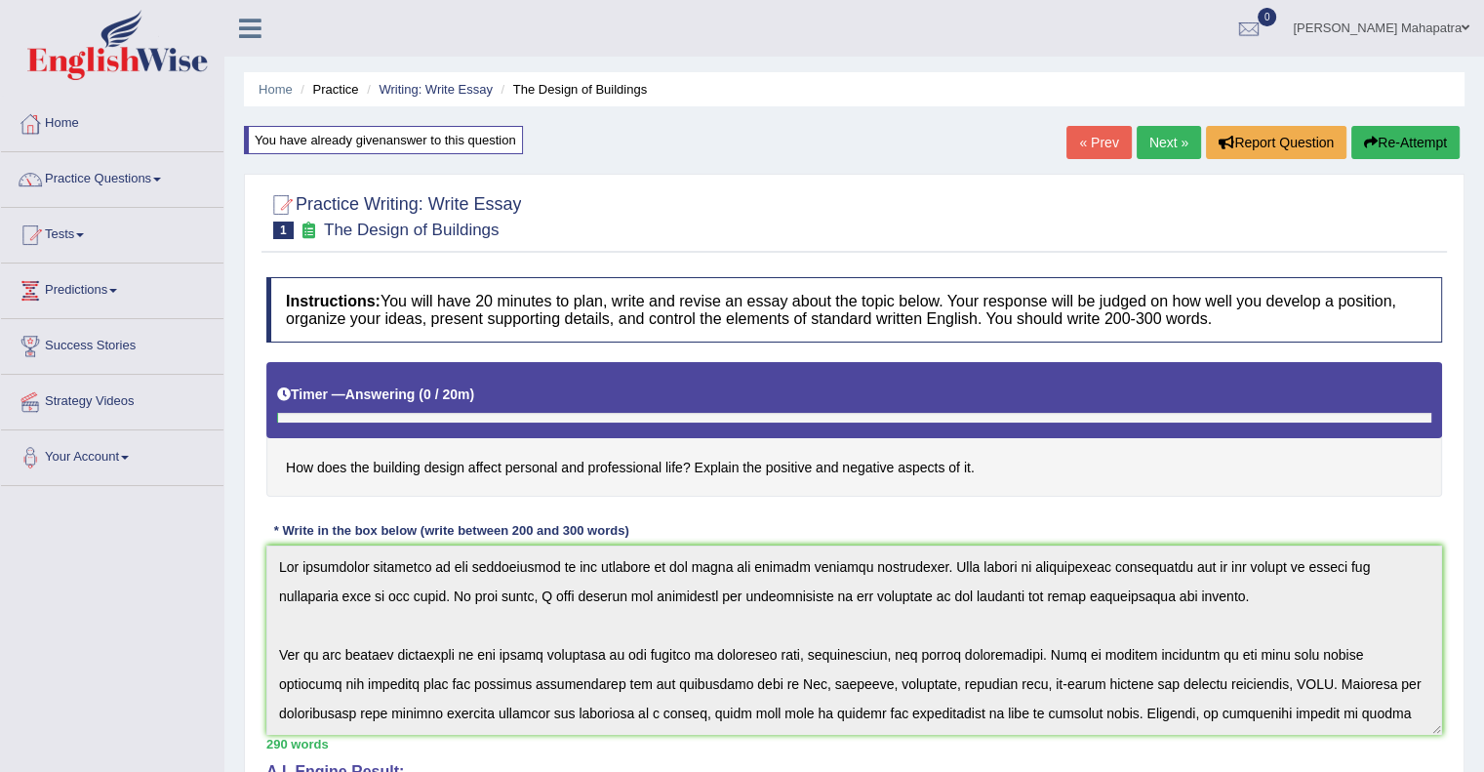
click at [41, 132] on div at bounding box center [30, 123] width 29 height 29
click at [43, 120] on div at bounding box center [30, 123] width 29 height 29
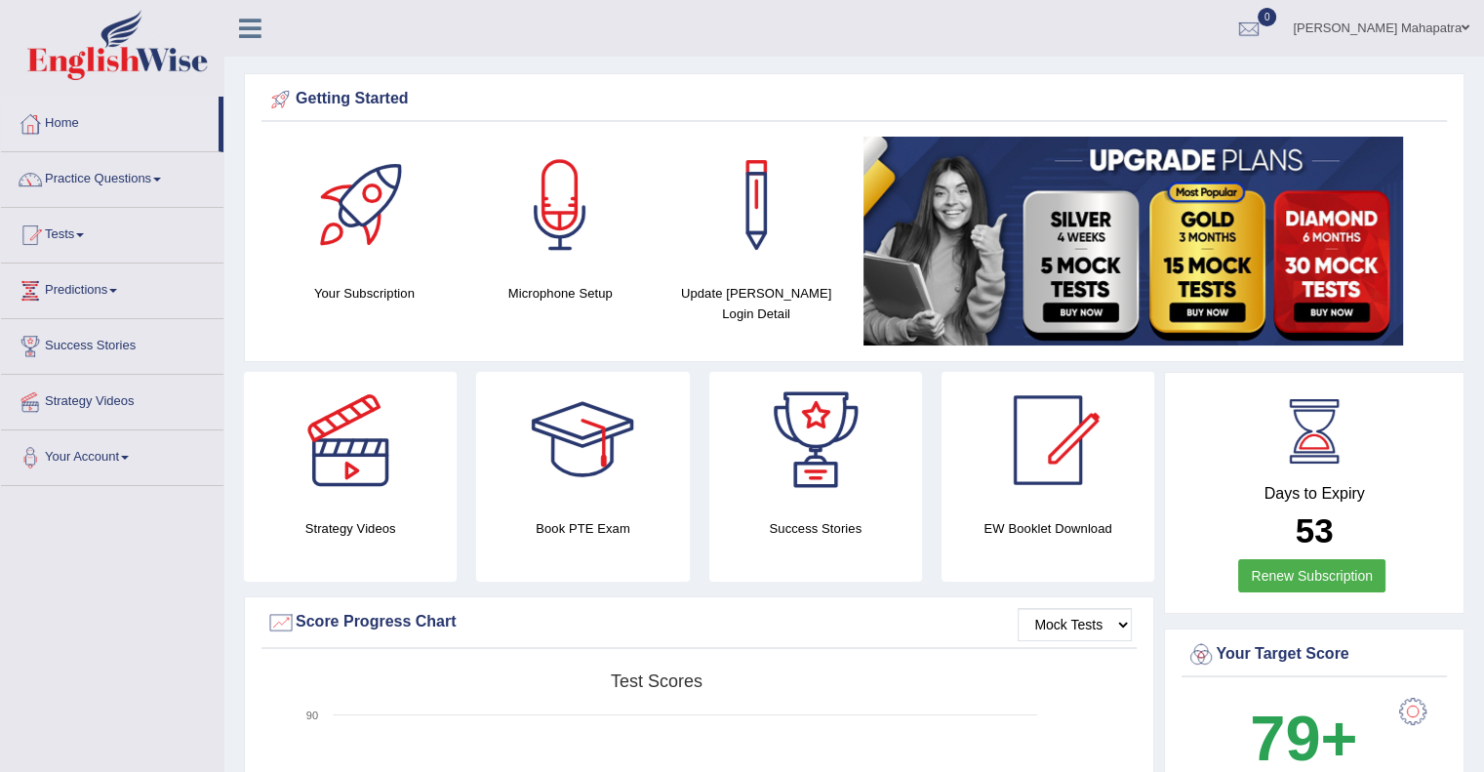
click at [97, 179] on link "Practice Questions" at bounding box center [112, 176] width 222 height 49
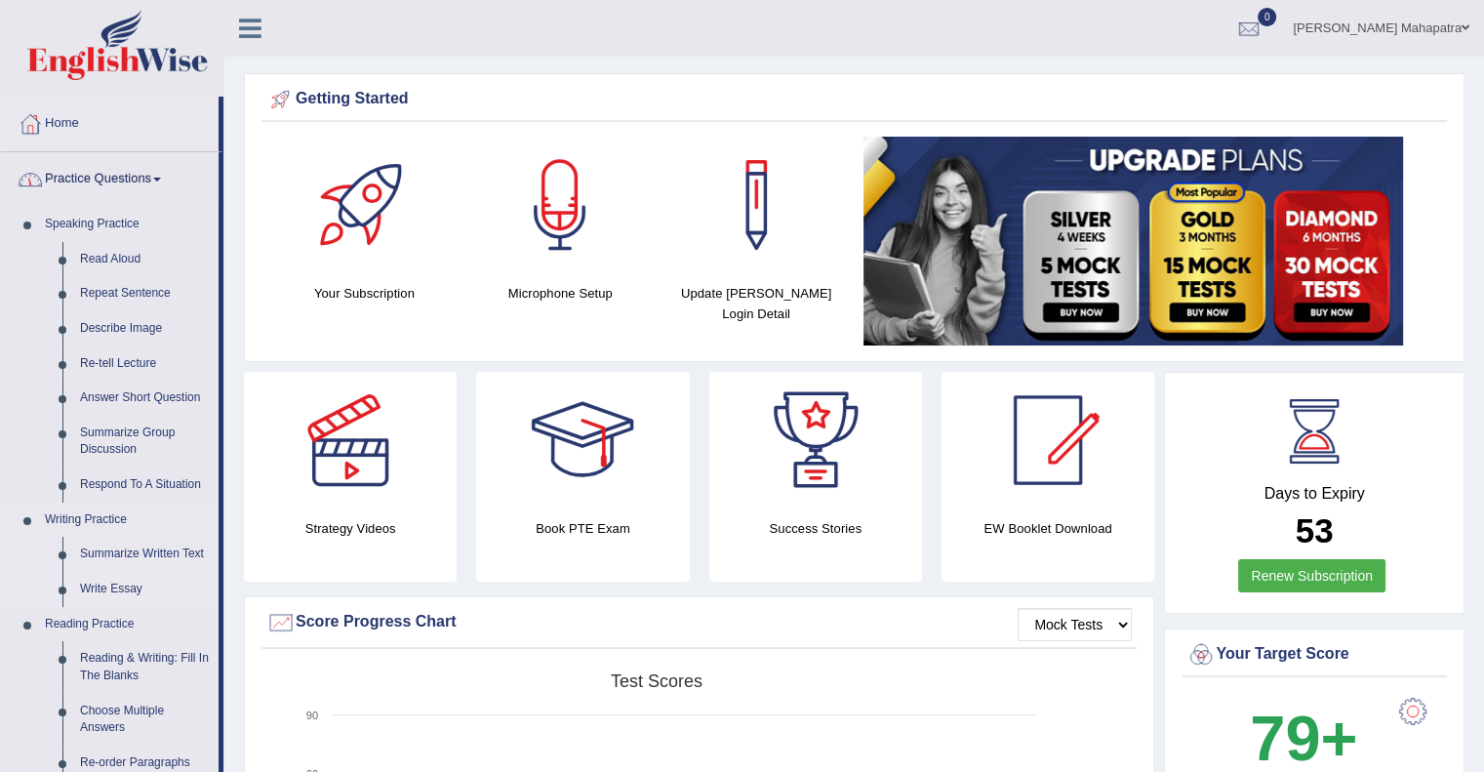
click at [139, 586] on link "Write Essay" at bounding box center [144, 589] width 147 height 35
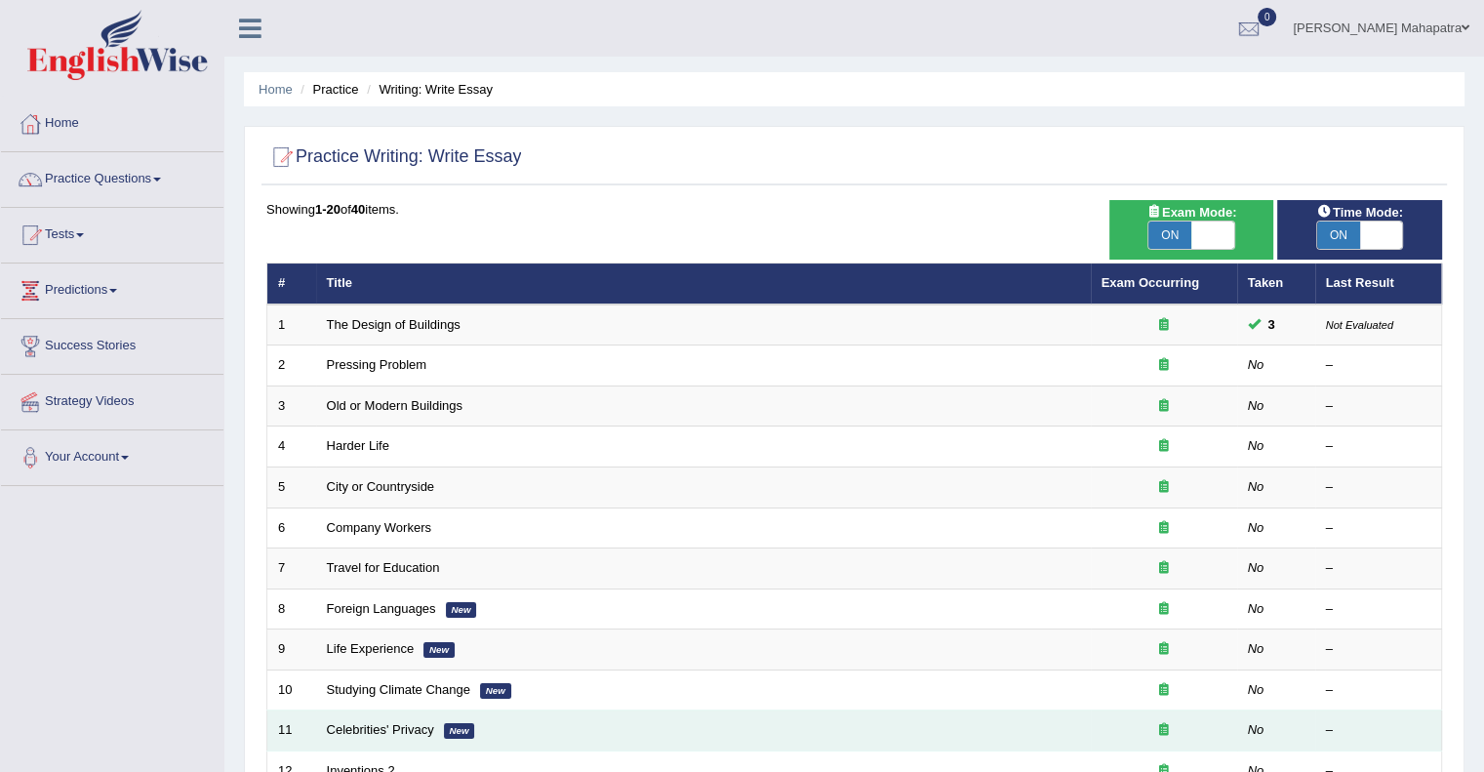
click at [782, 735] on td "Celebrities' Privacy New" at bounding box center [703, 730] width 775 height 41
